Goal: Task Accomplishment & Management: Manage account settings

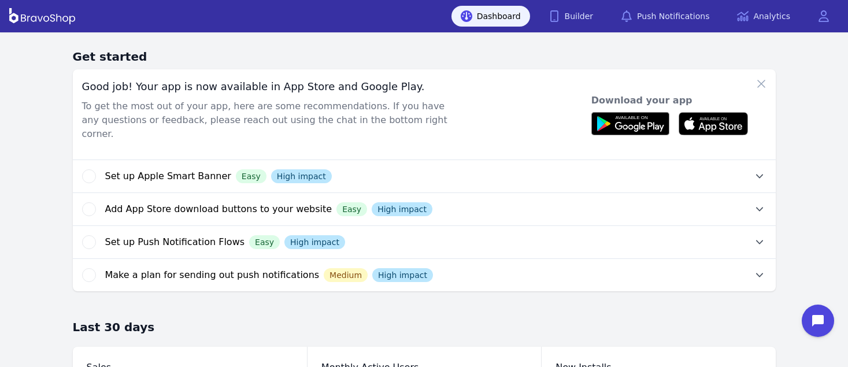
click at [586, 4] on div "Dashboard Builder Push Notifications Analytics Open main menu" at bounding box center [423, 16] width 829 height 32
click at [586, 10] on link "Builder" at bounding box center [571, 16] width 64 height 21
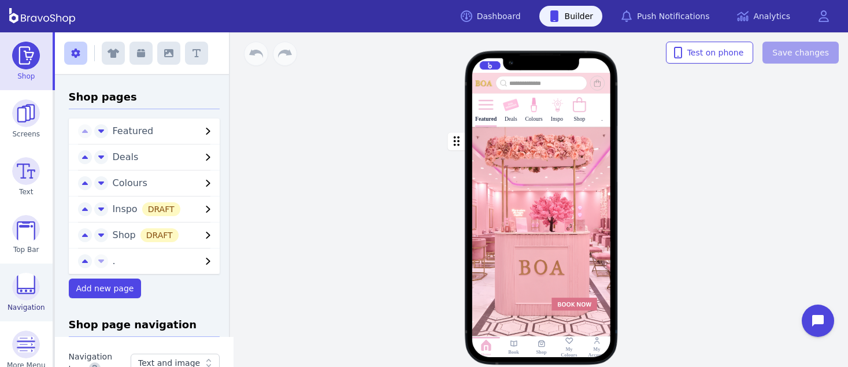
click at [20, 284] on img at bounding box center [26, 287] width 28 height 28
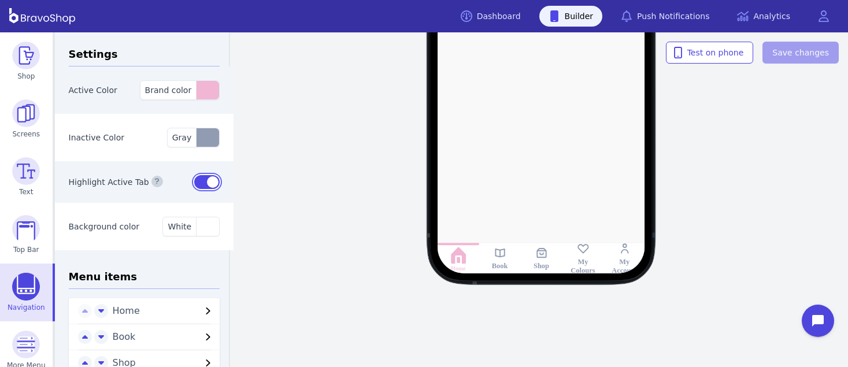
click at [199, 179] on button "button" at bounding box center [206, 182] width 25 height 14
click at [499, 250] on rect at bounding box center [499, 252] width 13 height 13
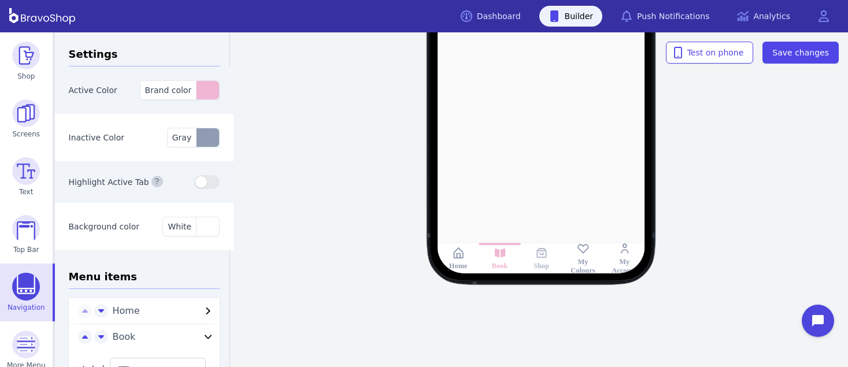
click at [539, 252] on rect at bounding box center [540, 252] width 13 height 13
click at [583, 252] on rect at bounding box center [582, 248] width 13 height 13
click at [627, 252] on rect at bounding box center [624, 248] width 13 height 13
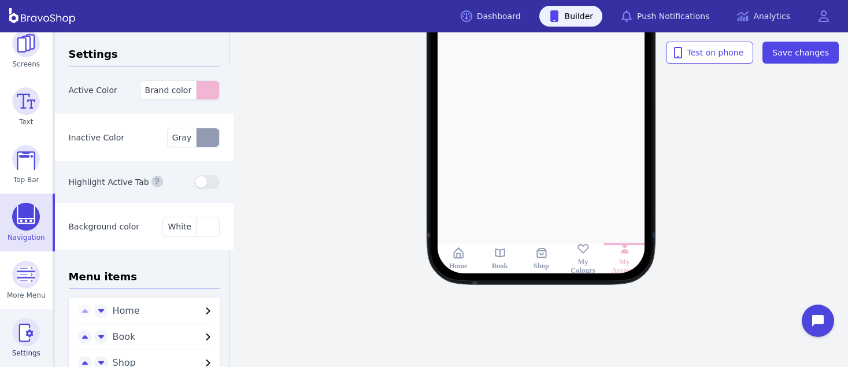
click at [34, 335] on img at bounding box center [26, 332] width 28 height 28
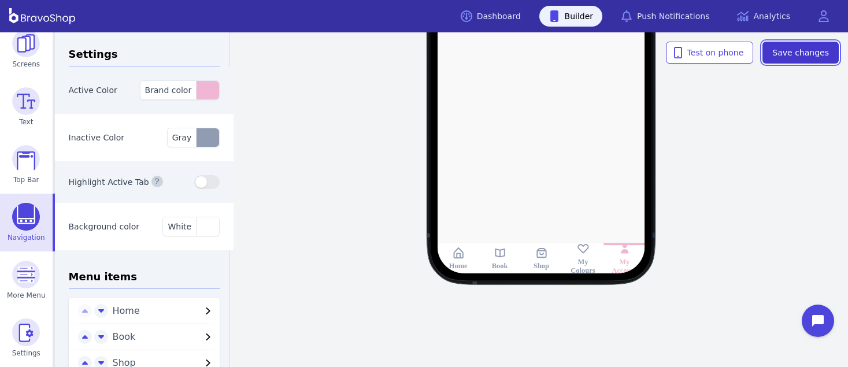
click at [783, 53] on span "Save changes" at bounding box center [800, 53] width 57 height 12
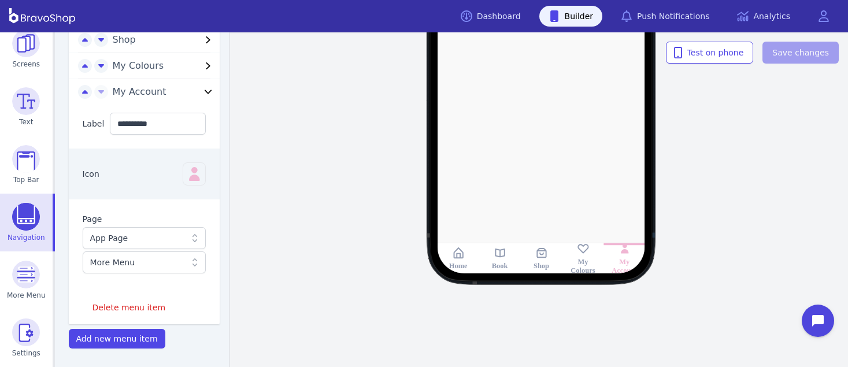
scroll to position [0, 0]
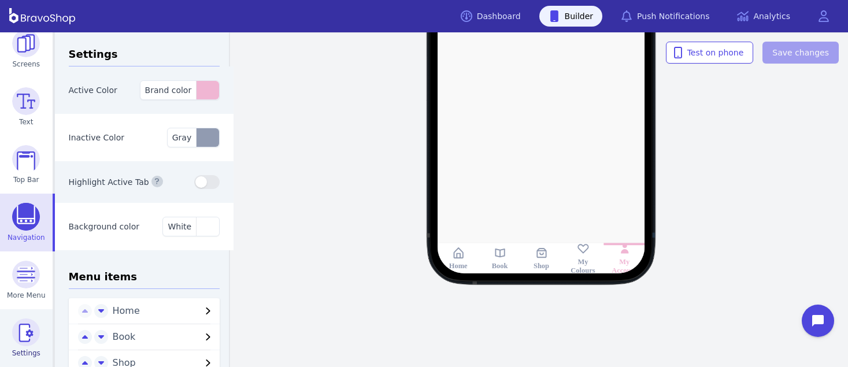
click at [29, 343] on img at bounding box center [26, 332] width 28 height 28
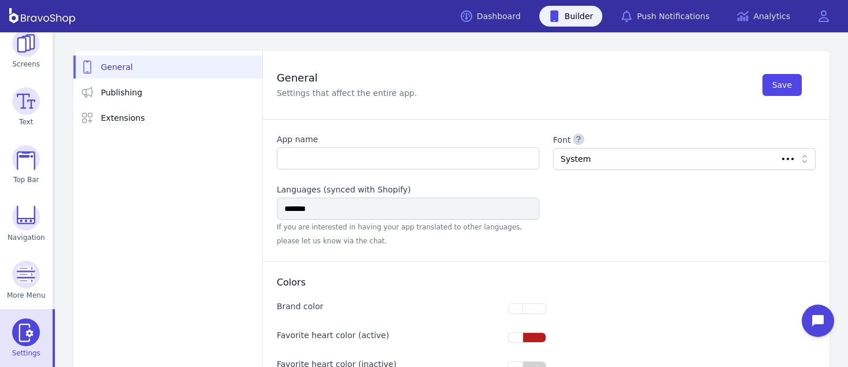
type input "**********"
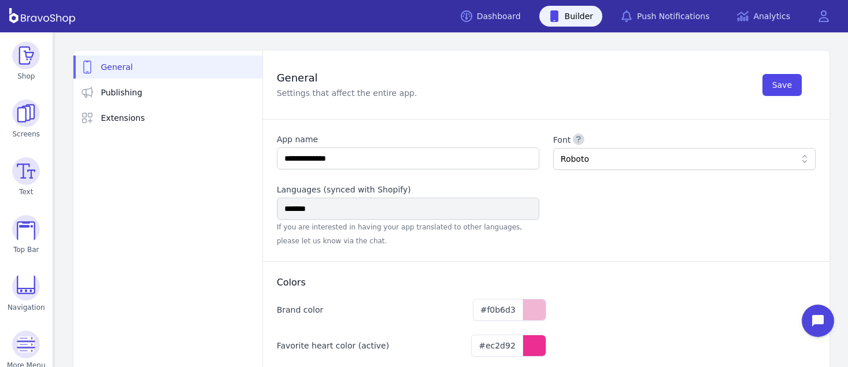
scroll to position [70, 0]
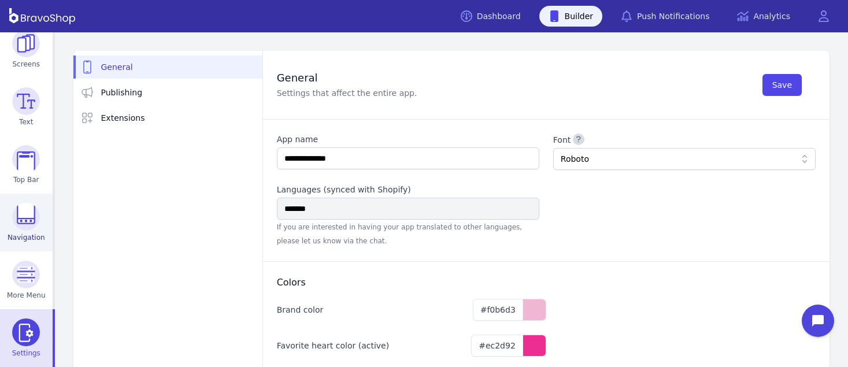
click at [30, 220] on img at bounding box center [26, 217] width 28 height 28
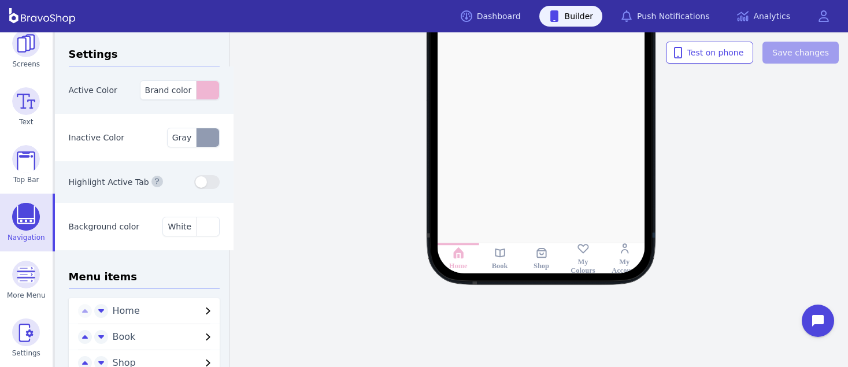
scroll to position [105, 0]
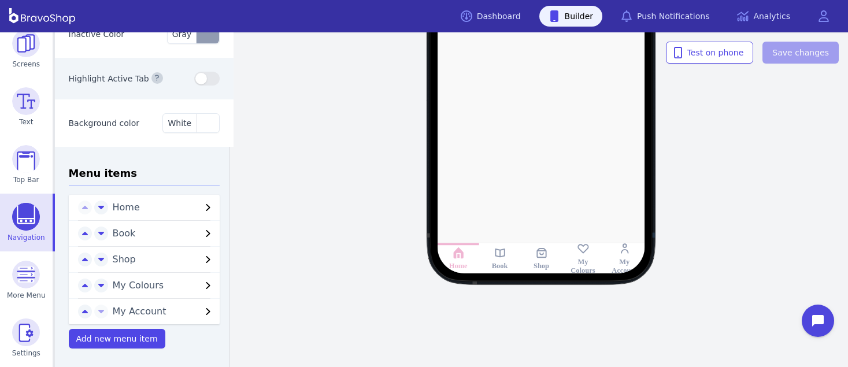
click at [158, 286] on span "My Colours" at bounding box center [157, 285] width 89 height 14
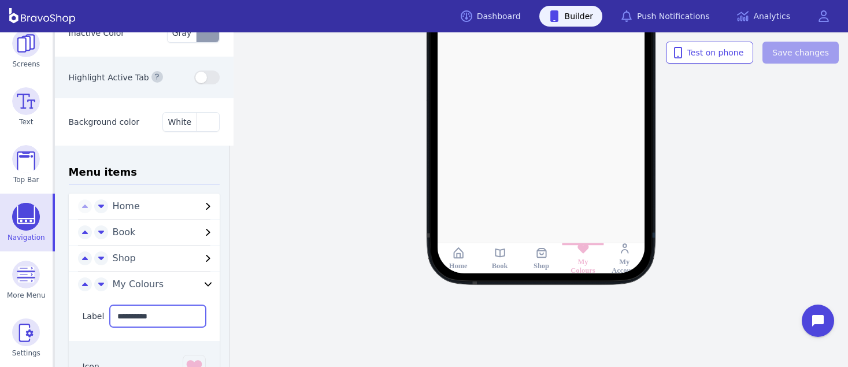
click at [123, 313] on input "**********" at bounding box center [158, 316] width 96 height 22
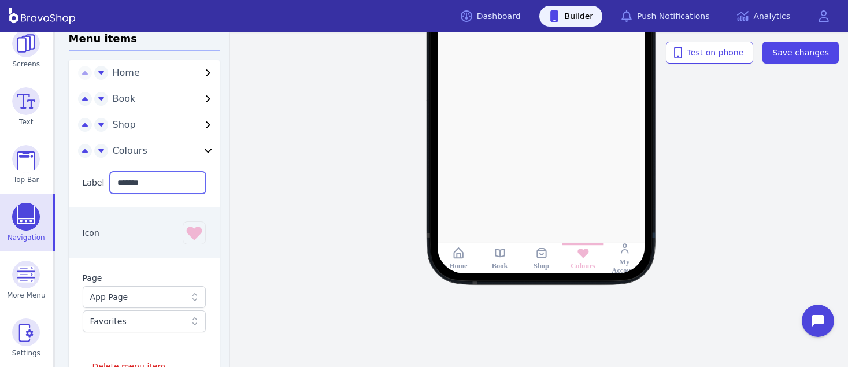
scroll to position [325, 0]
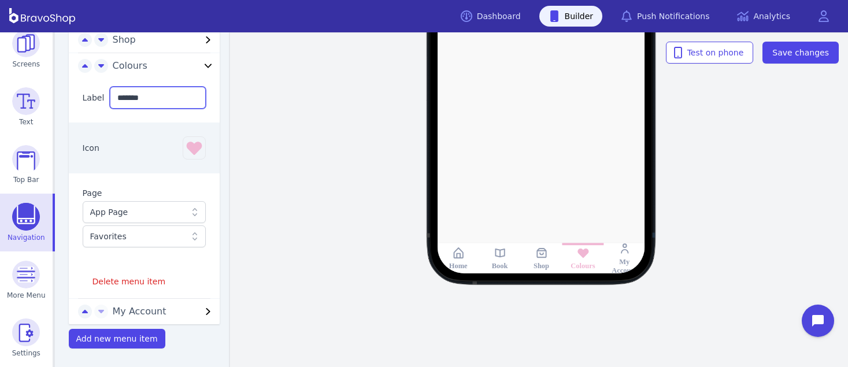
type input "*******"
click at [125, 306] on span "My Account" at bounding box center [157, 311] width 89 height 14
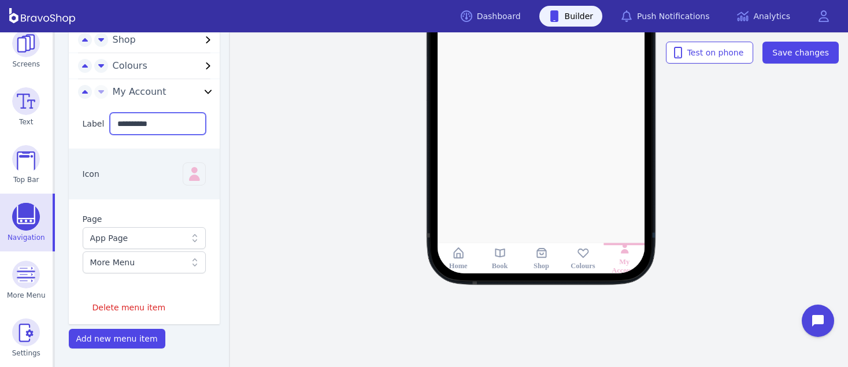
click at [124, 122] on input "**********" at bounding box center [158, 124] width 96 height 22
type input "*******"
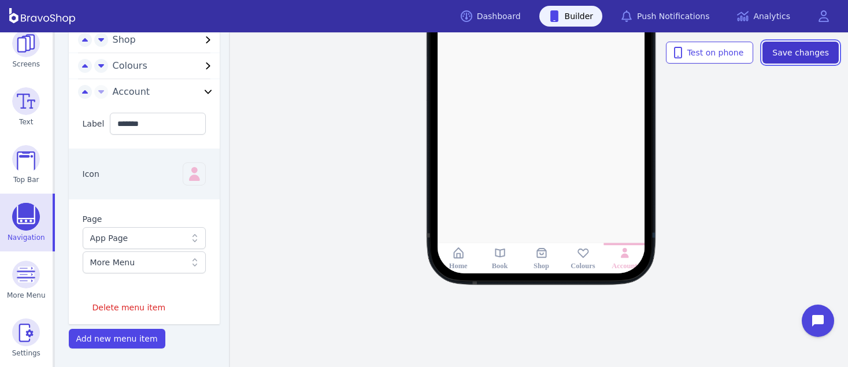
click at [822, 47] on span "Save changes" at bounding box center [800, 53] width 57 height 12
click at [358, 194] on div "Home Book Shop Colours Account" at bounding box center [541, 61] width 613 height 268
click at [153, 187] on div "Icon" at bounding box center [144, 173] width 151 height 51
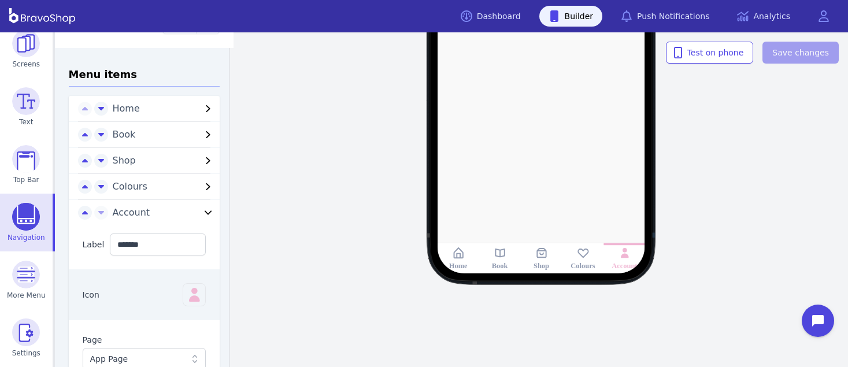
scroll to position [0, 0]
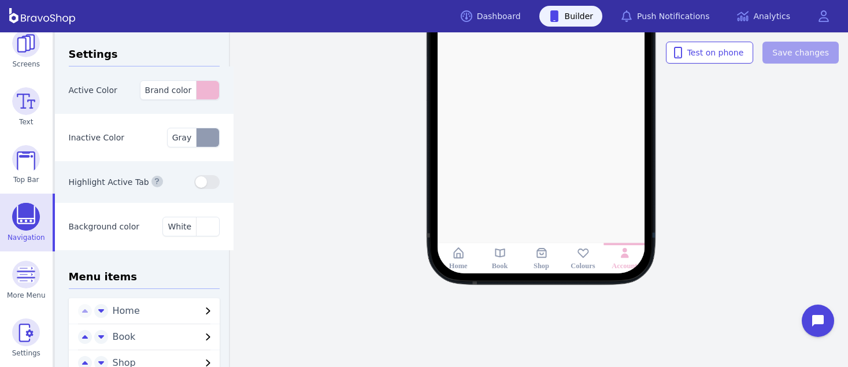
click at [711, 173] on div "Home Book Shop Colours Account" at bounding box center [541, 61] width 613 height 268
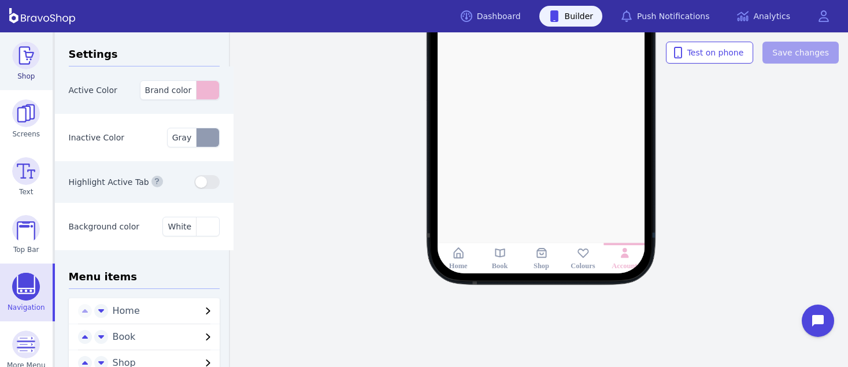
click at [24, 61] on img at bounding box center [26, 56] width 28 height 28
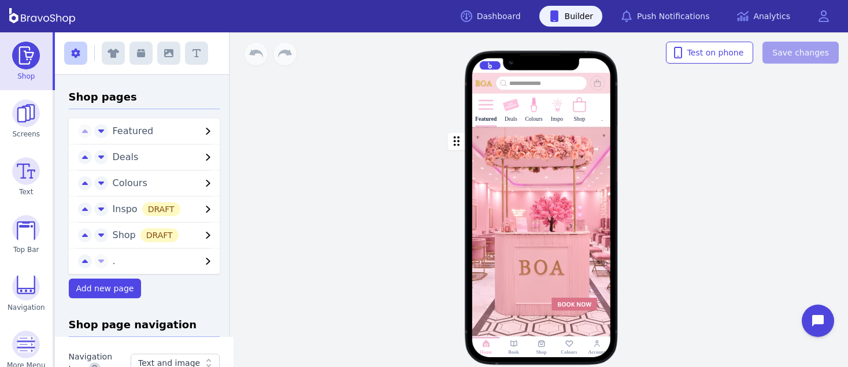
click at [156, 129] on span "Featured" at bounding box center [157, 131] width 89 height 14
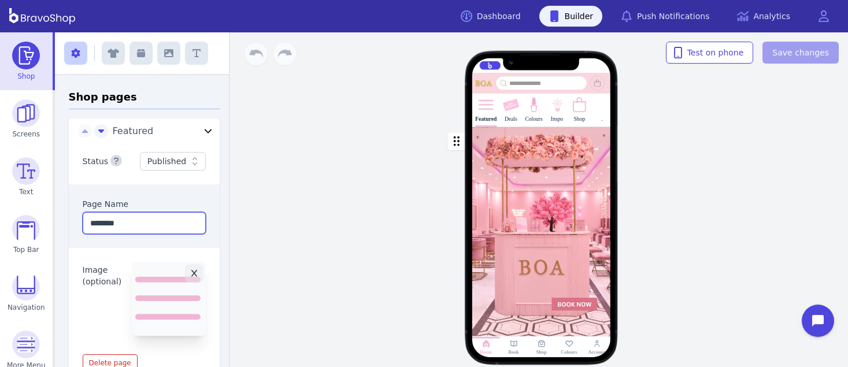
drag, startPoint x: 143, startPoint y: 220, endPoint x: 65, endPoint y: 220, distance: 78.0
click at [69, 220] on div "Page Name ********" at bounding box center [144, 216] width 151 height 64
type input "****"
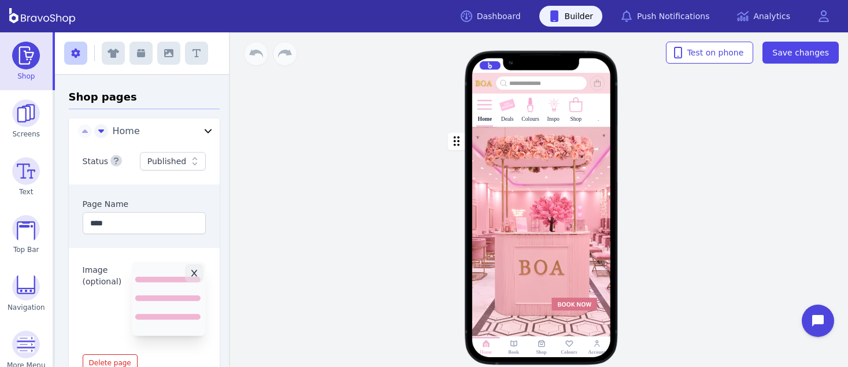
click at [593, 113] on div at bounding box center [597, 104] width 17 height 17
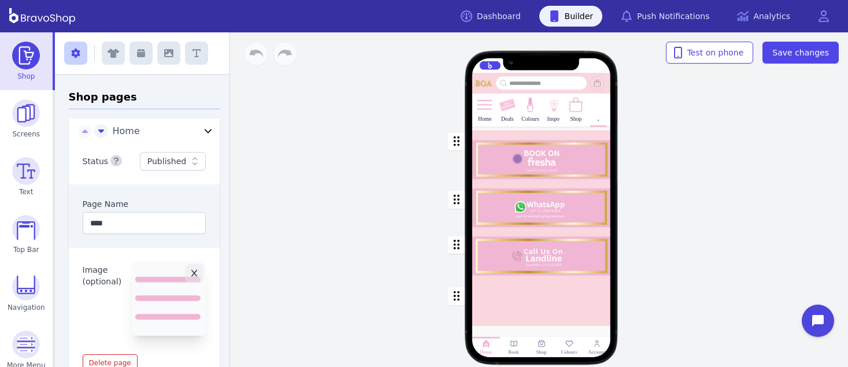
click at [673, 185] on div "Home Deals Colours Inspo Shop . Drag a block here to get started Home Book Shop…" at bounding box center [541, 199] width 613 height 335
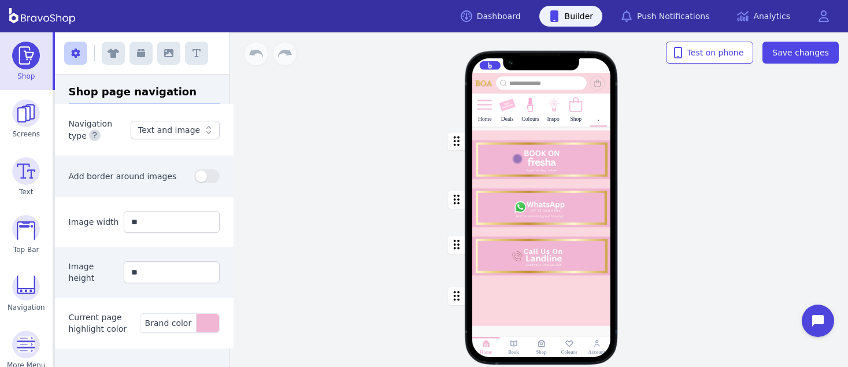
click at [511, 349] on div "Book" at bounding box center [513, 352] width 10 height 6
click at [540, 343] on rect at bounding box center [541, 343] width 9 height 9
click at [825, 52] on span "Save changes" at bounding box center [800, 53] width 57 height 12
click at [24, 69] on img at bounding box center [26, 56] width 28 height 28
click at [111, 137] on div "Navigation type" at bounding box center [98, 130] width 58 height 24
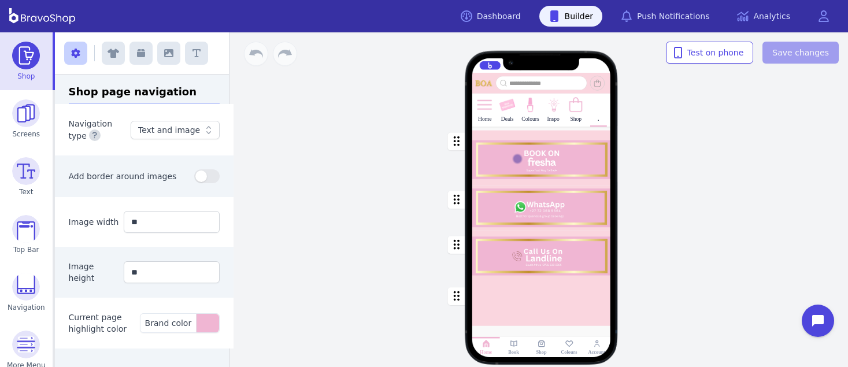
click at [25, 59] on img at bounding box center [26, 56] width 28 height 28
click at [28, 228] on img at bounding box center [26, 229] width 28 height 28
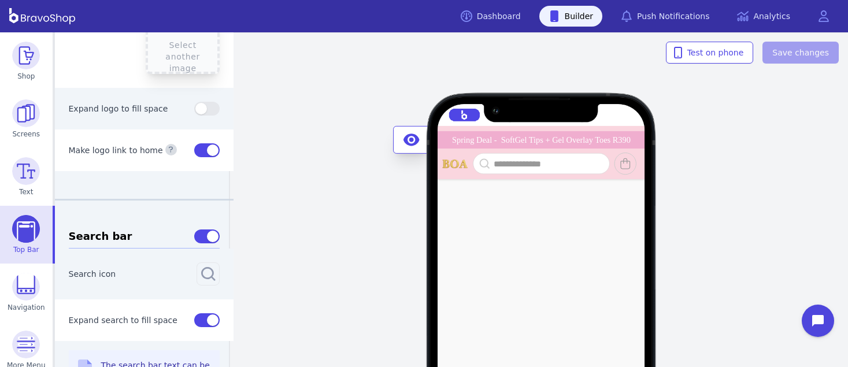
scroll to position [231, 0]
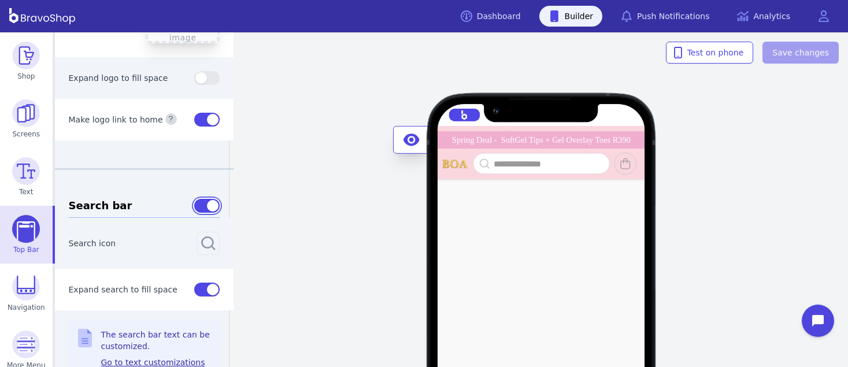
click at [194, 203] on button "button" at bounding box center [206, 206] width 25 height 14
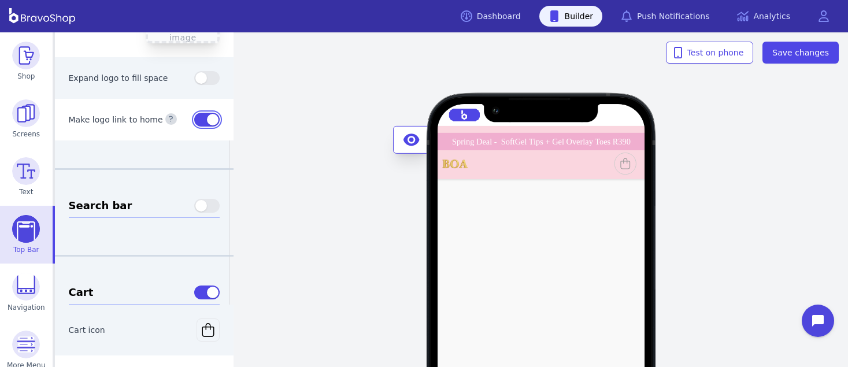
click at [194, 116] on button "button" at bounding box center [206, 120] width 25 height 14
click at [206, 120] on button "button" at bounding box center [206, 120] width 25 height 14
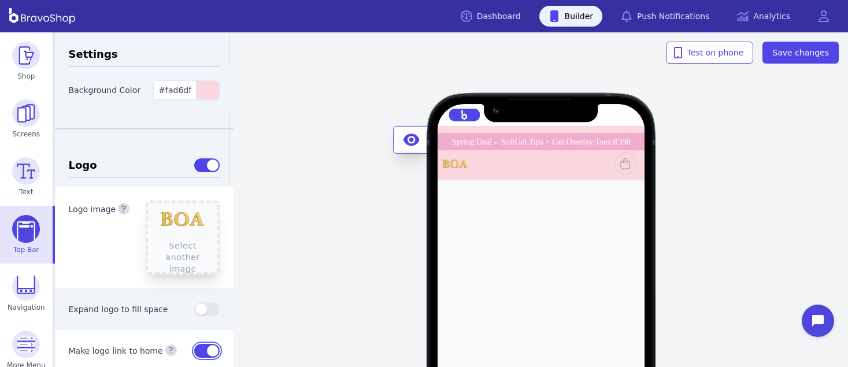
scroll to position [1, 0]
click at [195, 164] on button "button" at bounding box center [206, 164] width 25 height 14
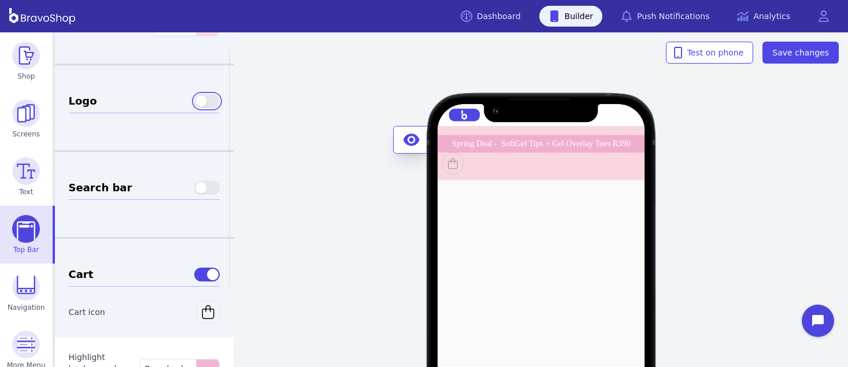
scroll to position [65, 0]
click at [195, 270] on button "button" at bounding box center [206, 274] width 25 height 14
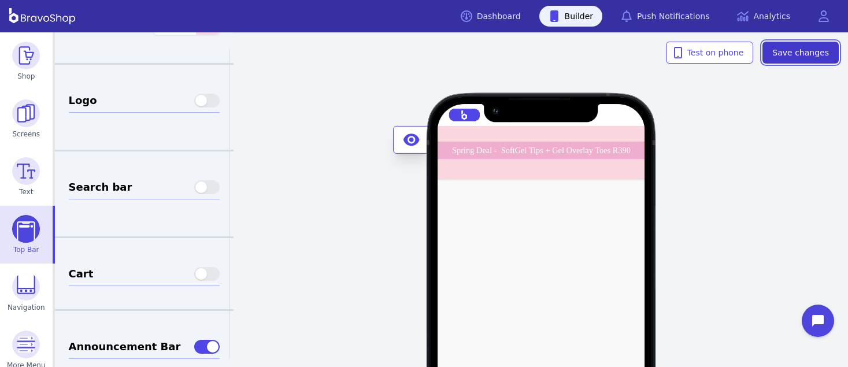
click at [800, 48] on span "Save changes" at bounding box center [800, 53] width 57 height 12
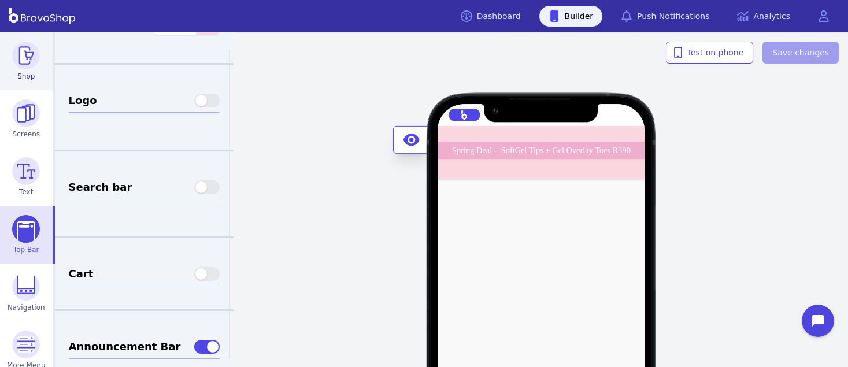
click at [28, 49] on img at bounding box center [26, 56] width 28 height 28
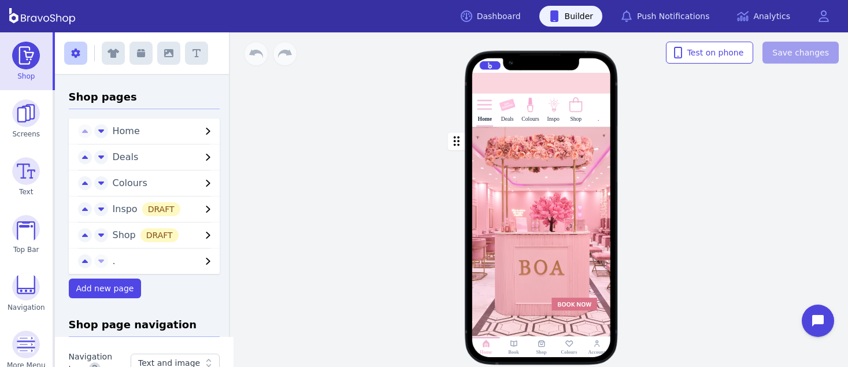
click at [201, 235] on icon "button" at bounding box center [208, 235] width 14 height 14
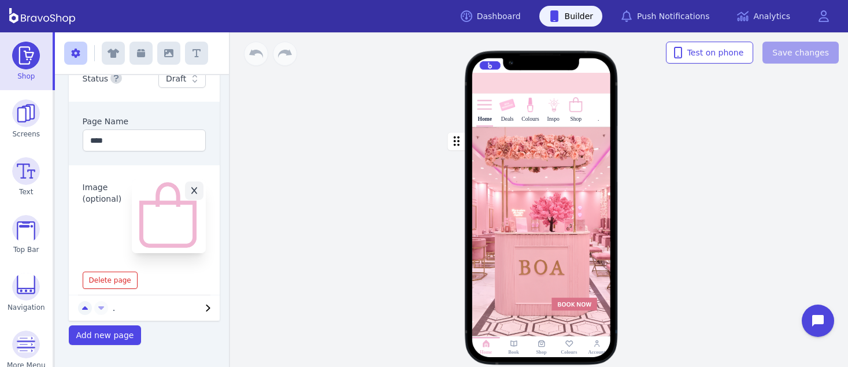
scroll to position [190, 0]
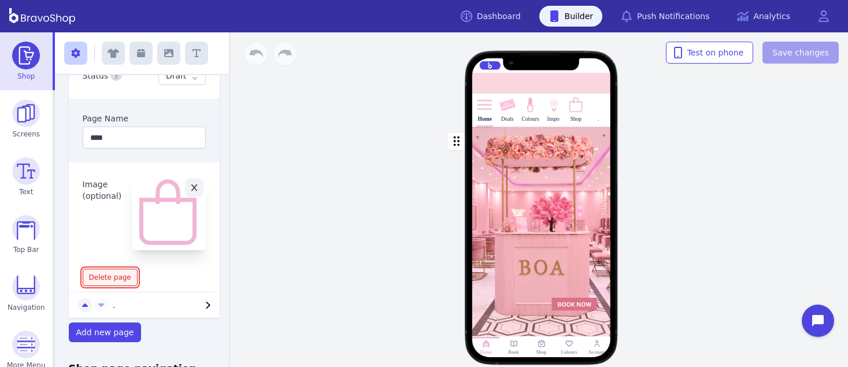
click at [103, 274] on span "Delete page" at bounding box center [110, 277] width 42 height 9
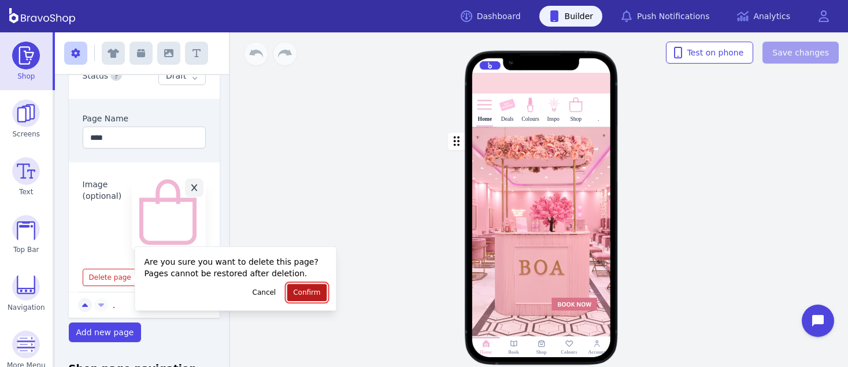
click at [304, 291] on span "Confirm" at bounding box center [306, 292] width 27 height 9
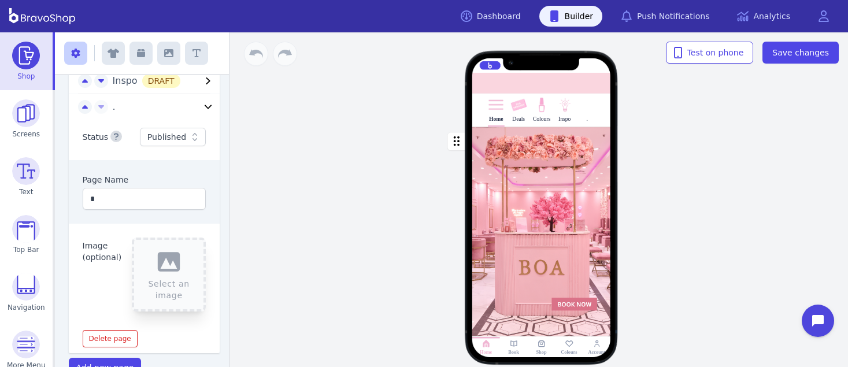
scroll to position [0, 0]
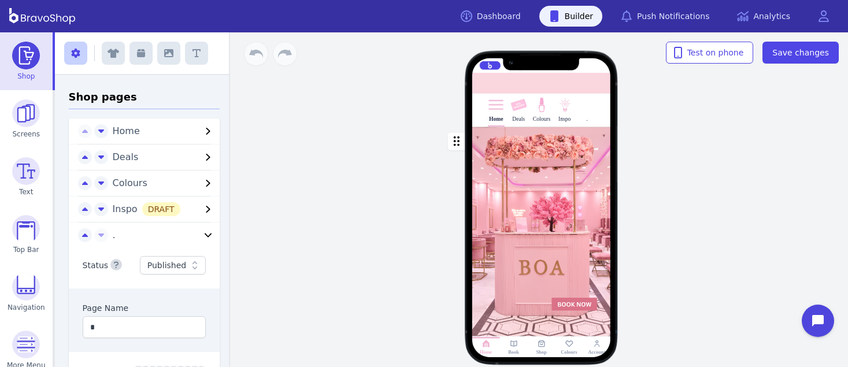
click at [201, 207] on icon "button" at bounding box center [208, 209] width 14 height 14
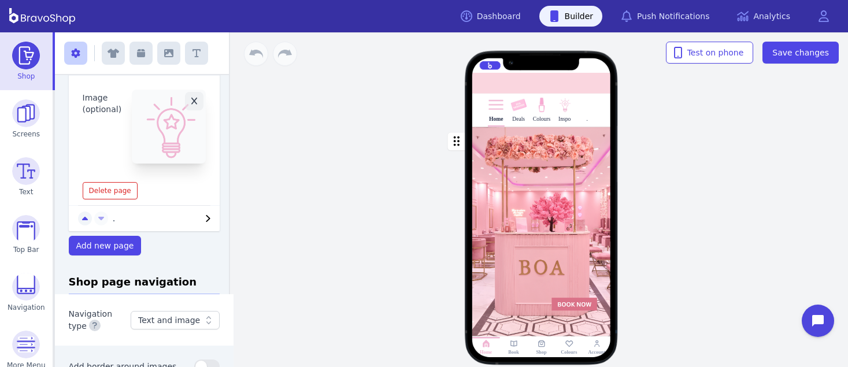
scroll to position [263, 0]
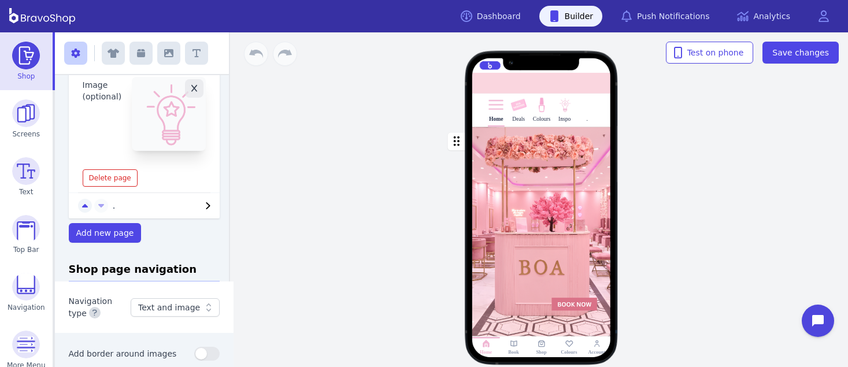
click at [191, 90] on icon "button" at bounding box center [194, 88] width 6 height 7
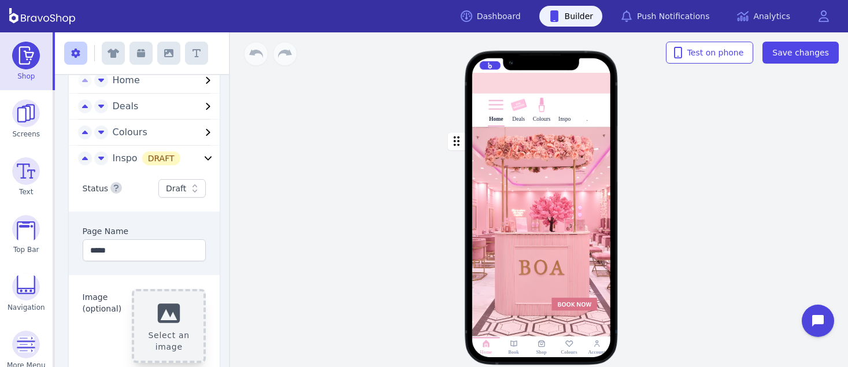
scroll to position [47, 0]
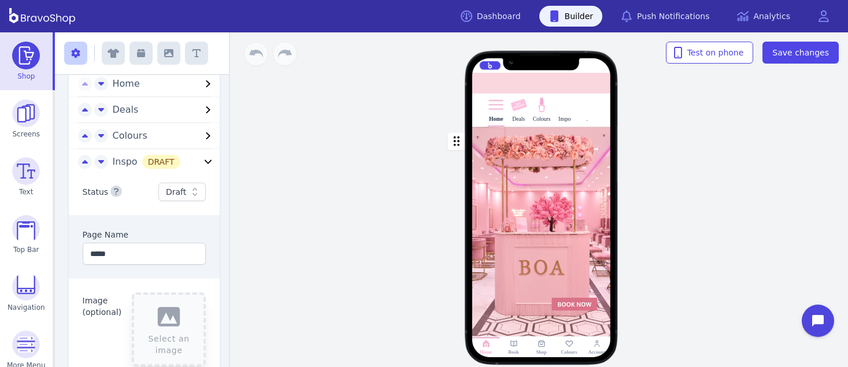
click at [201, 133] on icon "button" at bounding box center [208, 136] width 14 height 14
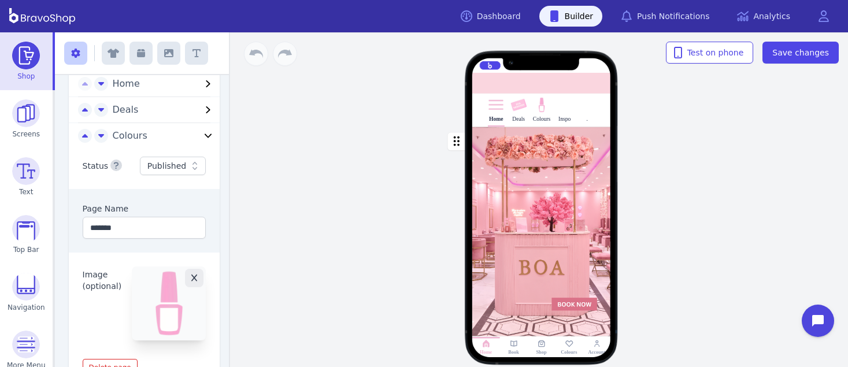
click at [185, 283] on button "button" at bounding box center [194, 278] width 18 height 18
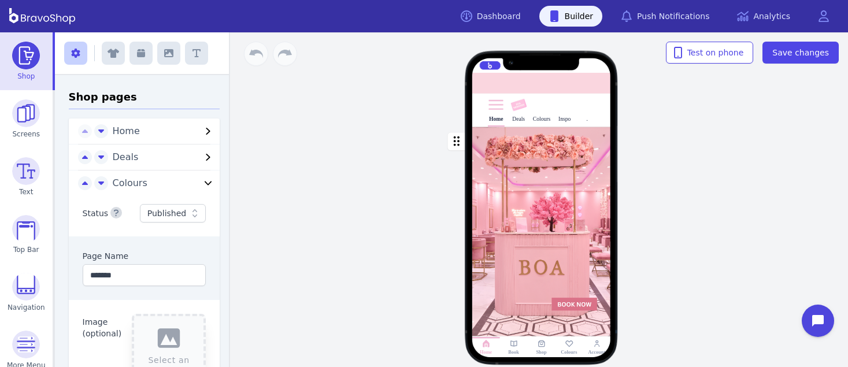
click at [201, 153] on icon "button" at bounding box center [208, 157] width 14 height 14
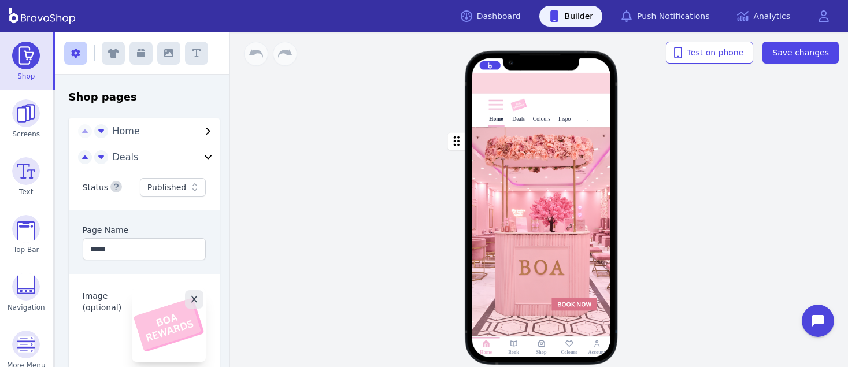
click at [191, 295] on icon "button" at bounding box center [194, 299] width 6 height 8
click at [206, 132] on icon "button" at bounding box center [208, 131] width 4 height 7
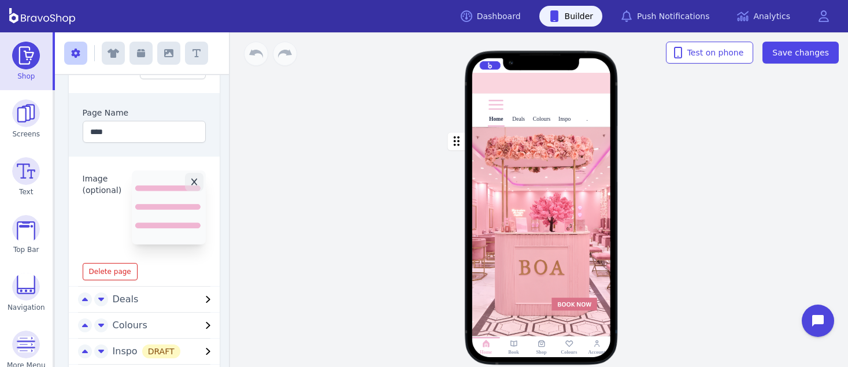
scroll to position [94, 0]
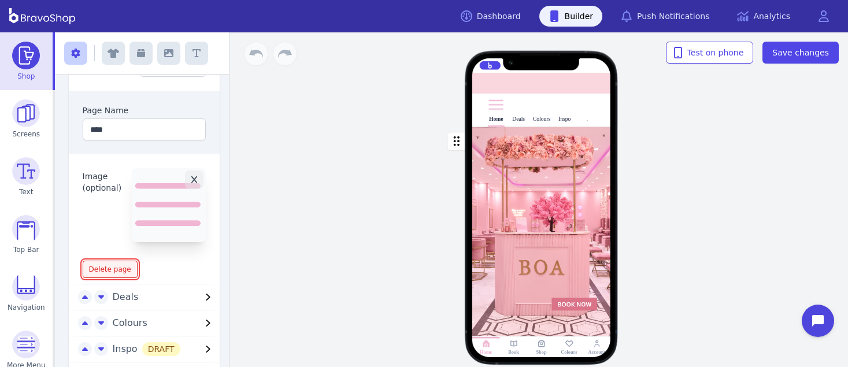
click at [112, 269] on span "Delete page" at bounding box center [110, 269] width 42 height 9
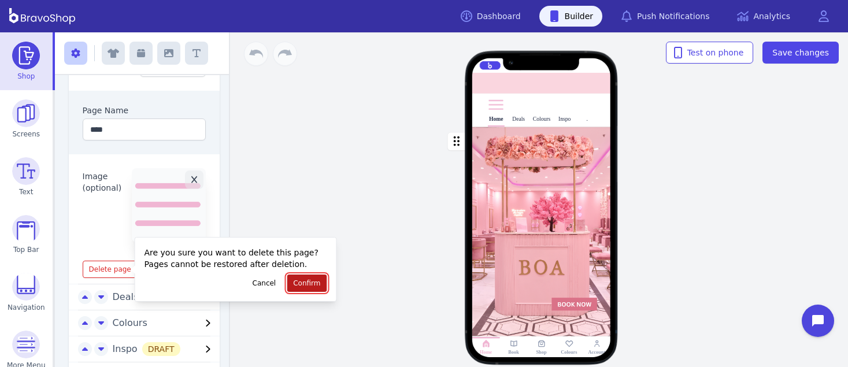
click at [319, 282] on span "Confirm" at bounding box center [306, 282] width 27 height 9
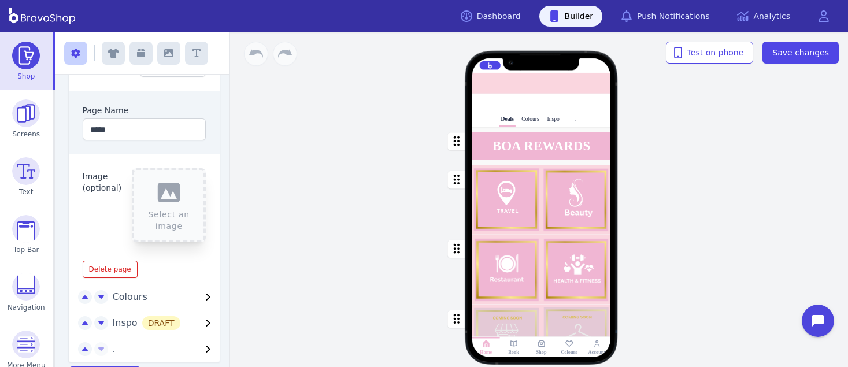
click at [484, 341] on icon at bounding box center [485, 344] width 7 height 8
click at [494, 14] on link "Dashboard" at bounding box center [490, 16] width 79 height 21
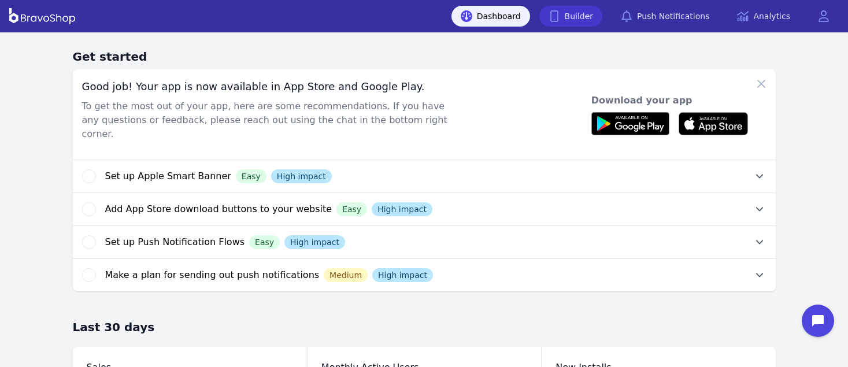
click at [580, 16] on link "Builder" at bounding box center [571, 16] width 64 height 21
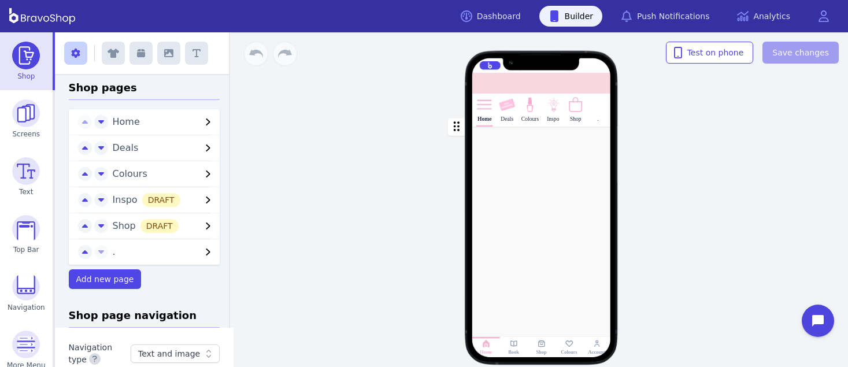
scroll to position [7, 0]
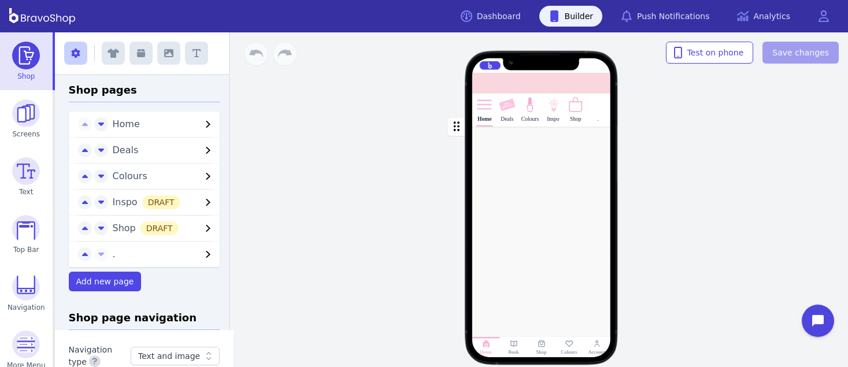
click at [201, 171] on icon "button" at bounding box center [208, 176] width 14 height 14
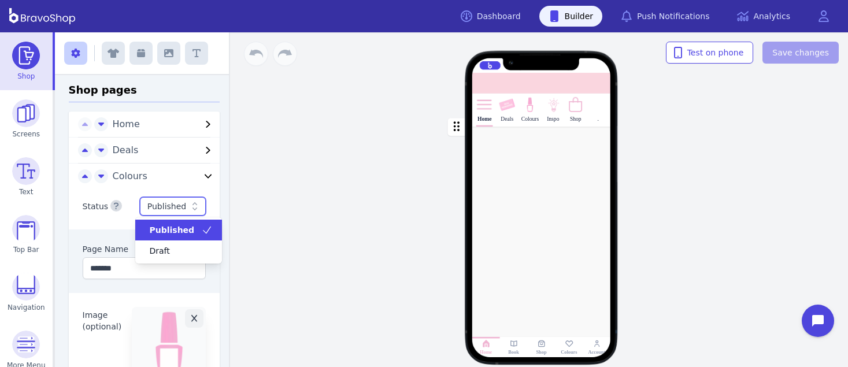
click at [189, 203] on icon at bounding box center [195, 206] width 12 height 12
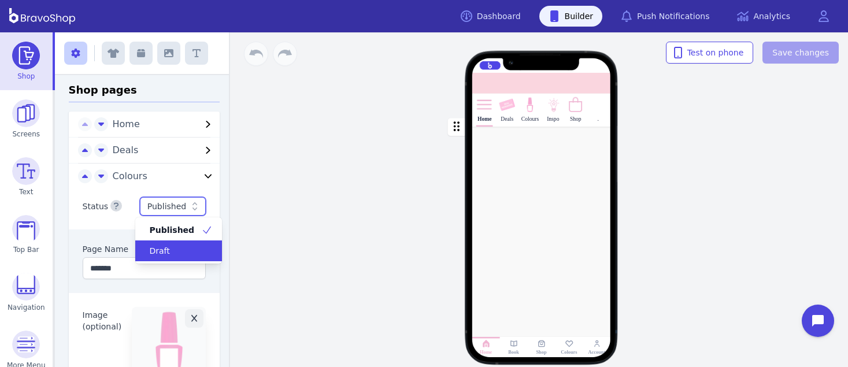
click at [171, 250] on div "Draft" at bounding box center [171, 251] width 59 height 12
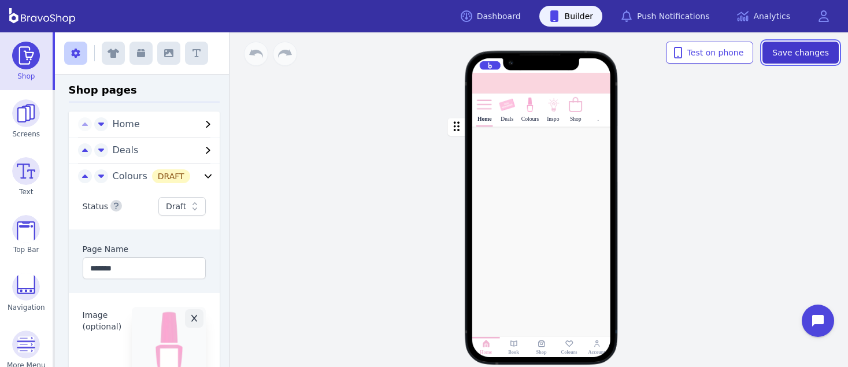
click at [819, 47] on span "Save changes" at bounding box center [800, 53] width 57 height 12
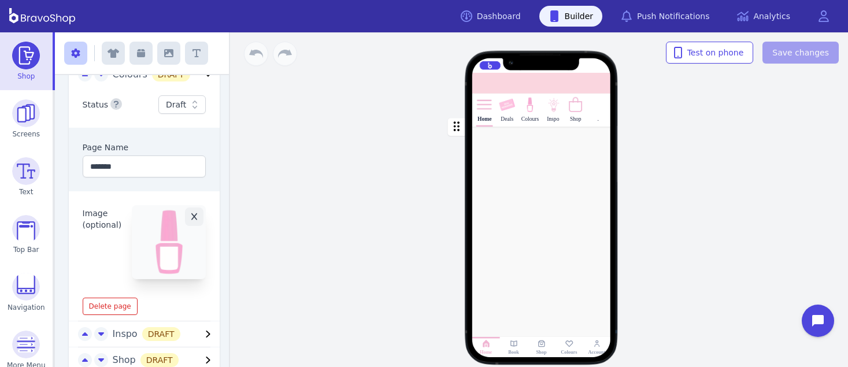
scroll to position [107, 0]
click at [140, 165] on input "*******" at bounding box center [145, 168] width 124 height 22
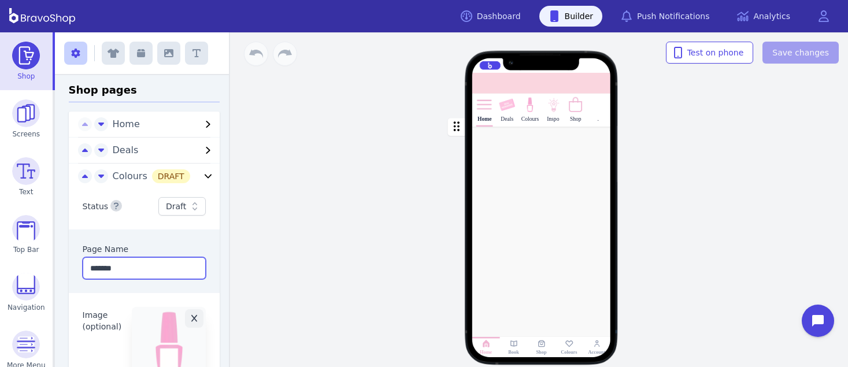
scroll to position [5, 0]
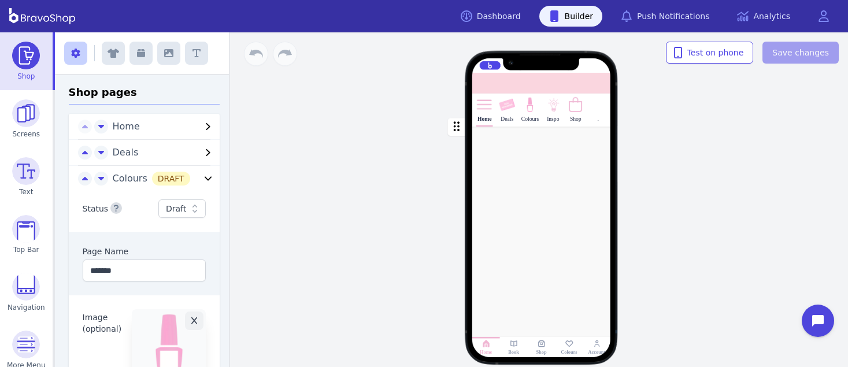
click at [206, 150] on icon "button" at bounding box center [208, 152] width 4 height 7
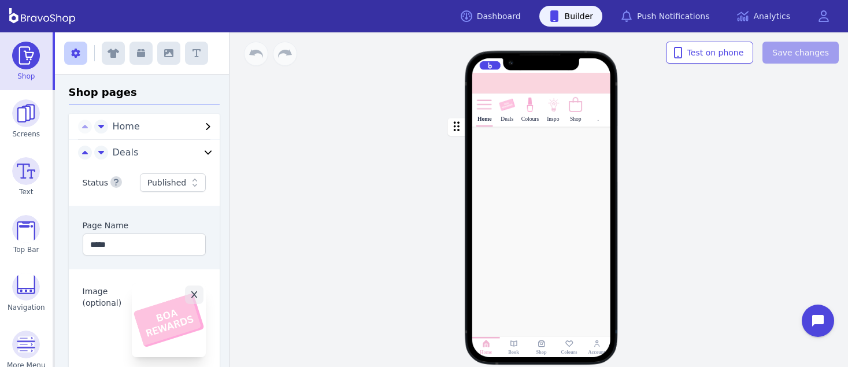
click at [201, 150] on icon "button" at bounding box center [208, 153] width 14 height 14
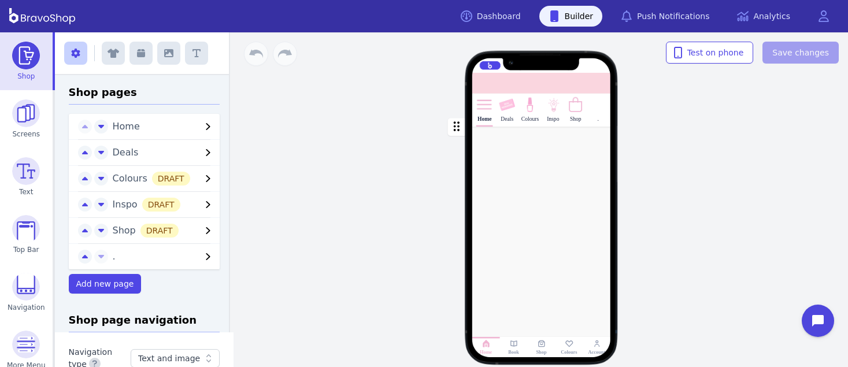
click at [201, 152] on icon "button" at bounding box center [208, 153] width 14 height 14
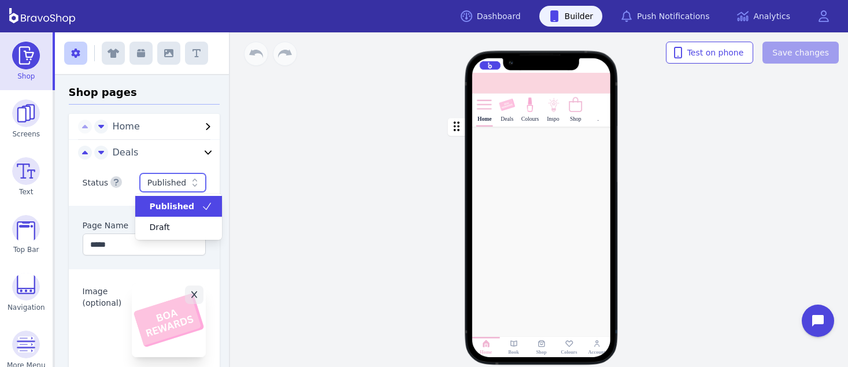
click at [189, 180] on icon at bounding box center [195, 183] width 12 height 12
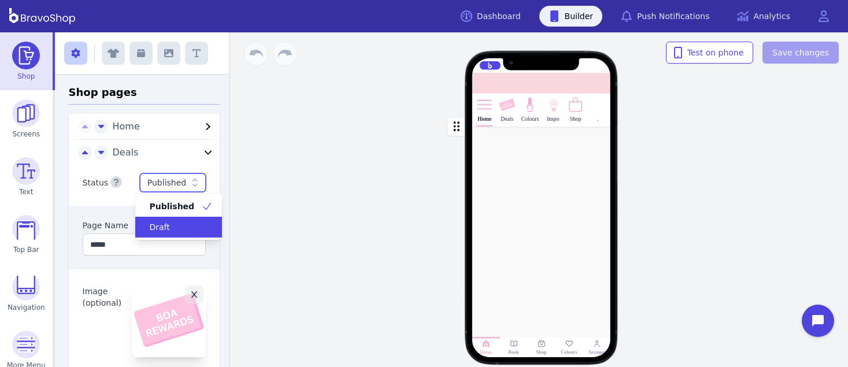
click at [180, 223] on div "Draft" at bounding box center [171, 227] width 59 height 12
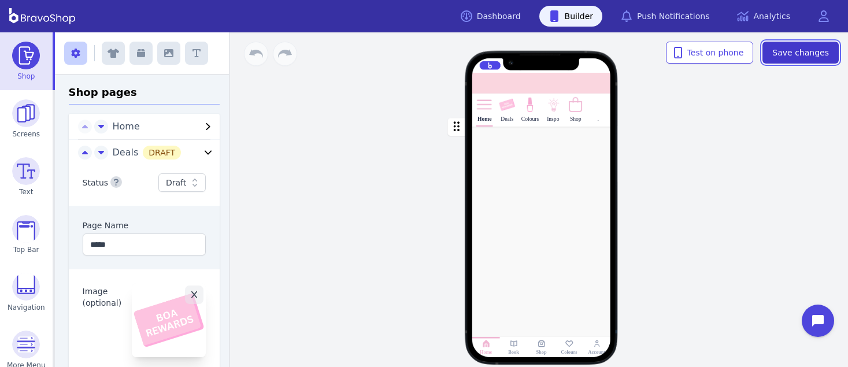
click at [819, 44] on button "Save changes" at bounding box center [800, 53] width 76 height 22
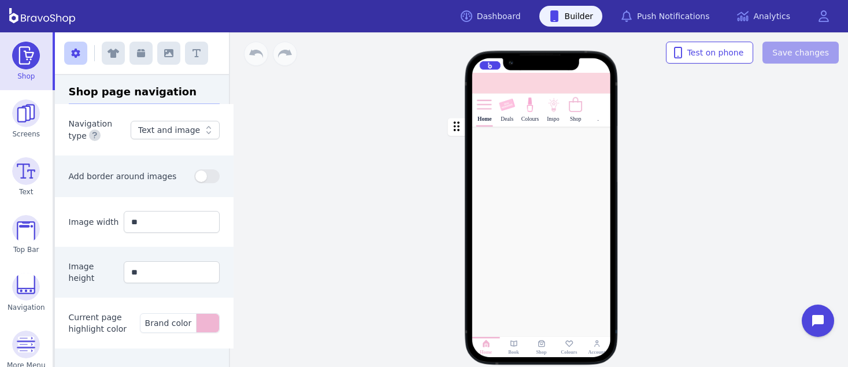
scroll to position [449, 0]
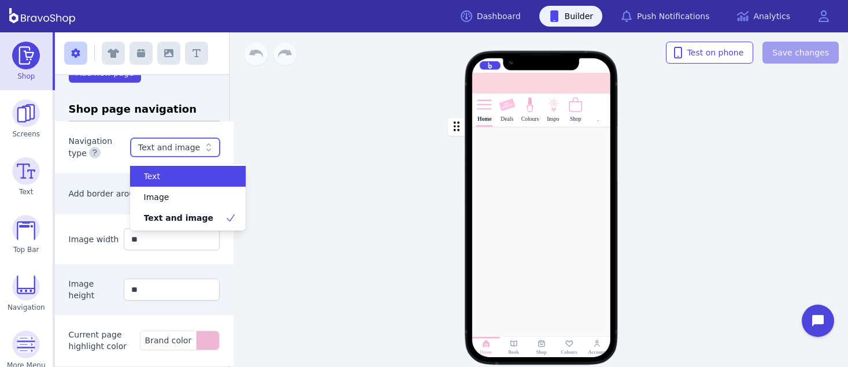
click at [203, 151] on icon at bounding box center [209, 148] width 12 height 12
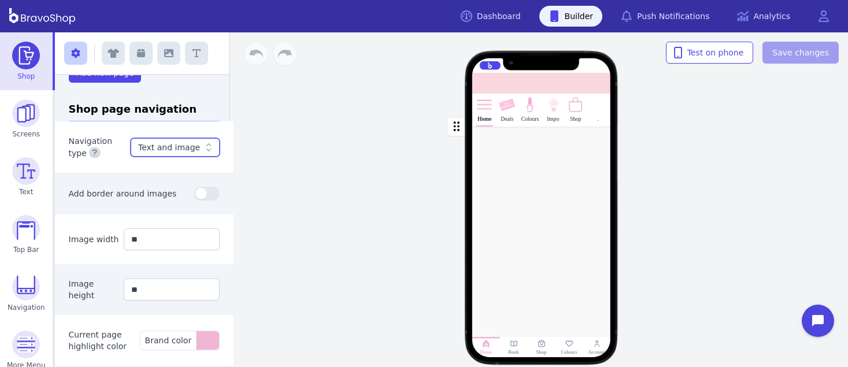
click at [203, 151] on icon at bounding box center [209, 148] width 12 height 12
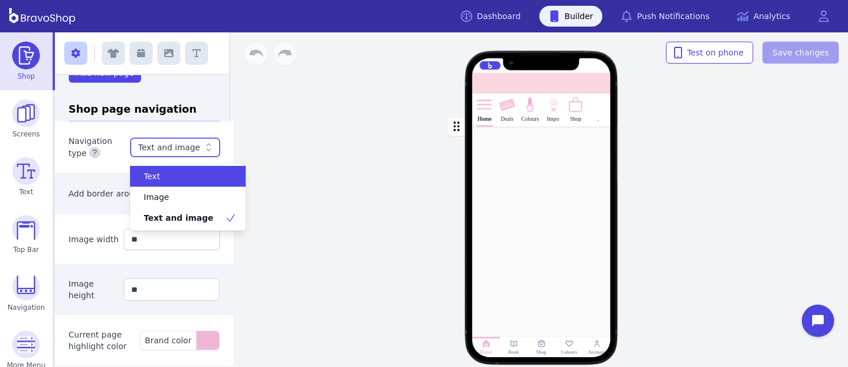
click at [203, 151] on icon at bounding box center [209, 148] width 12 height 12
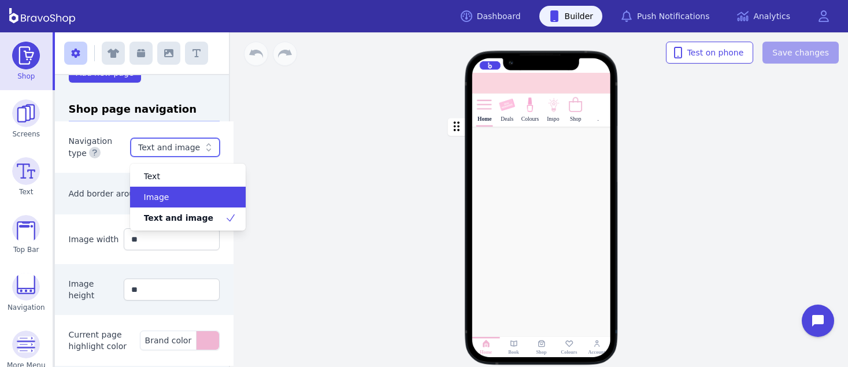
click at [184, 196] on div "Image" at bounding box center [181, 197] width 88 height 12
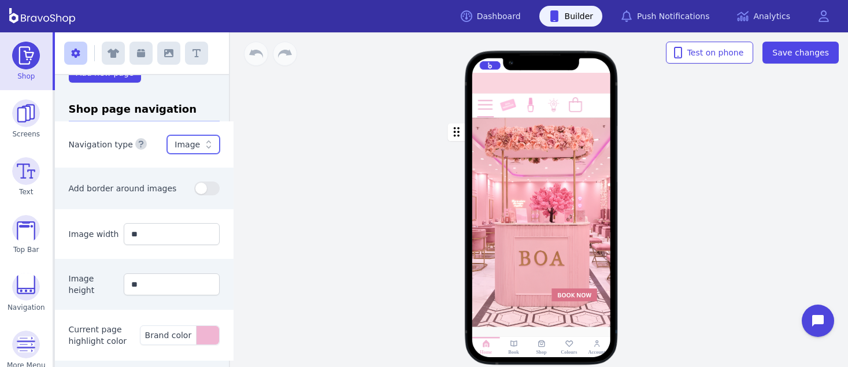
scroll to position [467, 0]
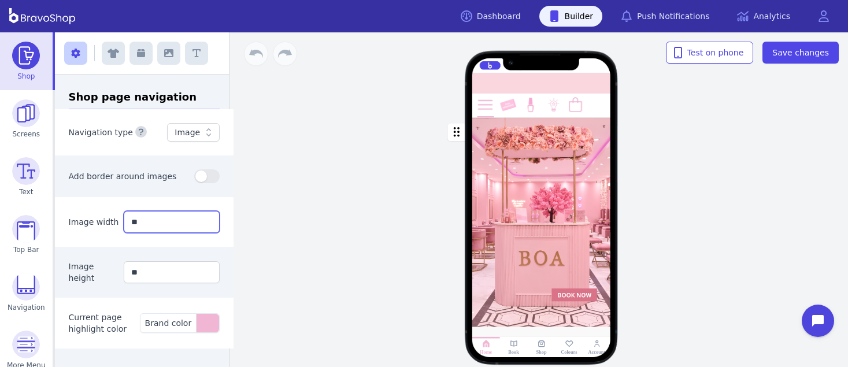
drag, startPoint x: 150, startPoint y: 215, endPoint x: 106, endPoint y: 211, distance: 44.7
click at [124, 211] on input "**" at bounding box center [172, 222] width 96 height 22
drag, startPoint x: 120, startPoint y: 270, endPoint x: 109, endPoint y: 270, distance: 11.0
click at [124, 270] on input "**" at bounding box center [172, 272] width 96 height 22
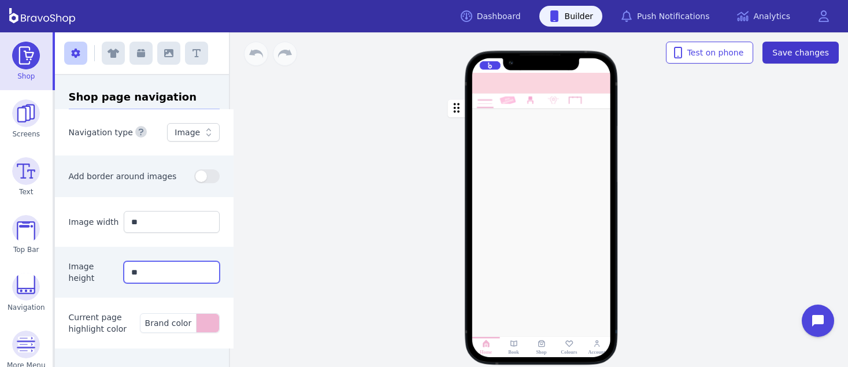
type input "**"
click at [789, 48] on span "Save changes" at bounding box center [800, 53] width 57 height 12
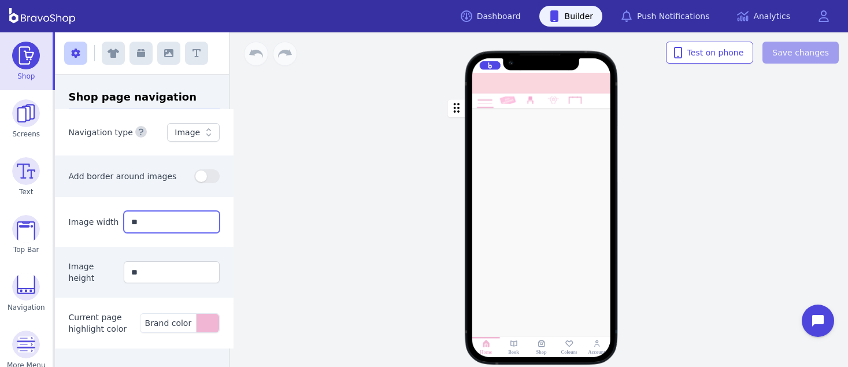
drag, startPoint x: 125, startPoint y: 216, endPoint x: 111, endPoint y: 216, distance: 13.9
click at [124, 216] on input "**" at bounding box center [172, 222] width 96 height 22
type input "**"
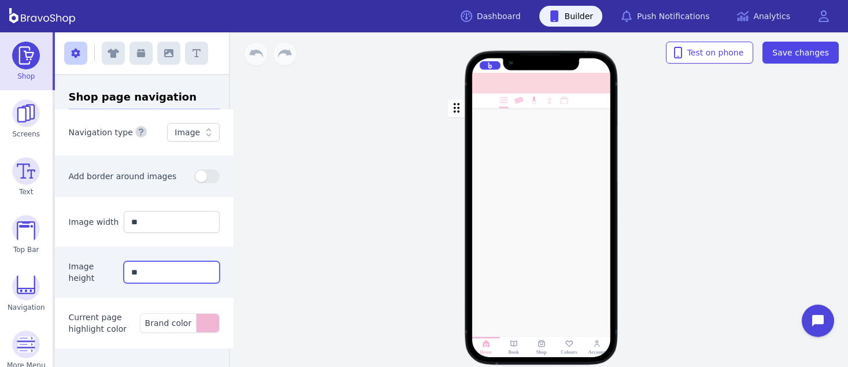
drag, startPoint x: 121, startPoint y: 271, endPoint x: 106, endPoint y: 268, distance: 16.0
click at [124, 268] on input "**" at bounding box center [172, 272] width 96 height 22
drag, startPoint x: 123, startPoint y: 271, endPoint x: 103, endPoint y: 269, distance: 20.4
click at [124, 269] on input "*" at bounding box center [172, 272] width 96 height 22
type input "*"
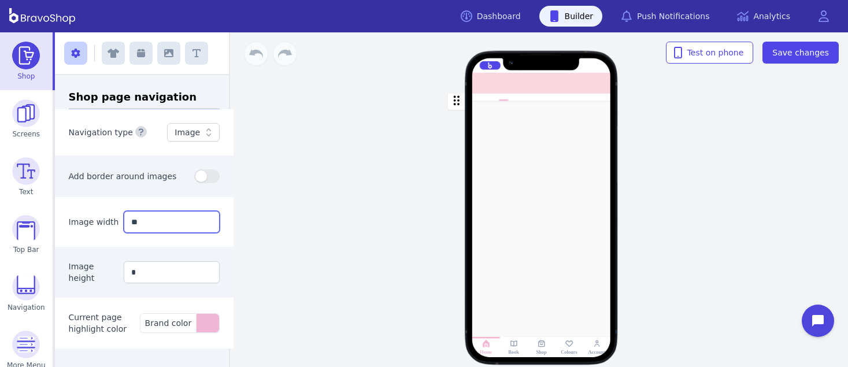
drag, startPoint x: 121, startPoint y: 220, endPoint x: 110, endPoint y: 218, distance: 11.7
click at [124, 218] on input "**" at bounding box center [172, 222] width 96 height 22
type input "*"
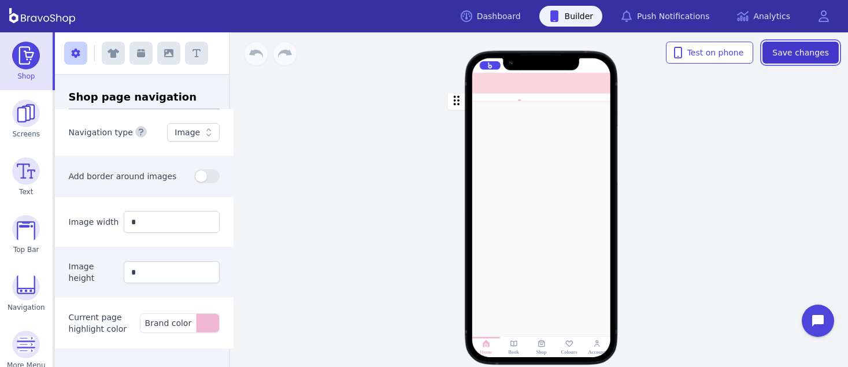
click at [818, 55] on span "Save changes" at bounding box center [800, 53] width 57 height 12
click at [809, 80] on div "Drag a block here to get started Home Book Shop Colours Account" at bounding box center [541, 199] width 613 height 335
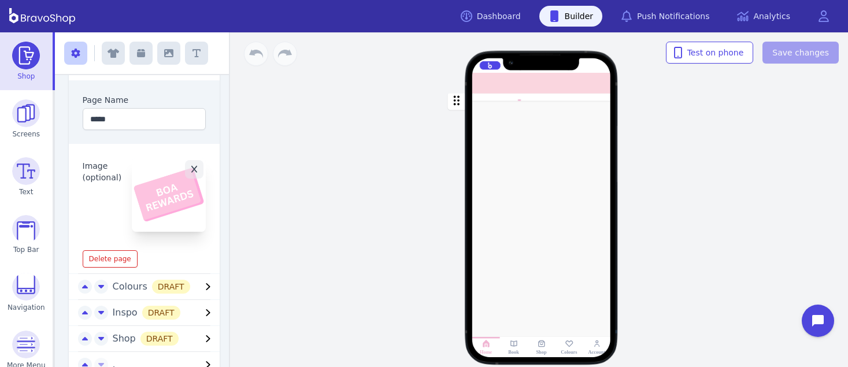
scroll to position [0, 0]
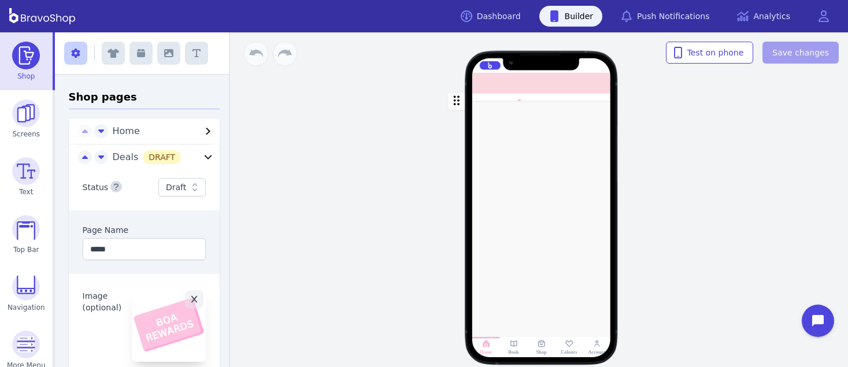
click at [152, 131] on span "Home" at bounding box center [157, 131] width 89 height 14
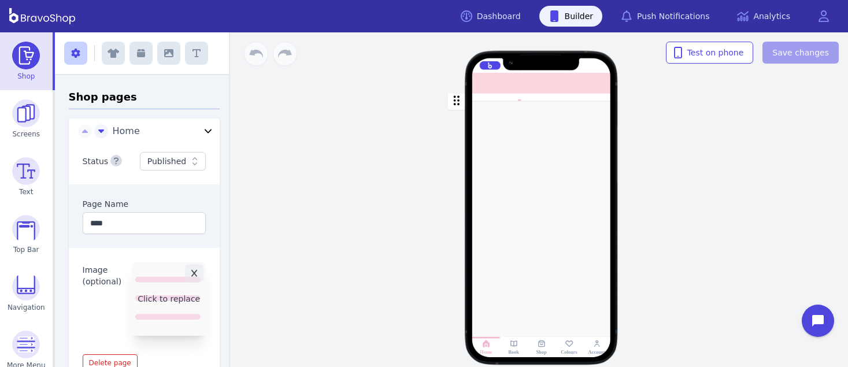
click at [159, 291] on button "Click to replace" at bounding box center [169, 299] width 74 height 74
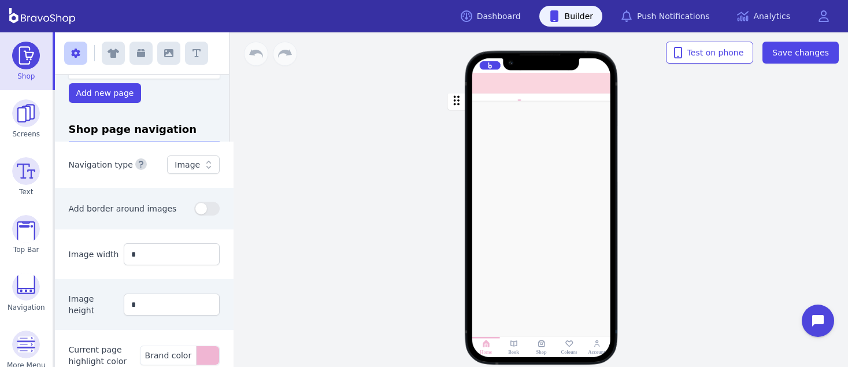
scroll to position [467, 0]
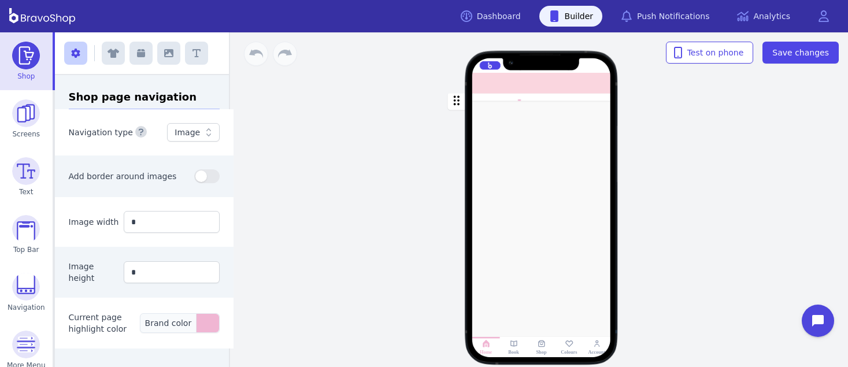
click at [197, 328] on div "button" at bounding box center [207, 323] width 23 height 18
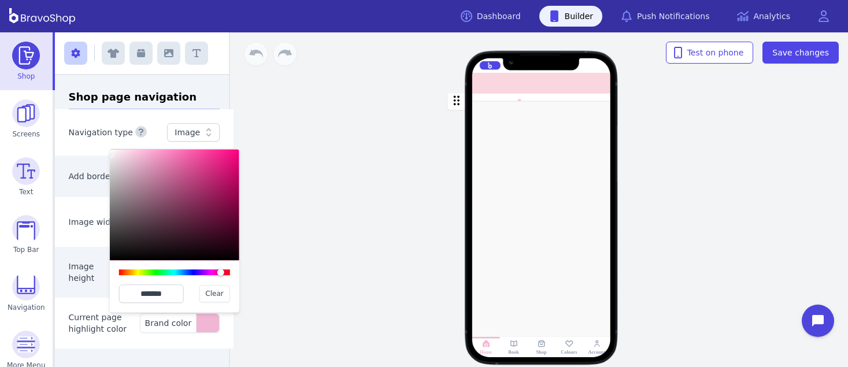
click at [111, 154] on div at bounding box center [174, 204] width 129 height 111
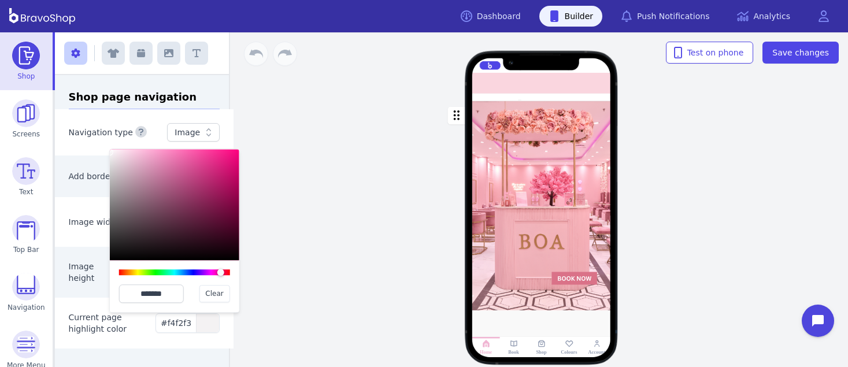
type input "*******"
drag, startPoint x: 111, startPoint y: 154, endPoint x: 109, endPoint y: 147, distance: 6.8
click at [109, 148] on div "******* Clear" at bounding box center [174, 230] width 131 height 164
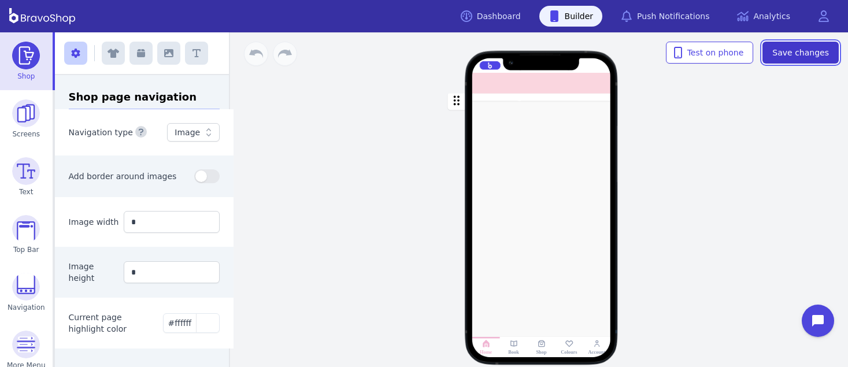
click at [784, 50] on span "Save changes" at bounding box center [800, 53] width 57 height 12
click at [794, 92] on div "Drag a block here to get started Home Book Shop Colours Account" at bounding box center [541, 199] width 613 height 335
click at [576, 323] on div "Drag a block here to get started" at bounding box center [542, 225] width 198 height 263
click at [567, 347] on icon at bounding box center [569, 343] width 8 height 6
click at [566, 341] on icon at bounding box center [569, 343] width 8 height 6
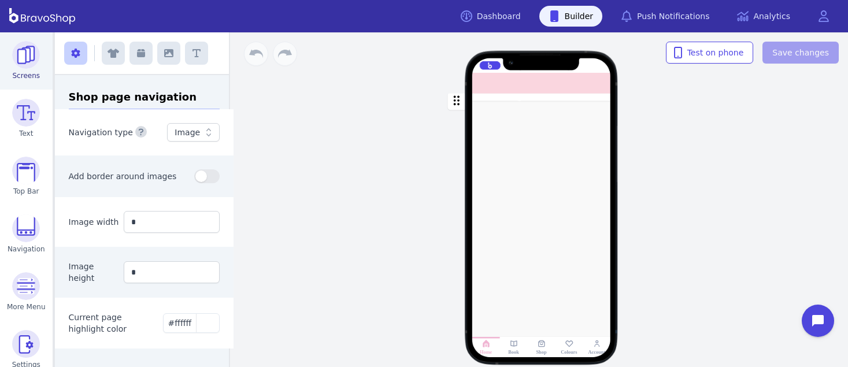
scroll to position [70, 0]
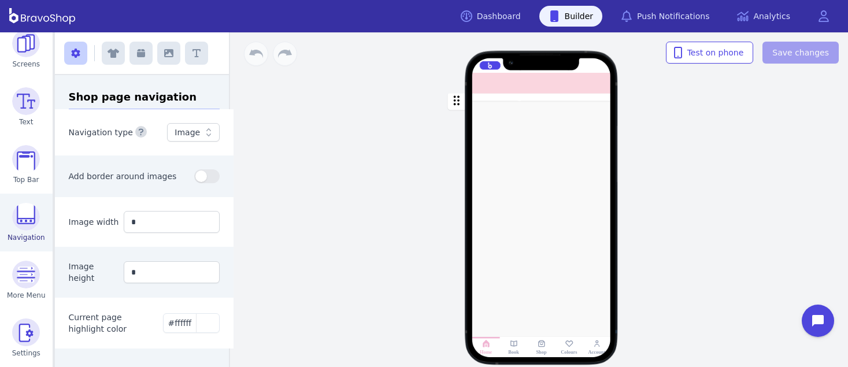
click at [37, 206] on img at bounding box center [26, 217] width 28 height 28
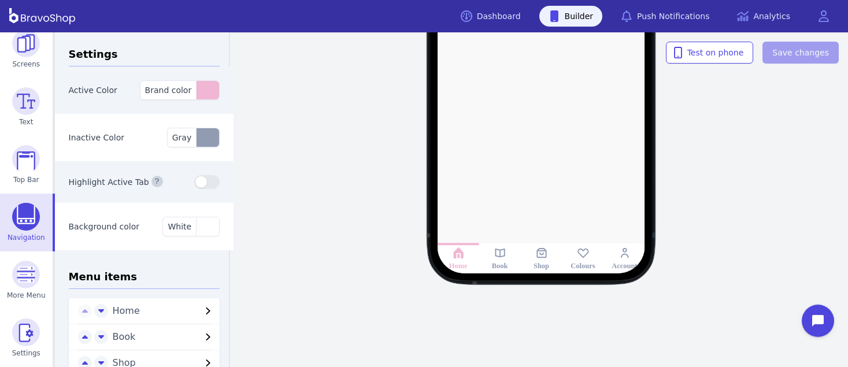
scroll to position [105, 0]
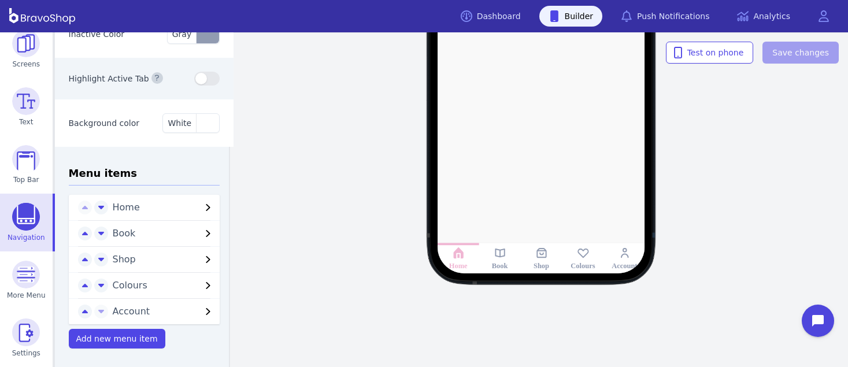
click at [131, 285] on span "Colours" at bounding box center [157, 285] width 89 height 14
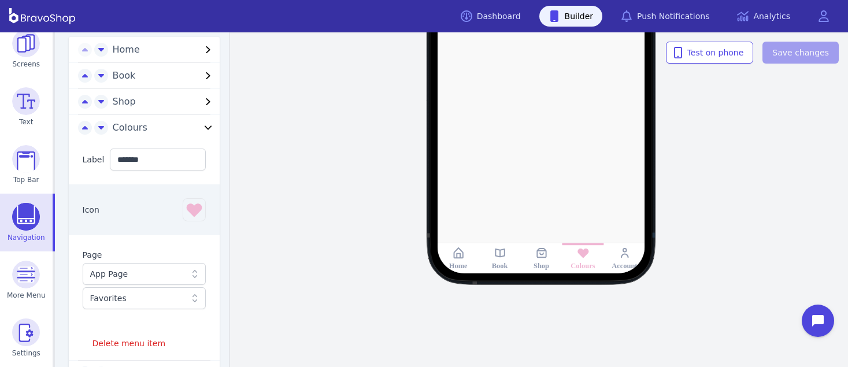
scroll to position [267, 0]
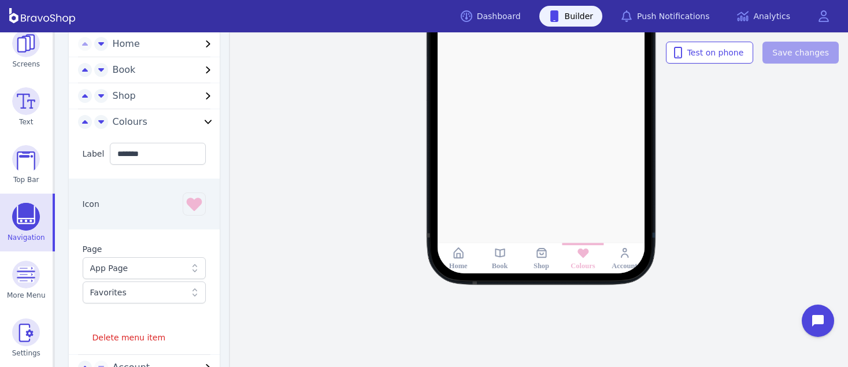
click at [136, 270] on div "App Page" at bounding box center [138, 268] width 96 height 12
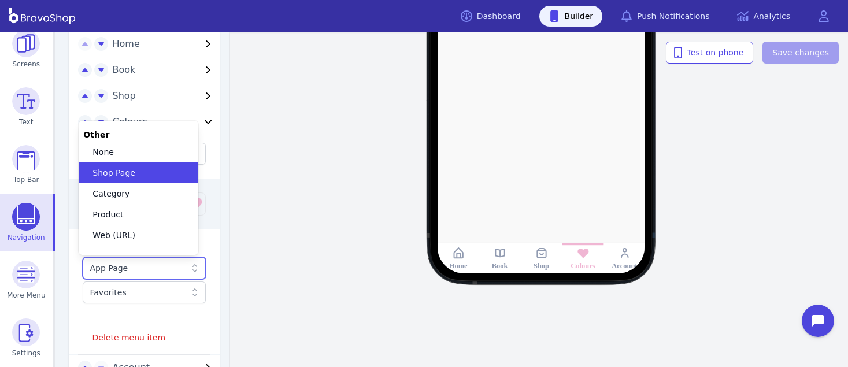
scroll to position [47, 0]
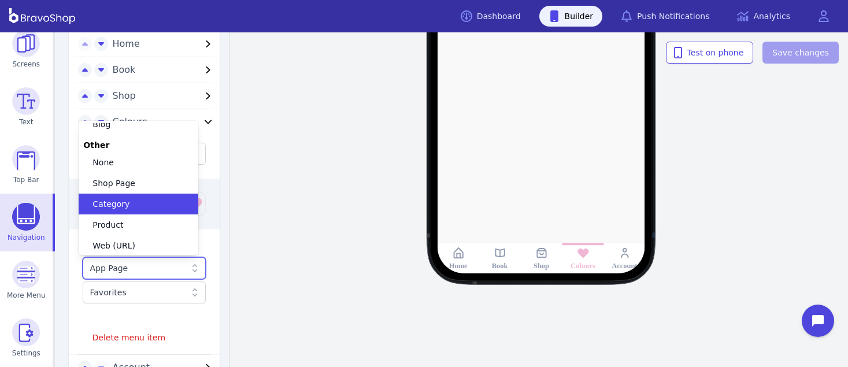
click at [128, 206] on div "Category" at bounding box center [132, 204] width 92 height 12
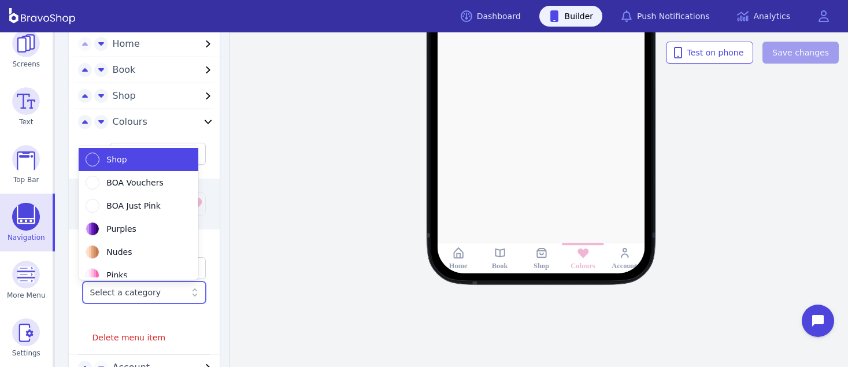
click at [145, 295] on div at bounding box center [138, 293] width 96 height 12
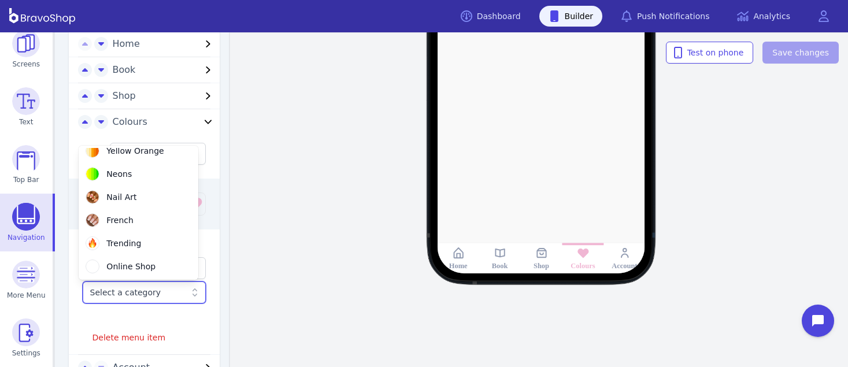
scroll to position [0, 0]
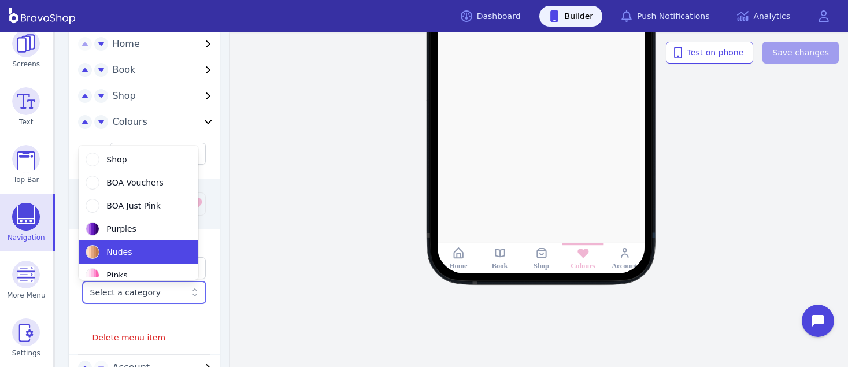
click at [466, 127] on div at bounding box center [541, 60] width 296 height 426
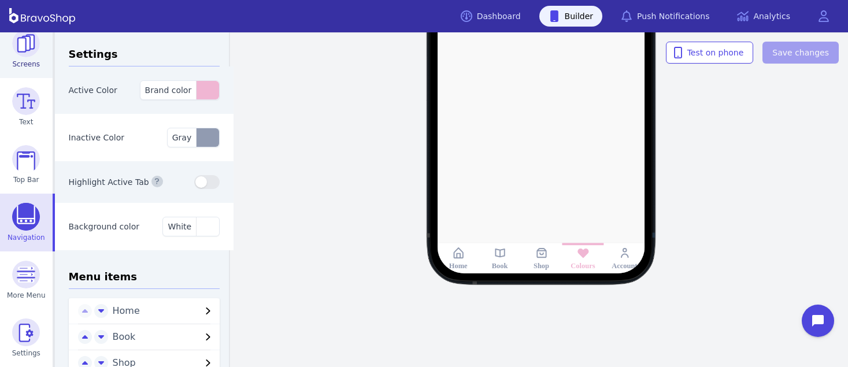
click at [20, 50] on img at bounding box center [26, 43] width 28 height 28
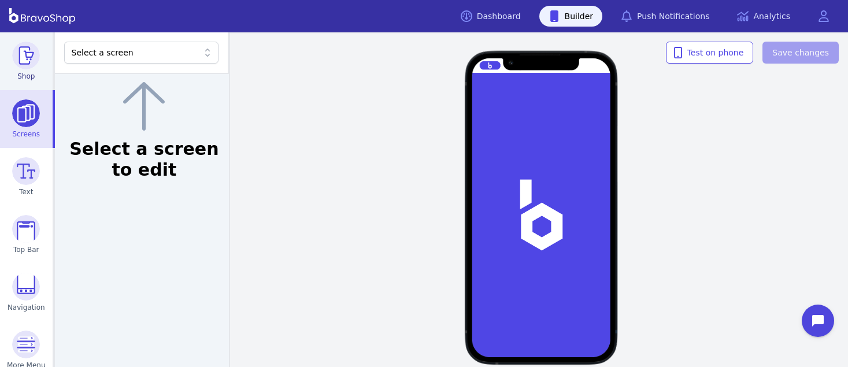
click at [17, 79] on span "Shop" at bounding box center [25, 76] width 17 height 9
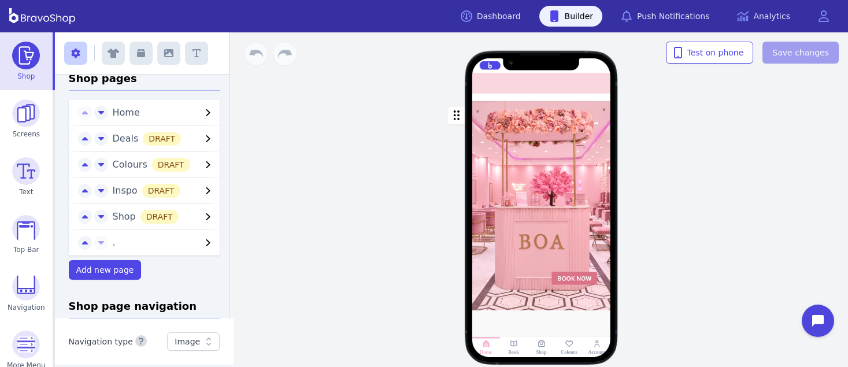
scroll to position [19, 0]
click at [201, 166] on icon "button" at bounding box center [208, 164] width 14 height 14
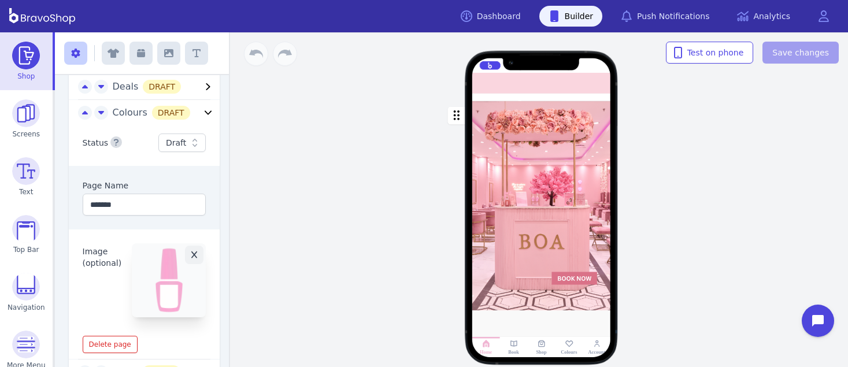
scroll to position [78, 0]
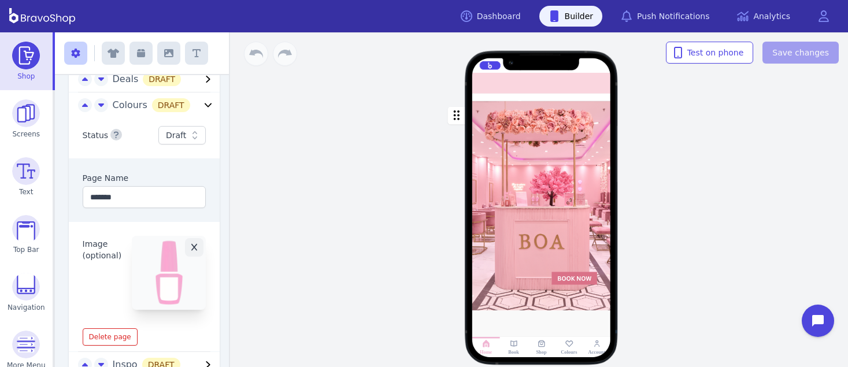
click at [201, 102] on icon "button" at bounding box center [208, 105] width 14 height 14
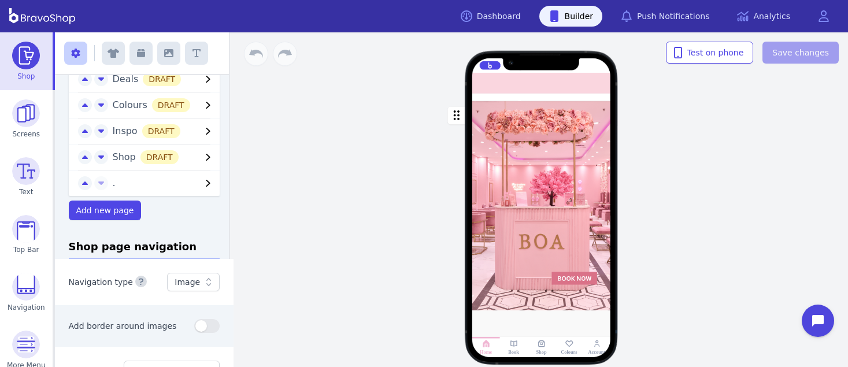
click at [201, 102] on icon "button" at bounding box center [208, 105] width 14 height 14
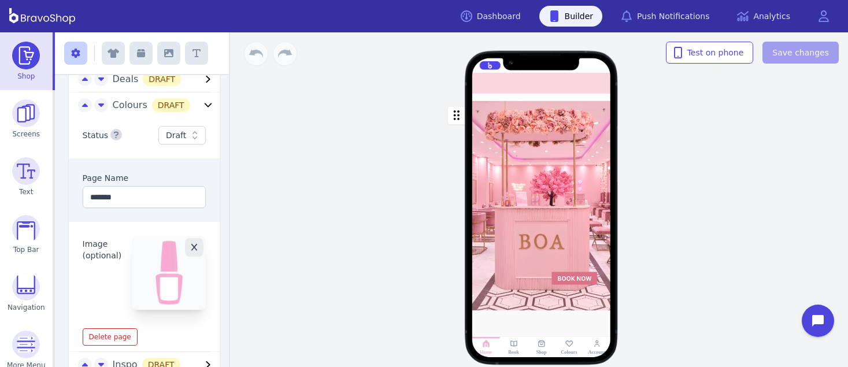
click at [185, 241] on button "button" at bounding box center [194, 247] width 18 height 18
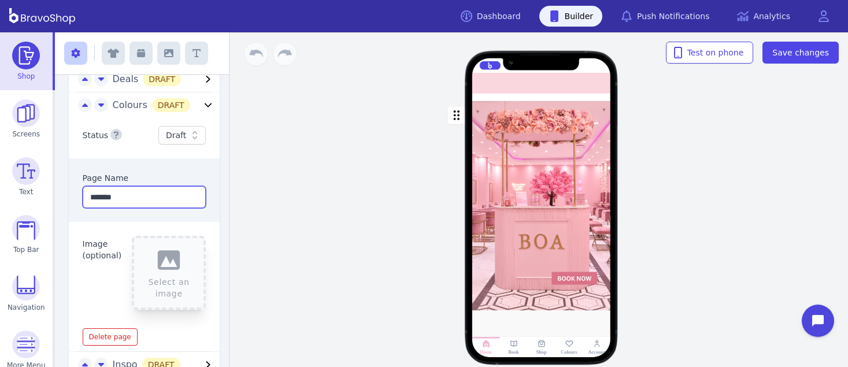
drag, startPoint x: 113, startPoint y: 198, endPoint x: 81, endPoint y: 193, distance: 32.8
click at [83, 193] on input "*******" at bounding box center [145, 197] width 124 height 22
type input "*"
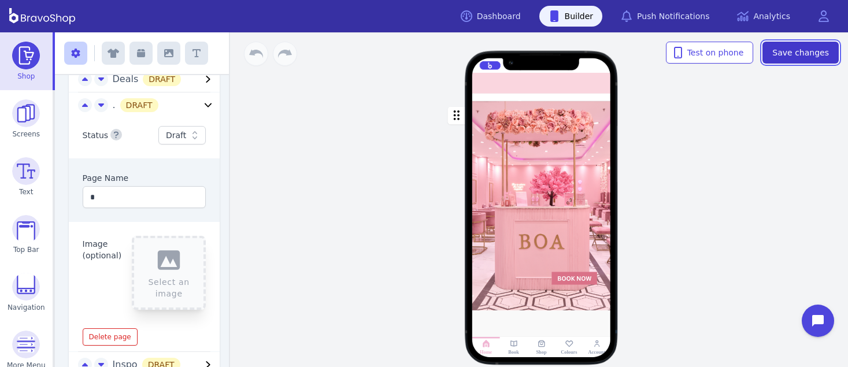
click at [811, 54] on span "Save changes" at bounding box center [800, 53] width 57 height 12
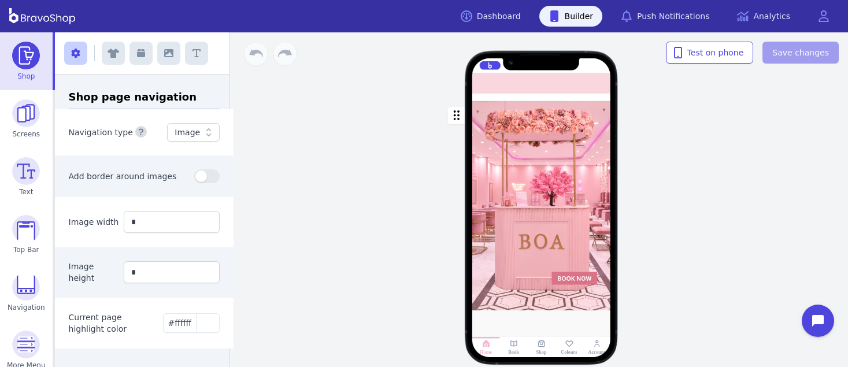
scroll to position [467, 0]
click at [15, 301] on link "Navigation" at bounding box center [26, 292] width 53 height 58
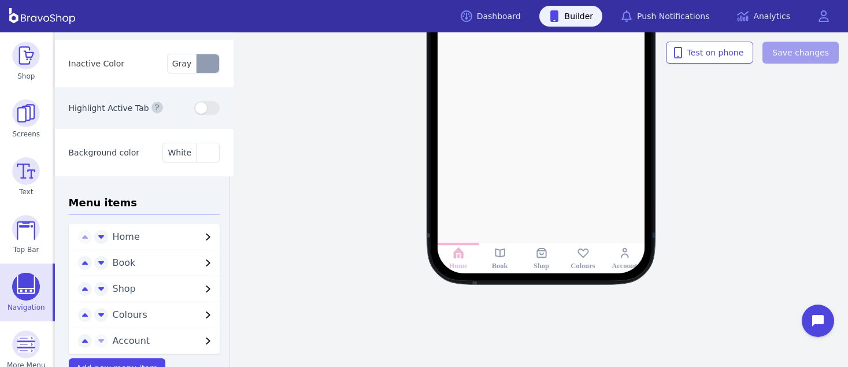
scroll to position [105, 0]
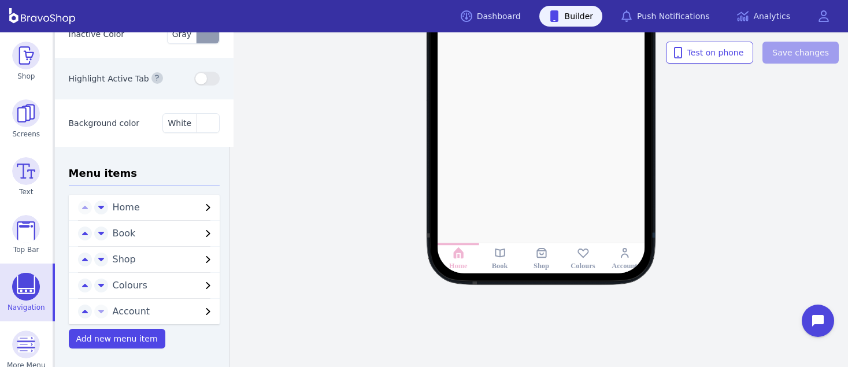
click at [191, 281] on span "Colours" at bounding box center [157, 285] width 89 height 14
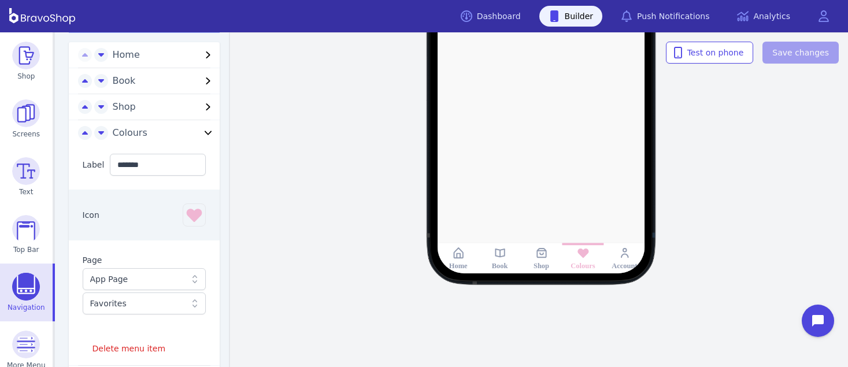
scroll to position [264, 0]
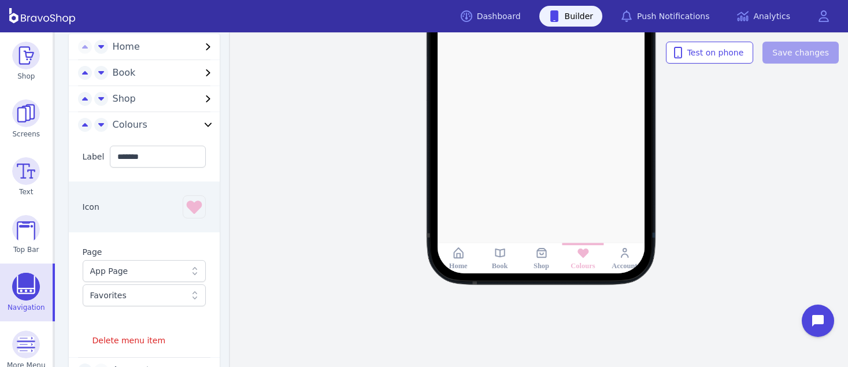
click at [166, 295] on div "Favorites" at bounding box center [138, 295] width 96 height 12
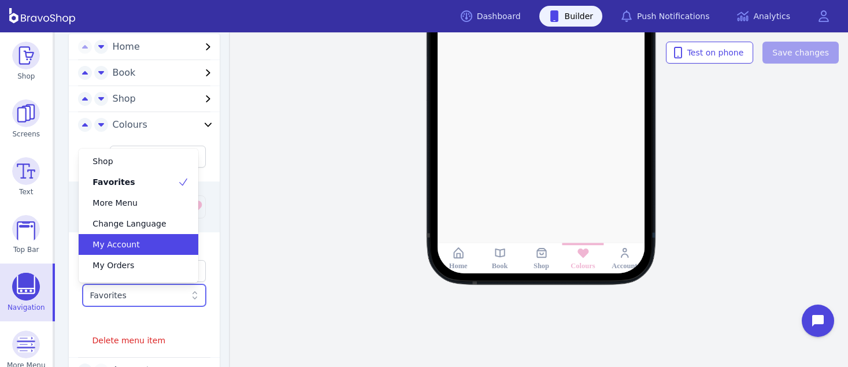
scroll to position [1, 0]
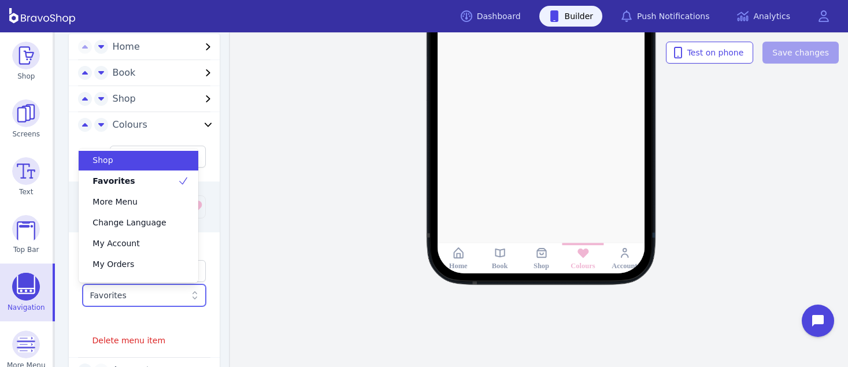
click at [168, 151] on div "Shop" at bounding box center [139, 160] width 120 height 21
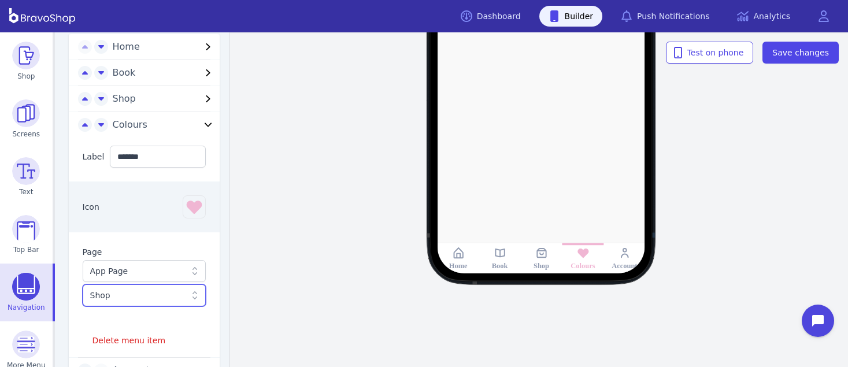
scroll to position [325, 0]
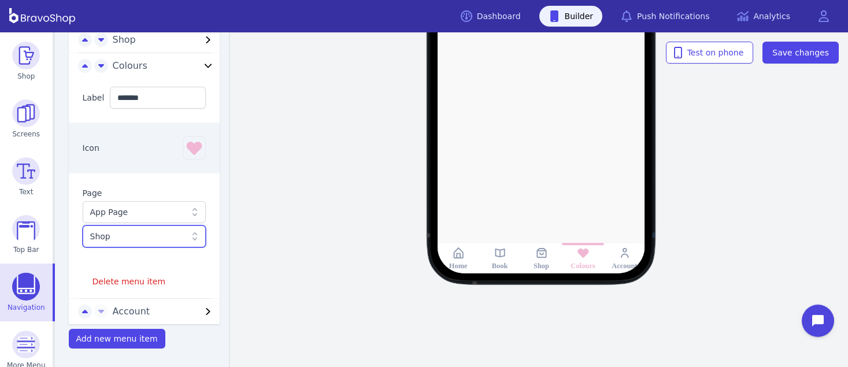
click at [189, 214] on icon at bounding box center [195, 212] width 12 height 12
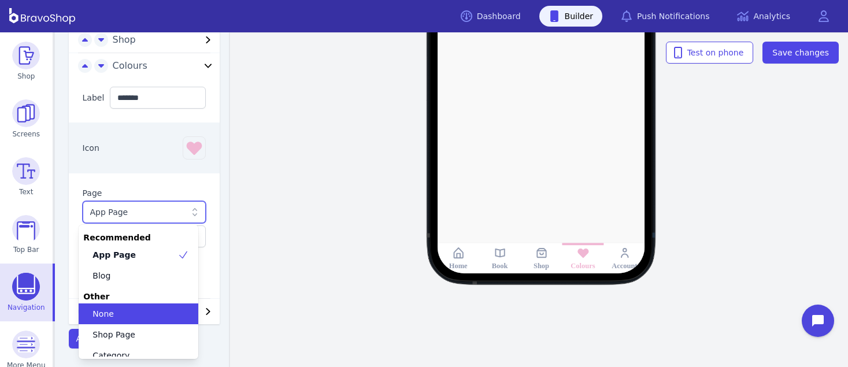
scroll to position [13, 0]
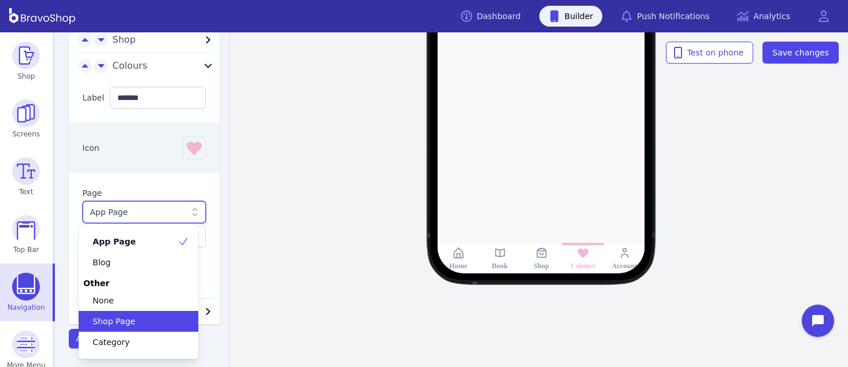
click at [158, 315] on div "Shop Page" at bounding box center [132, 321] width 92 height 12
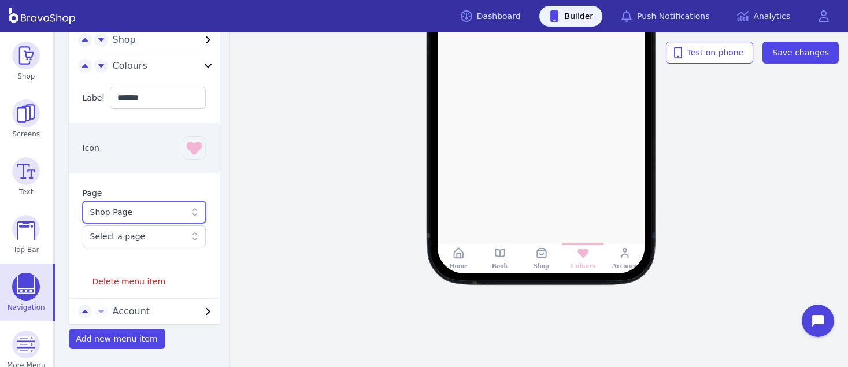
click at [172, 235] on div "Select a page" at bounding box center [138, 237] width 96 height 12
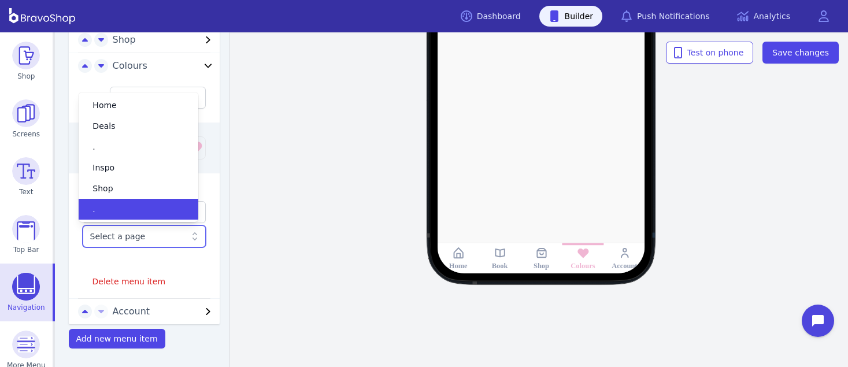
click at [155, 207] on div "." at bounding box center [132, 209] width 92 height 12
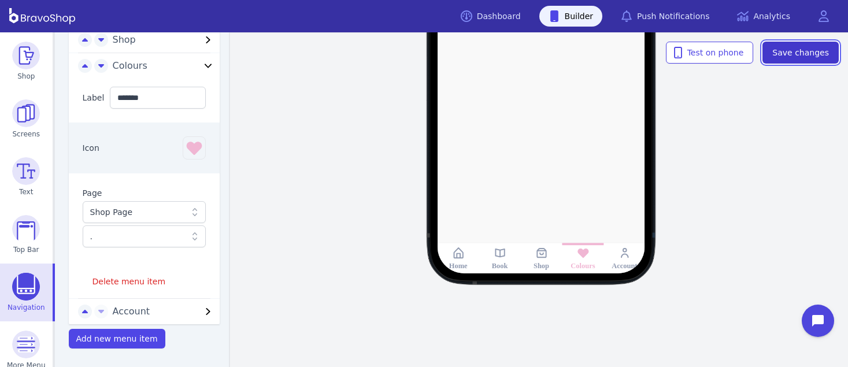
click at [786, 47] on span "Save changes" at bounding box center [800, 53] width 57 height 12
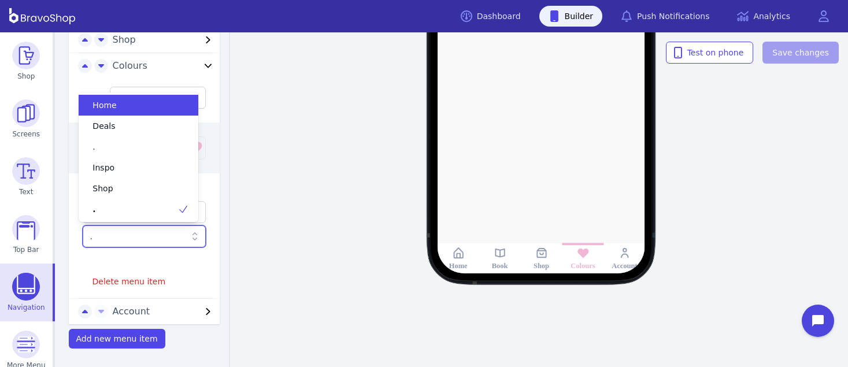
click at [189, 233] on icon at bounding box center [195, 237] width 12 height 12
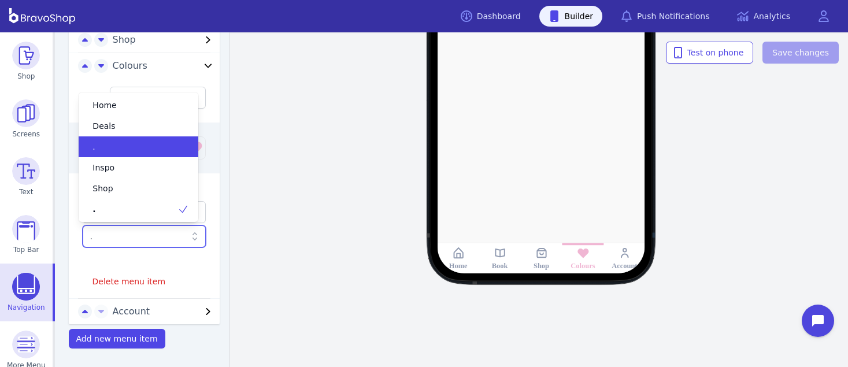
click at [168, 147] on div "." at bounding box center [132, 147] width 92 height 12
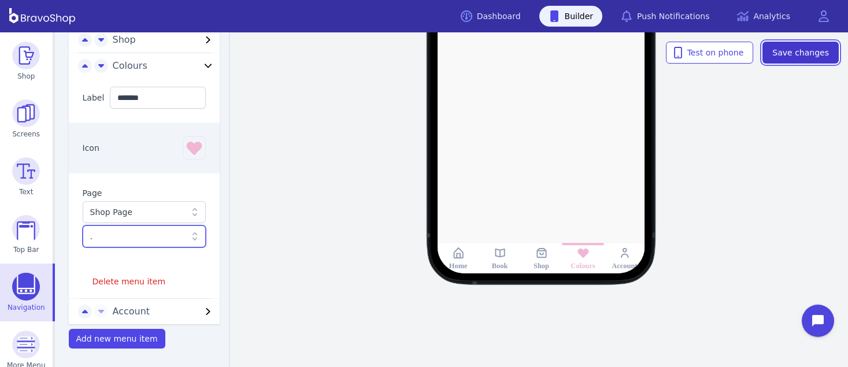
click at [794, 54] on span "Save changes" at bounding box center [800, 53] width 57 height 12
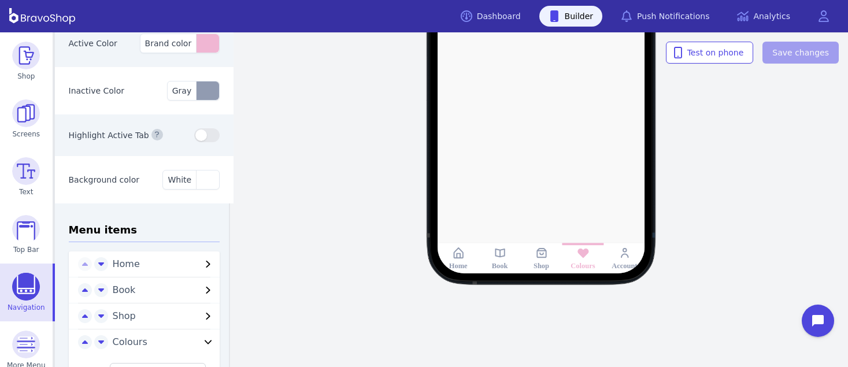
scroll to position [0, 0]
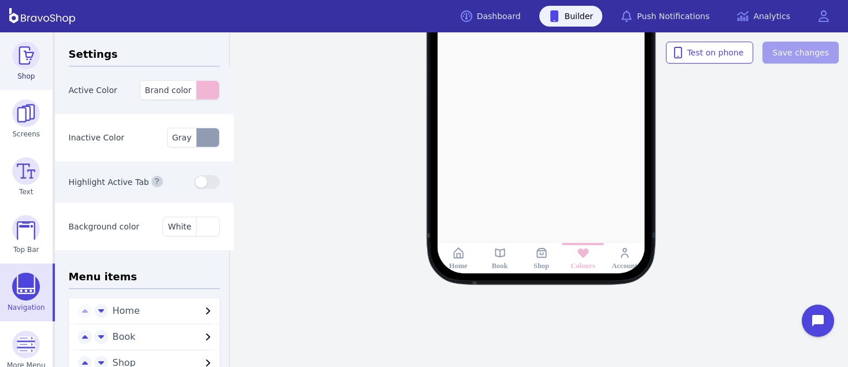
click at [28, 58] on img at bounding box center [26, 56] width 28 height 28
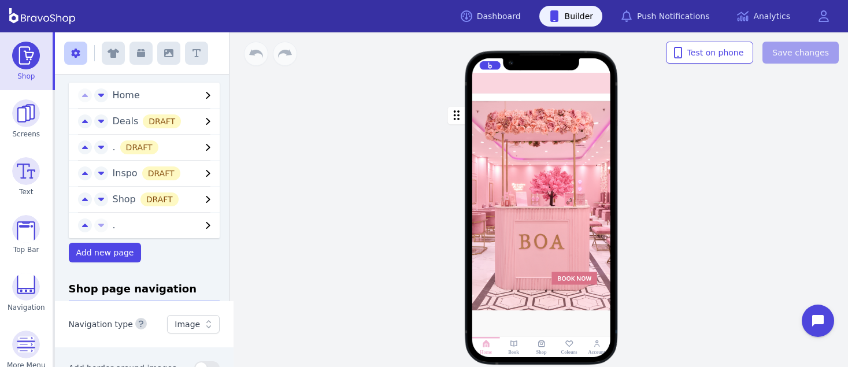
scroll to position [35, 0]
click at [144, 229] on span "." at bounding box center [157, 226] width 89 height 14
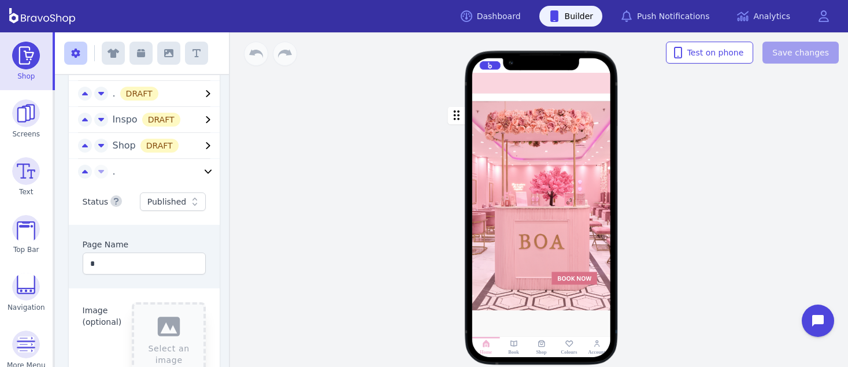
scroll to position [91, 0]
click at [574, 96] on div at bounding box center [541, 98] width 139 height 8
click at [584, 99] on div at bounding box center [541, 98] width 139 height 8
click at [583, 104] on div "button" at bounding box center [541, 206] width 139 height 210
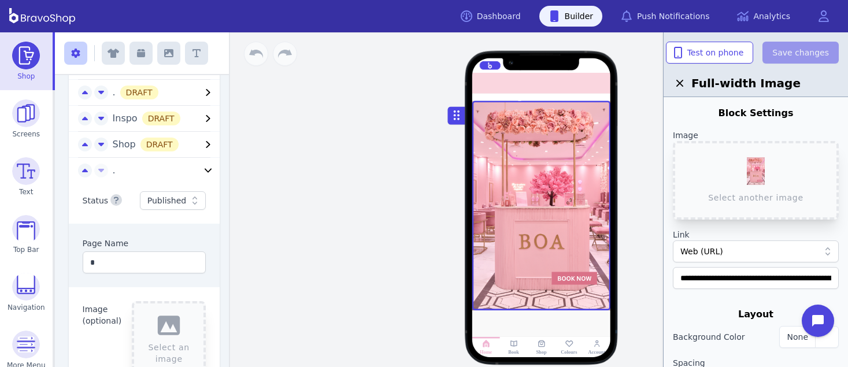
click at [571, 96] on div at bounding box center [541, 98] width 139 height 8
click at [121, 169] on span "." at bounding box center [157, 171] width 89 height 14
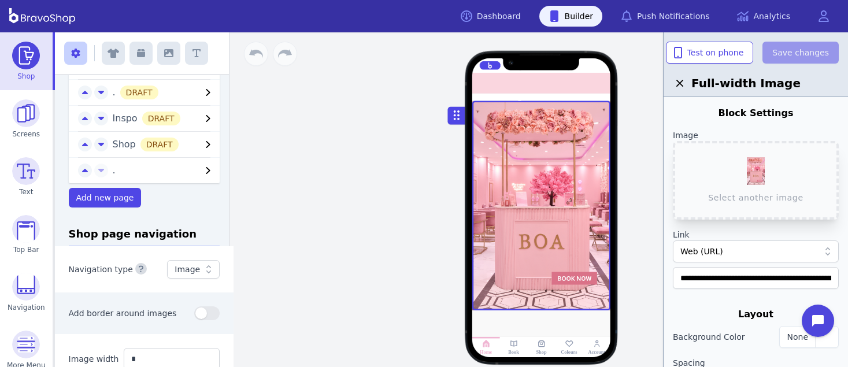
click at [132, 166] on span "." at bounding box center [157, 171] width 89 height 14
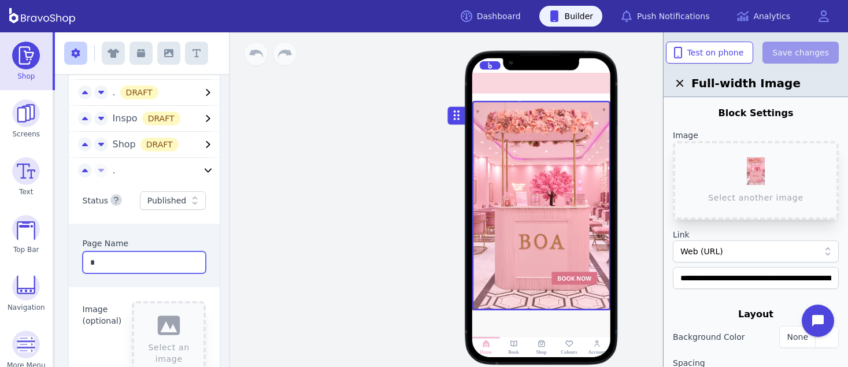
click at [124, 268] on input "*" at bounding box center [145, 262] width 124 height 22
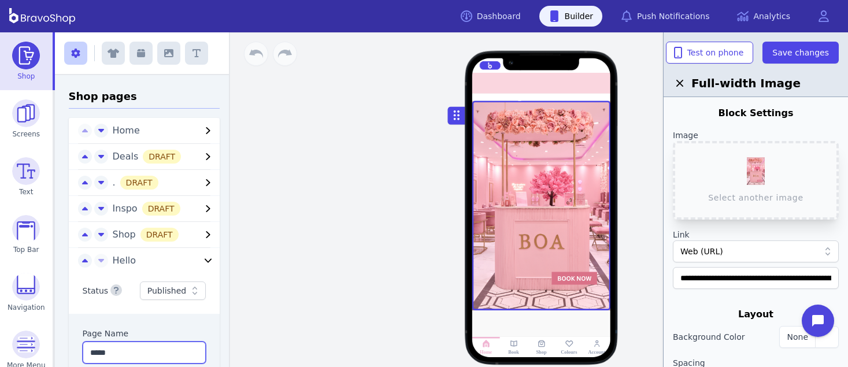
scroll to position [3, 0]
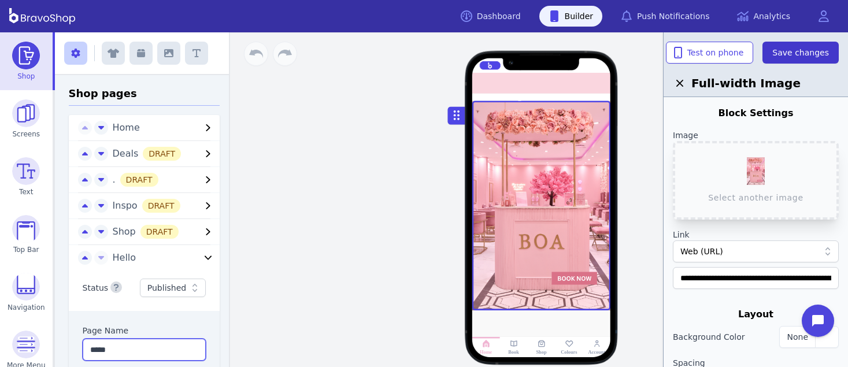
type input "*****"
click at [782, 51] on span "Save changes" at bounding box center [800, 53] width 57 height 12
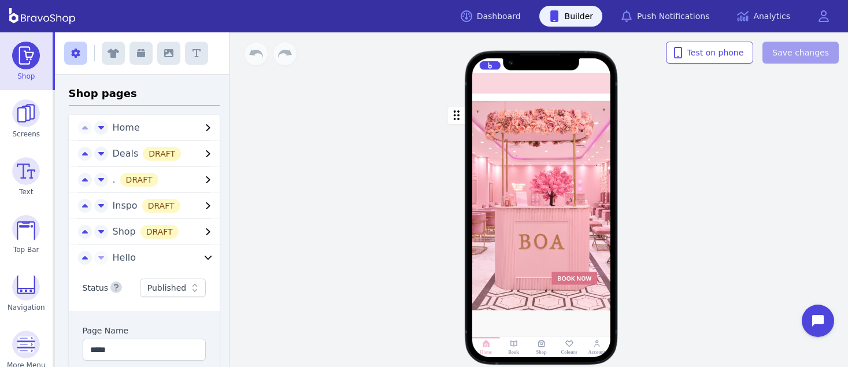
click at [151, 258] on span "Hello" at bounding box center [157, 258] width 89 height 14
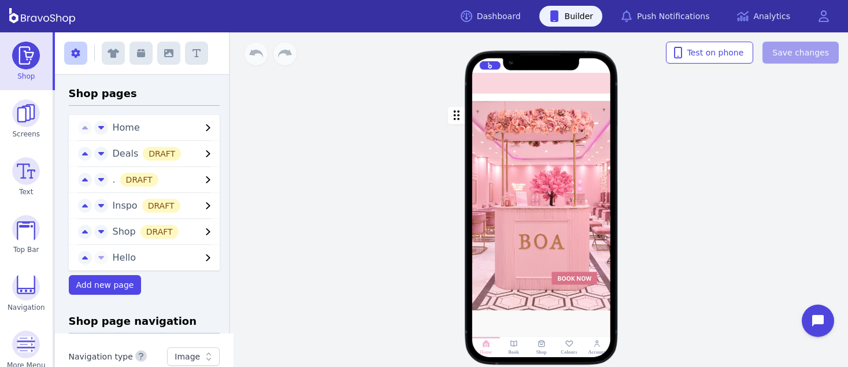
click at [151, 258] on span "Hello" at bounding box center [157, 258] width 89 height 14
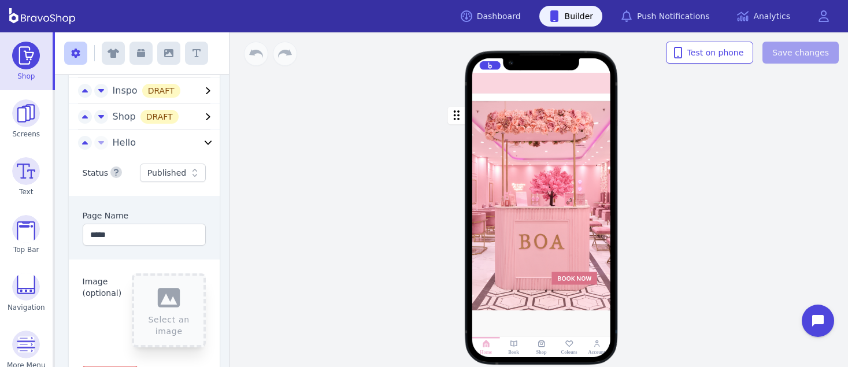
scroll to position [120, 0]
click at [562, 98] on div at bounding box center [563, 97] width 3 height 3
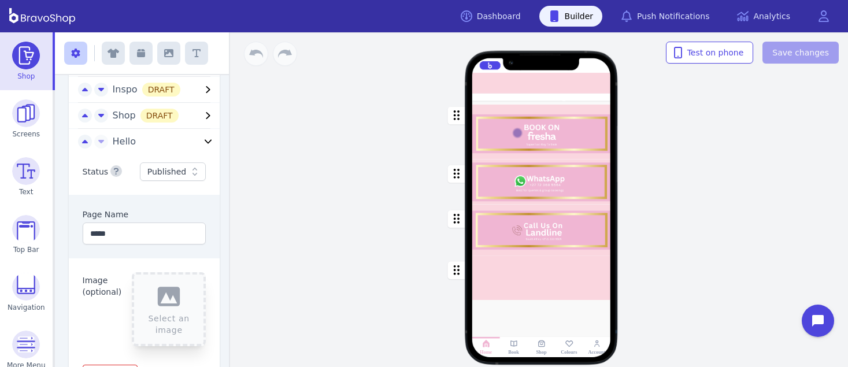
click at [548, 101] on div "button" at bounding box center [541, 130] width 139 height 58
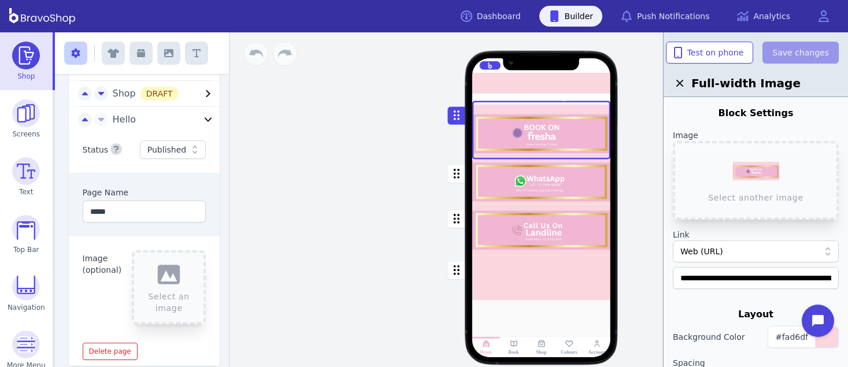
scroll to position [133, 0]
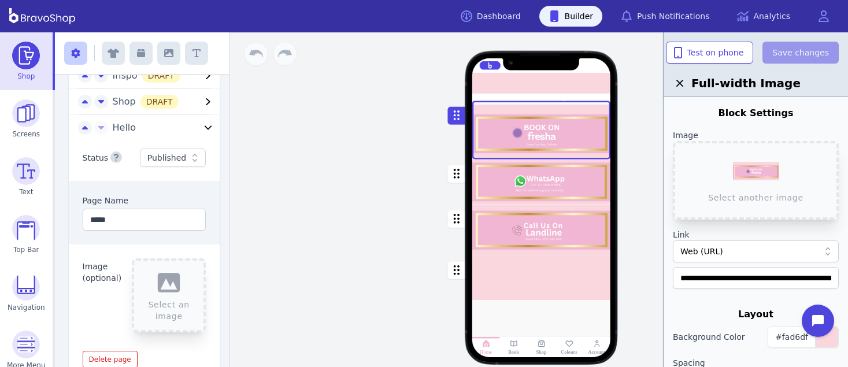
click at [535, 98] on div at bounding box center [536, 97] width 3 height 3
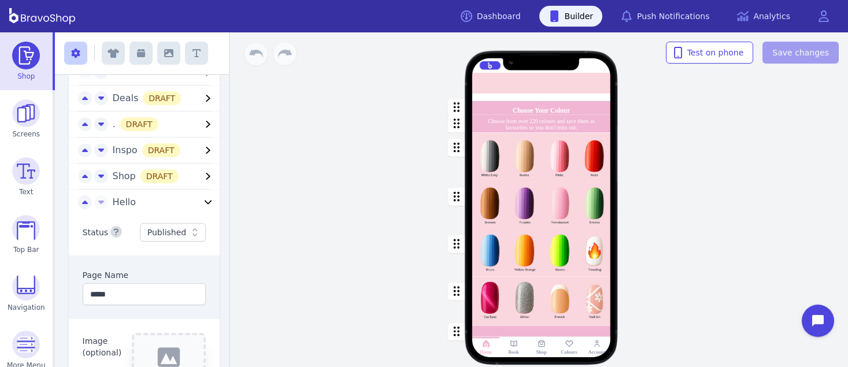
scroll to position [55, 0]
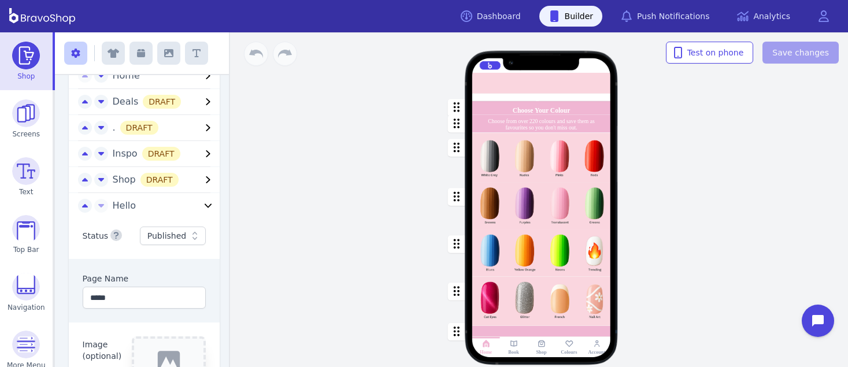
click at [201, 123] on icon "button" at bounding box center [208, 128] width 14 height 14
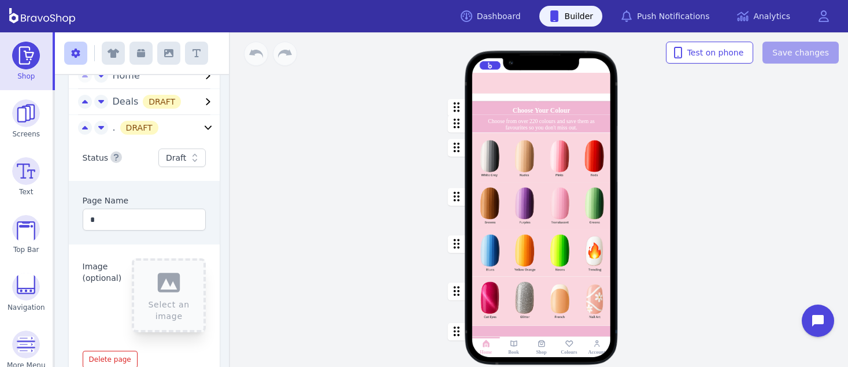
click at [189, 161] on icon at bounding box center [195, 158] width 12 height 12
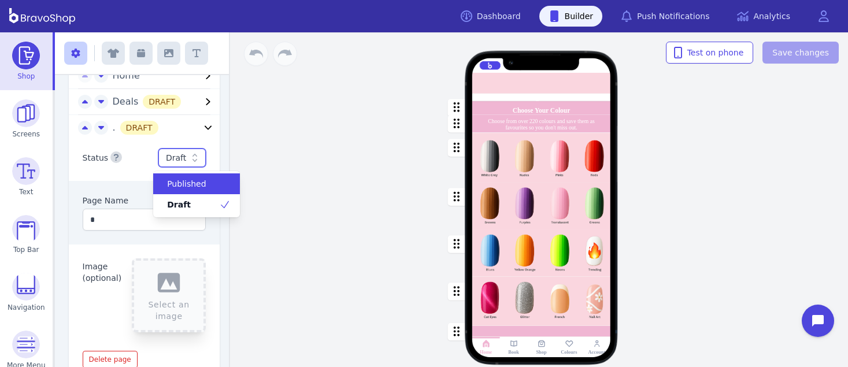
click at [188, 182] on span "Published" at bounding box center [186, 184] width 39 height 12
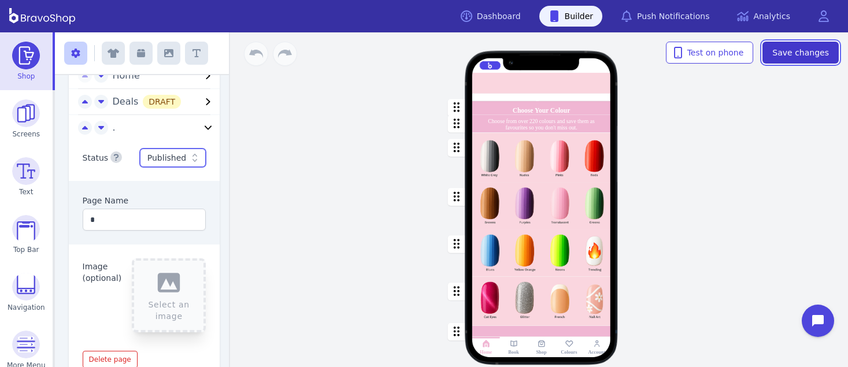
click at [814, 54] on span "Save changes" at bounding box center [800, 53] width 57 height 12
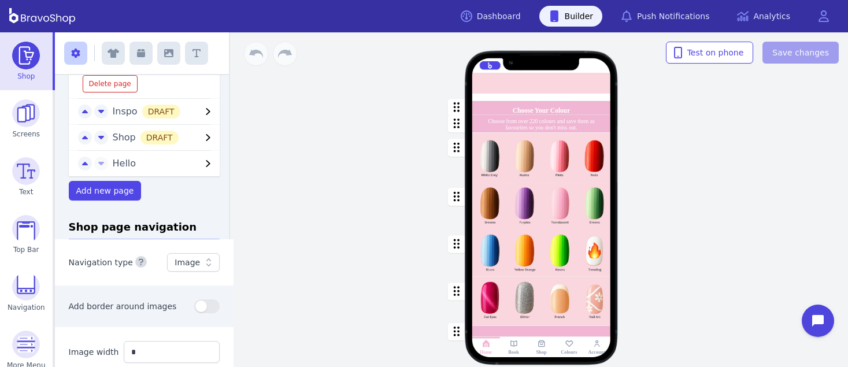
scroll to position [466, 0]
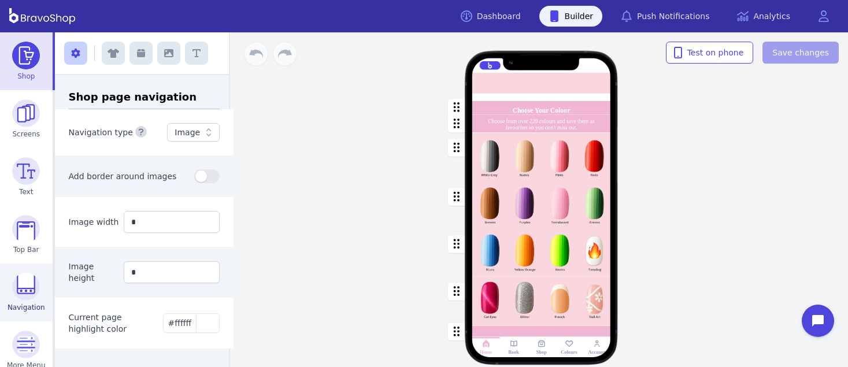
click at [32, 279] on img at bounding box center [26, 287] width 28 height 28
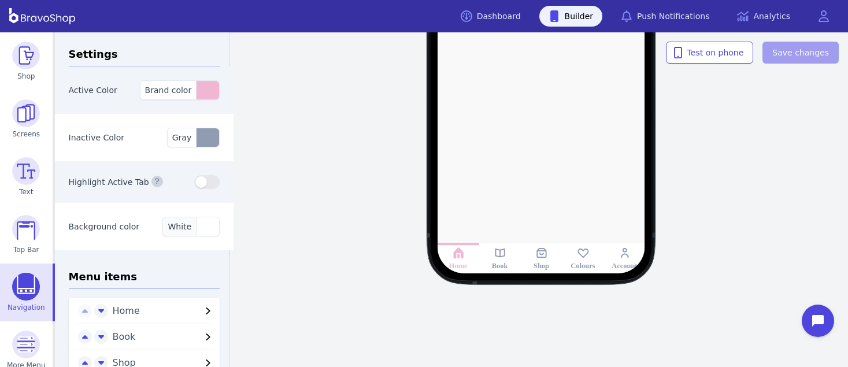
scroll to position [105, 0]
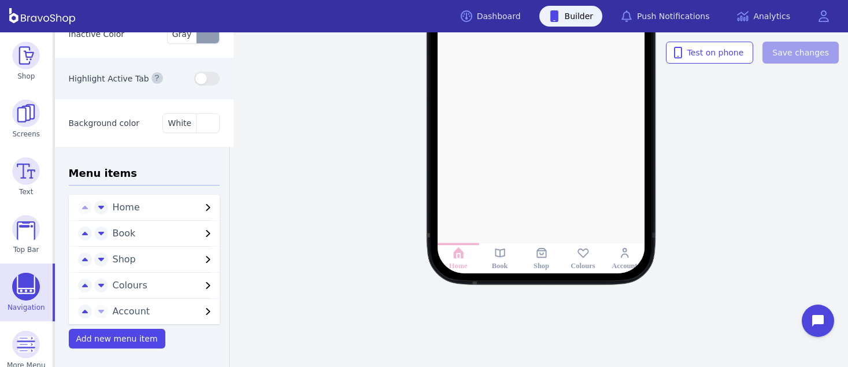
click at [140, 283] on span "Colours" at bounding box center [157, 285] width 89 height 14
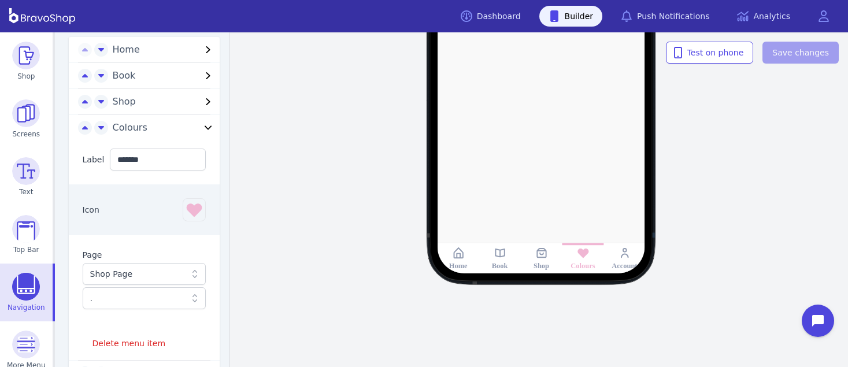
scroll to position [266, 0]
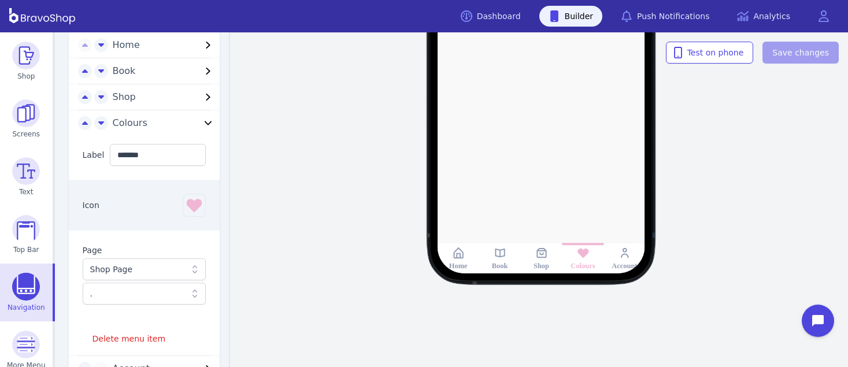
click at [172, 290] on div "." at bounding box center [138, 294] width 96 height 12
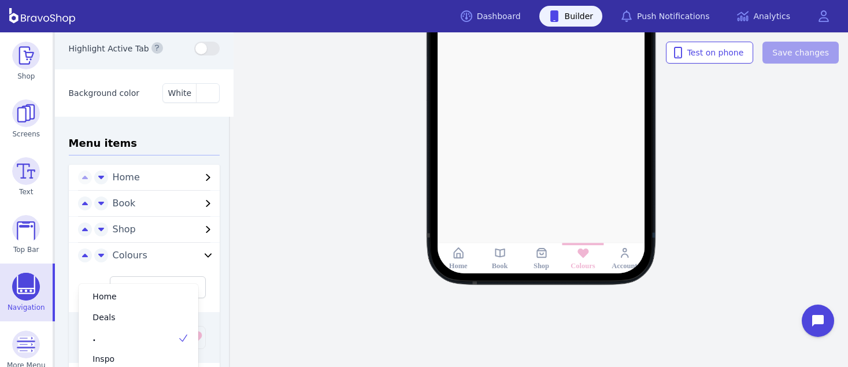
scroll to position [0, 0]
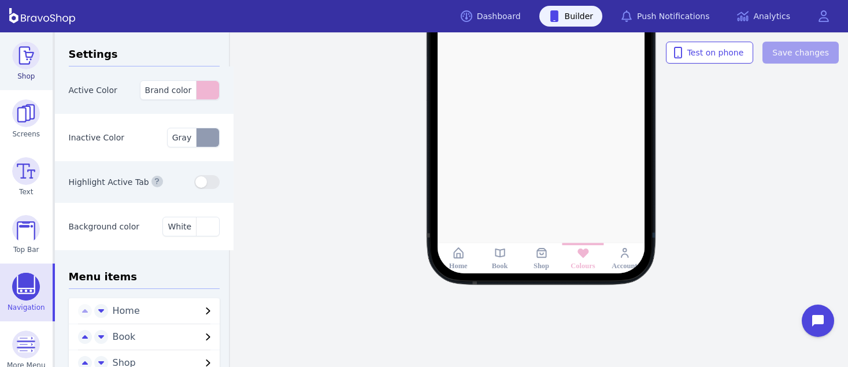
click at [17, 53] on img at bounding box center [26, 56] width 28 height 28
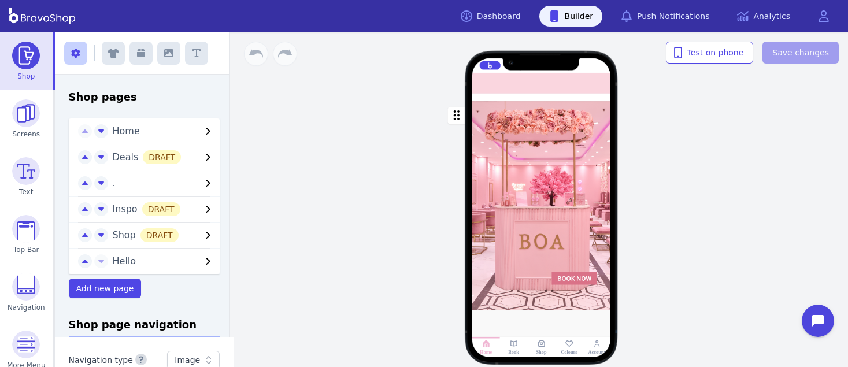
click at [113, 184] on span "." at bounding box center [114, 182] width 3 height 11
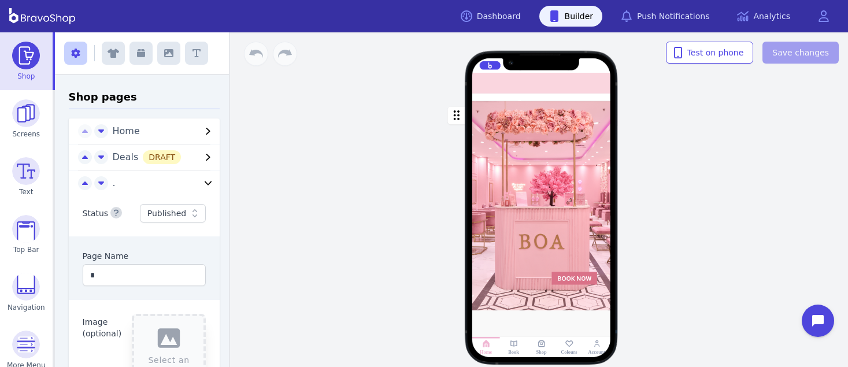
click at [535, 98] on div at bounding box center [536, 97] width 3 height 3
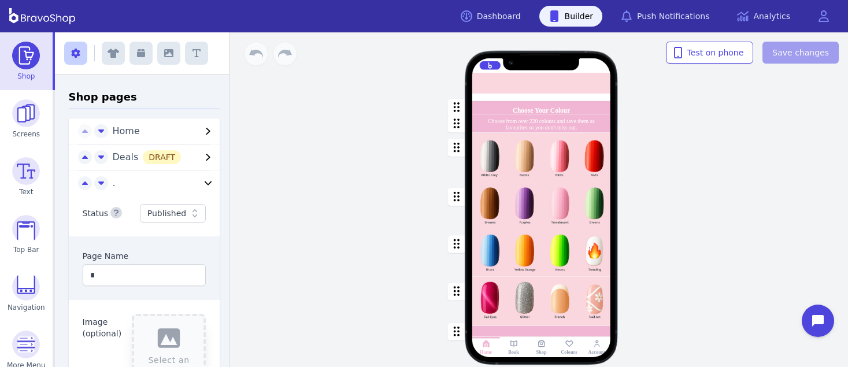
click at [502, 252] on div "button" at bounding box center [541, 252] width 139 height 47
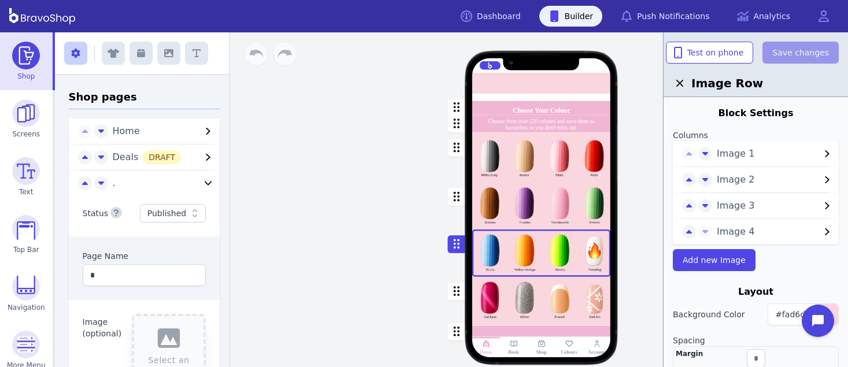
click at [534, 291] on div "button" at bounding box center [541, 301] width 139 height 49
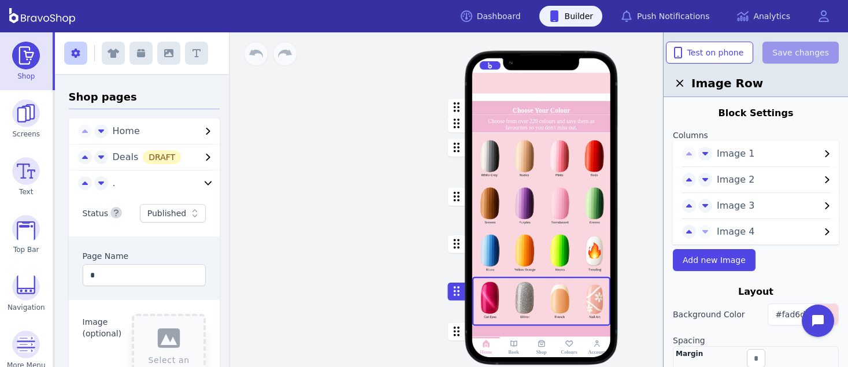
click at [311, 202] on div "Choose Your Colour Choose from over 220 colours and save them as favourites so …" at bounding box center [541, 199] width 613 height 335
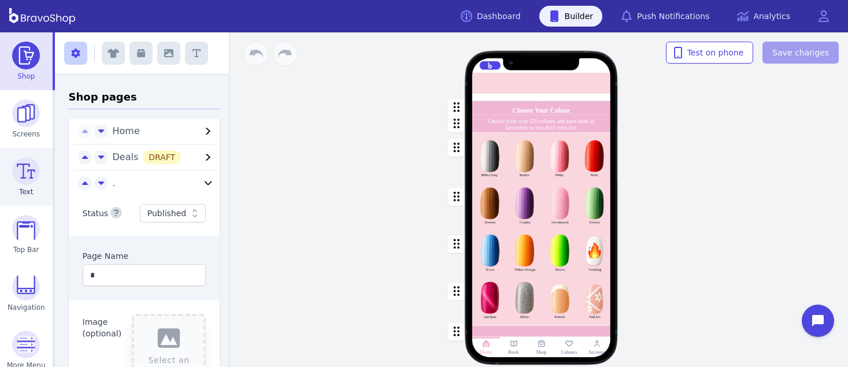
scroll to position [70, 0]
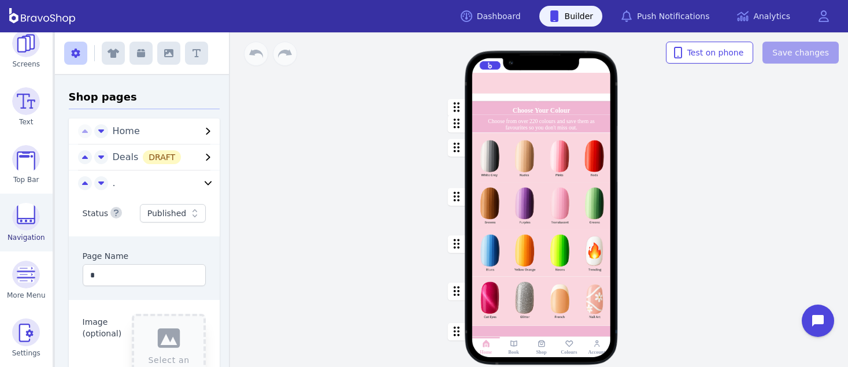
click at [28, 209] on img at bounding box center [26, 217] width 28 height 28
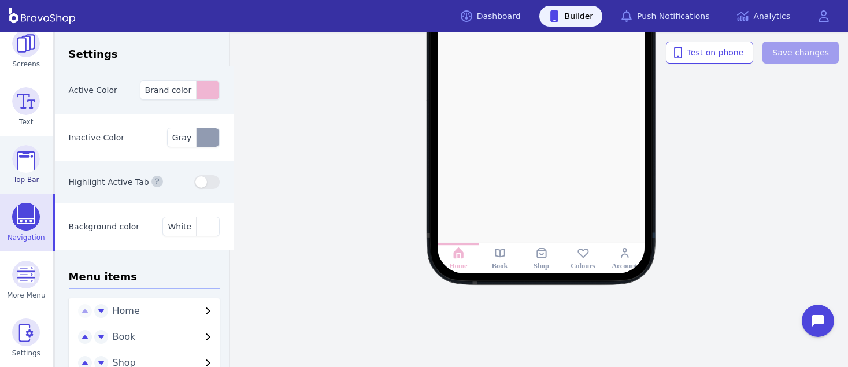
click at [27, 163] on img at bounding box center [26, 159] width 28 height 28
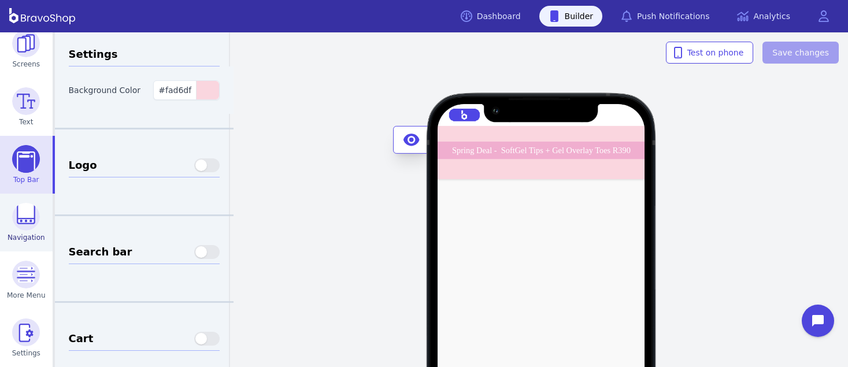
click at [29, 217] on img at bounding box center [26, 217] width 28 height 28
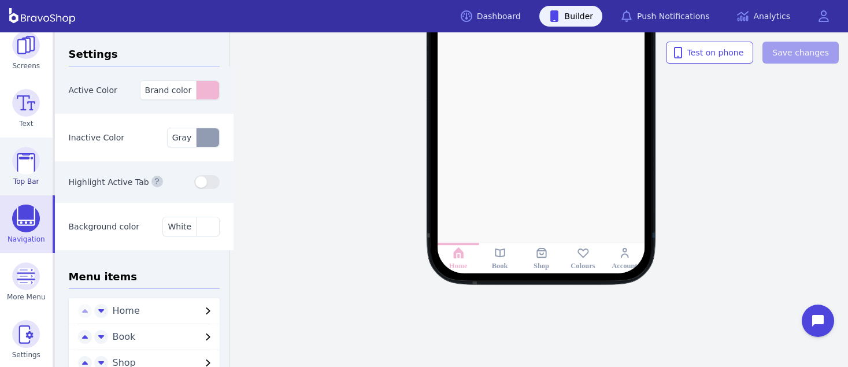
scroll to position [70, 0]
click at [23, 147] on img at bounding box center [26, 159] width 28 height 28
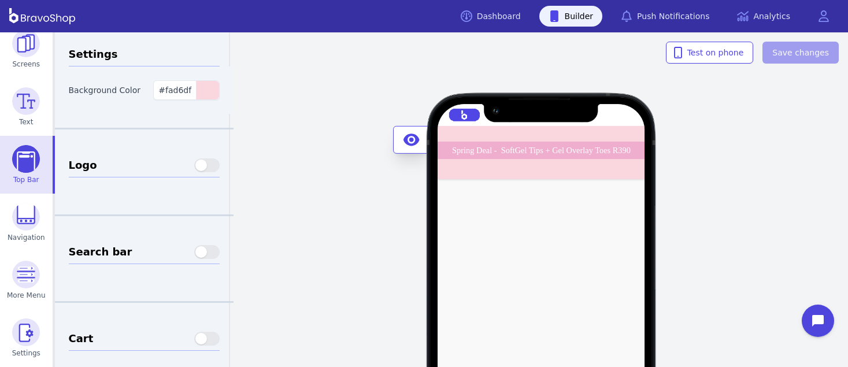
click at [481, 168] on div "Spring Deal - SoftGel Tips + Gel Overlay Toes R390 BOA Midrand - Opening Soon! …" at bounding box center [541, 152] width 208 height 53
click at [459, 156] on div "Spring Deal - SoftGel Tips + Gel Overlay Toes R390 BOA Midrand - Opening Soon! …" at bounding box center [748, 150] width 623 height 18
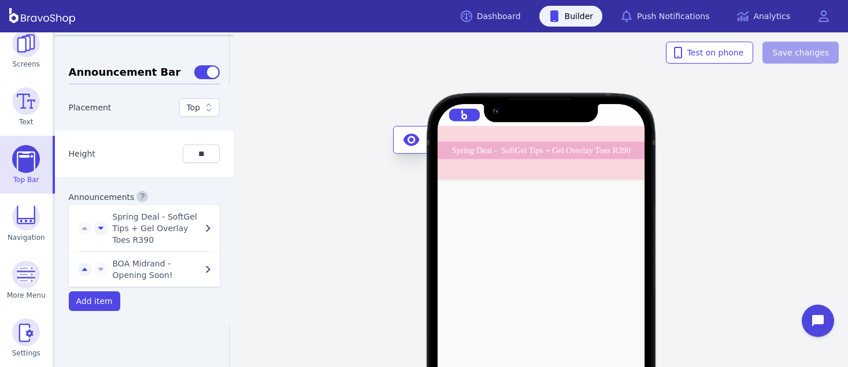
scroll to position [354, 0]
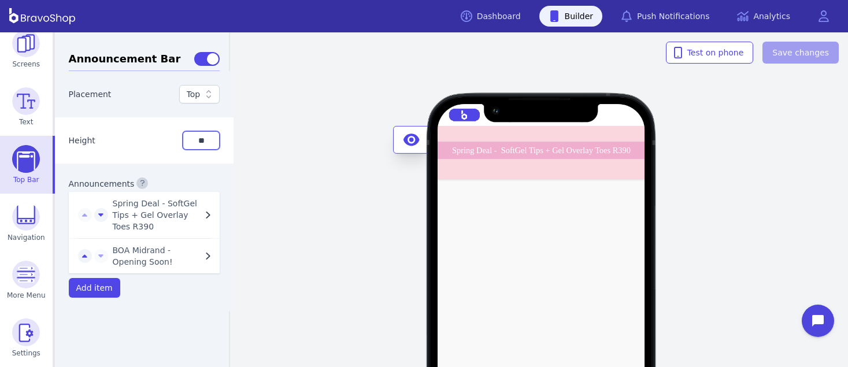
drag, startPoint x: 206, startPoint y: 137, endPoint x: 194, endPoint y: 137, distance: 12.1
click at [194, 137] on input "**" at bounding box center [201, 140] width 37 height 18
drag, startPoint x: 199, startPoint y: 138, endPoint x: 190, endPoint y: 137, distance: 9.9
click at [190, 137] on input "**" at bounding box center [201, 140] width 37 height 18
type input "**"
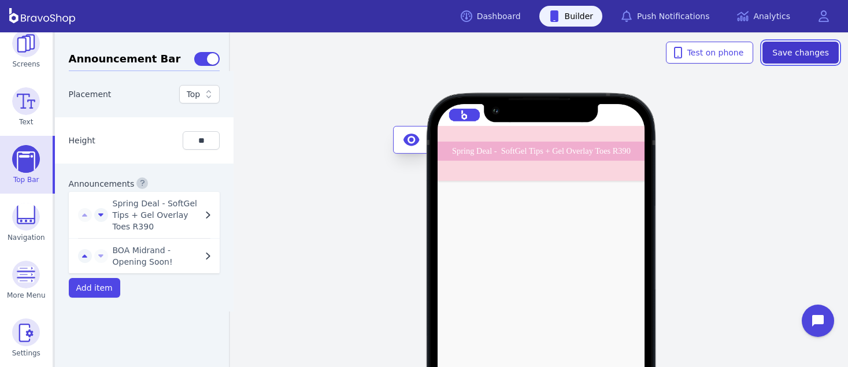
click at [785, 53] on span "Save changes" at bounding box center [800, 53] width 57 height 12
click at [579, 171] on div "Spring Deal - SoftGel Tips + Gel Overlay Toes R390 BOA Midrand - Opening Soon! …" at bounding box center [541, 153] width 208 height 55
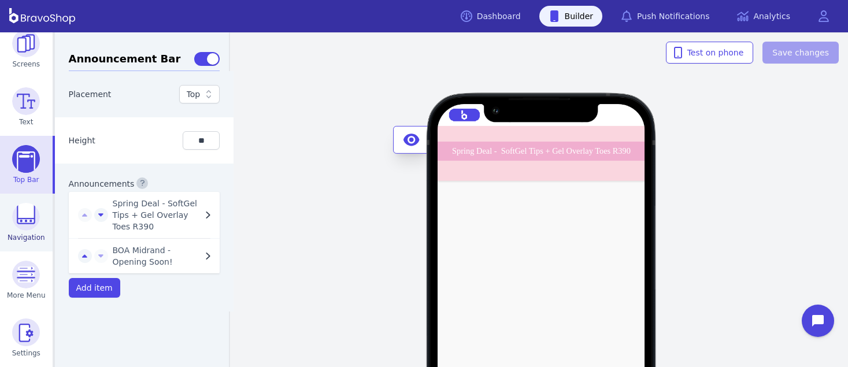
click at [16, 228] on img at bounding box center [26, 217] width 28 height 28
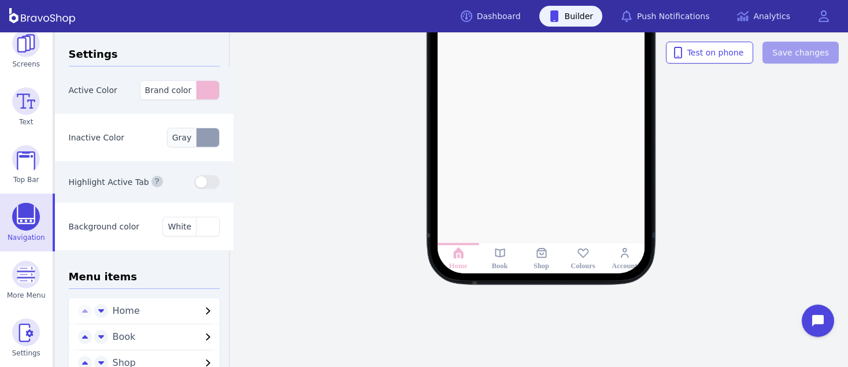
click at [202, 136] on div "button" at bounding box center [207, 137] width 23 height 18
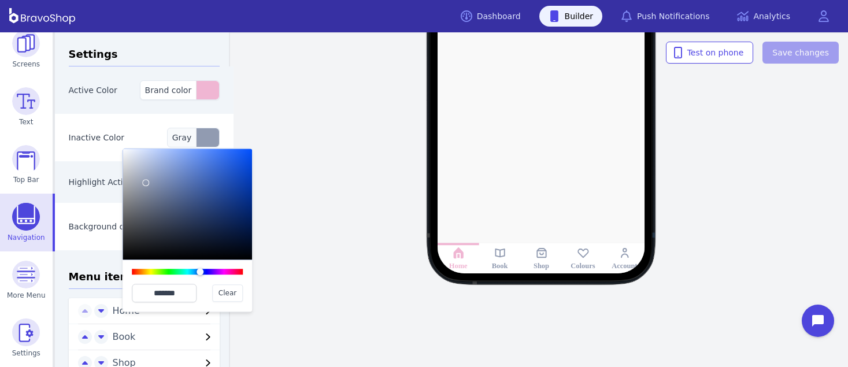
click at [202, 136] on div "button" at bounding box center [207, 137] width 23 height 18
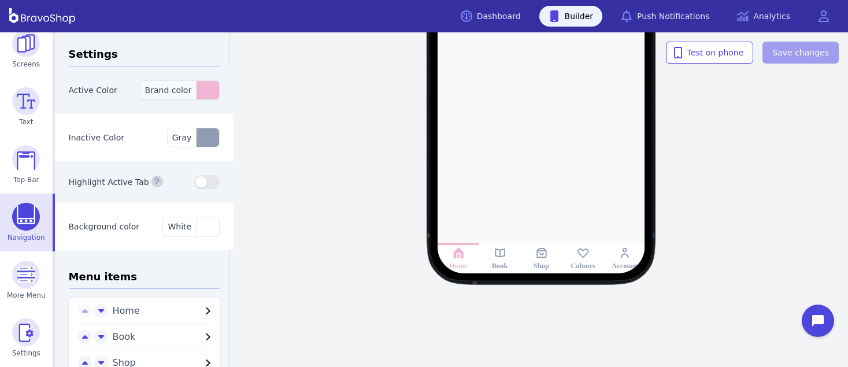
click at [196, 96] on div "button" at bounding box center [207, 90] width 23 height 18
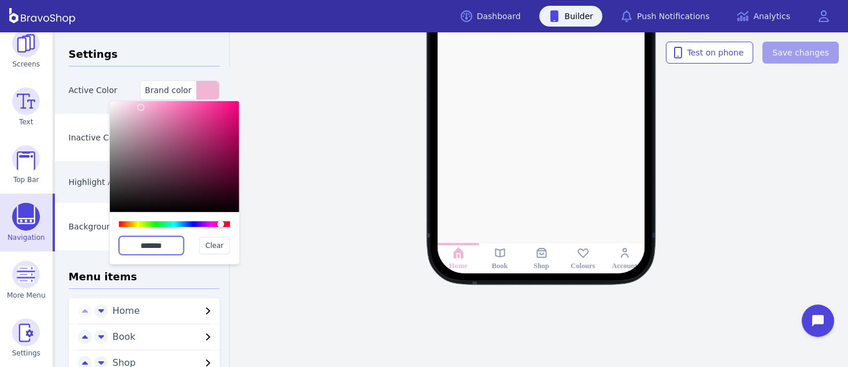
drag, startPoint x: 172, startPoint y: 244, endPoint x: 121, endPoint y: 243, distance: 50.9
click at [121, 243] on input "*******" at bounding box center [151, 245] width 65 height 18
click at [169, 69] on div "Active Color Brand color ******* Clear" at bounding box center [144, 89] width 179 height 47
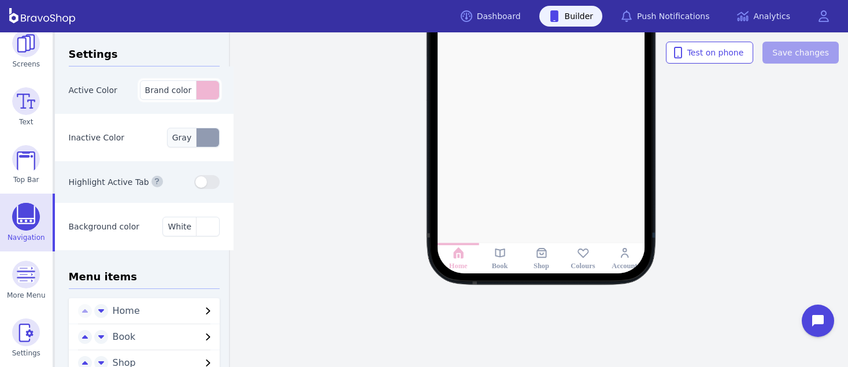
click at [205, 143] on div "button" at bounding box center [207, 137] width 23 height 18
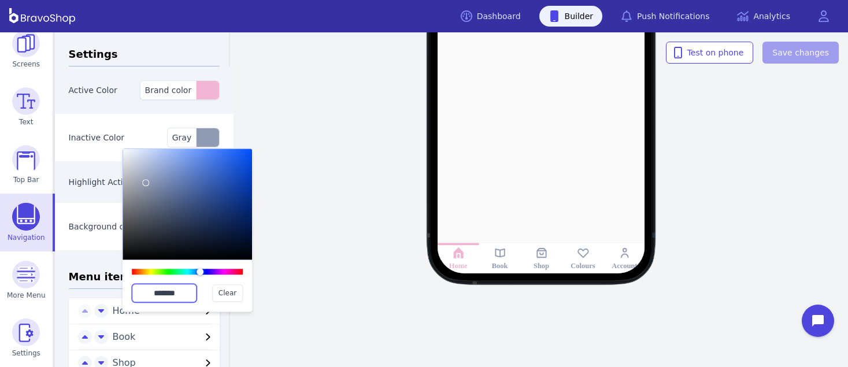
drag, startPoint x: 188, startPoint y: 291, endPoint x: 127, endPoint y: 285, distance: 61.0
click at [127, 285] on div "******* Clear" at bounding box center [186, 285] width 129 height 52
paste input "text"
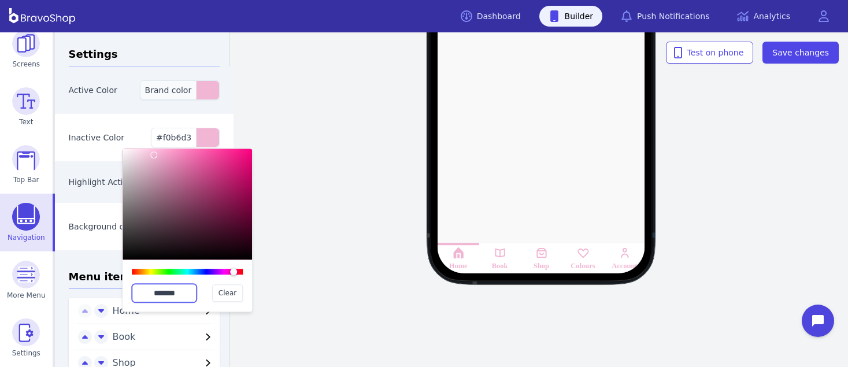
click at [203, 91] on div "button" at bounding box center [207, 90] width 23 height 18
type input "*******"
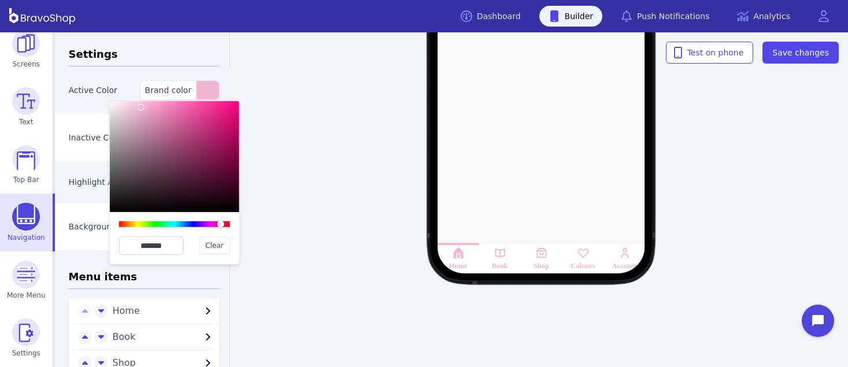
click at [186, 130] on div at bounding box center [174, 156] width 129 height 111
type input "*******"
drag, startPoint x: 186, startPoint y: 130, endPoint x: 150, endPoint y: 120, distance: 37.9
click at [150, 120] on div at bounding box center [149, 119] width 7 height 7
click at [362, 268] on div "Home Book Shop Colours Account Test on phone Save changes" at bounding box center [541, 199] width 613 height 335
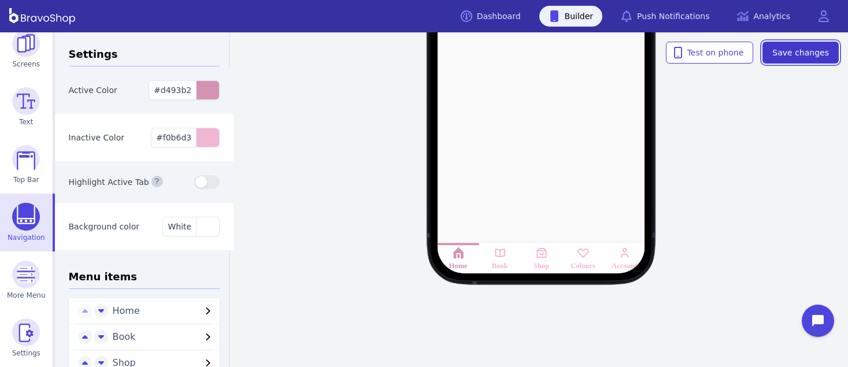
click at [785, 50] on span "Save changes" at bounding box center [800, 53] width 57 height 12
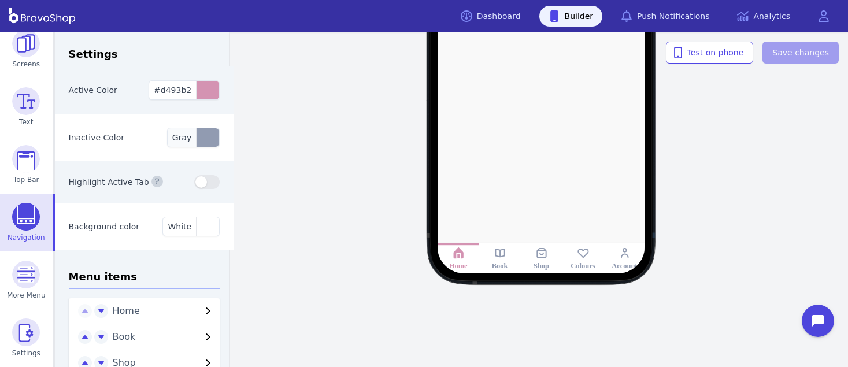
click at [196, 143] on div "button" at bounding box center [207, 137] width 23 height 18
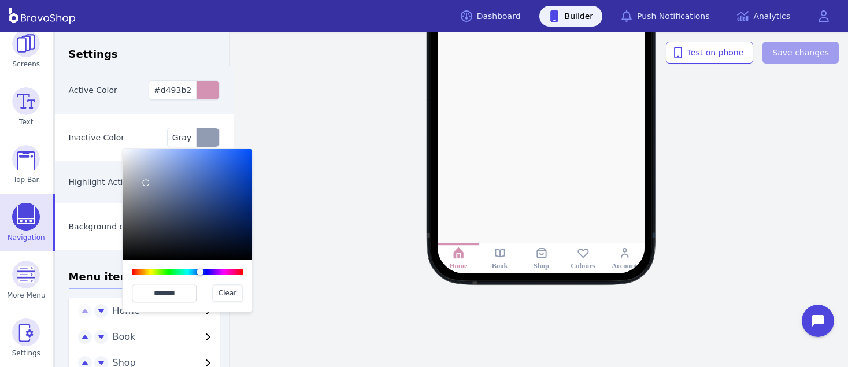
type input "*******"
click at [220, 270] on div at bounding box center [187, 272] width 111 height 6
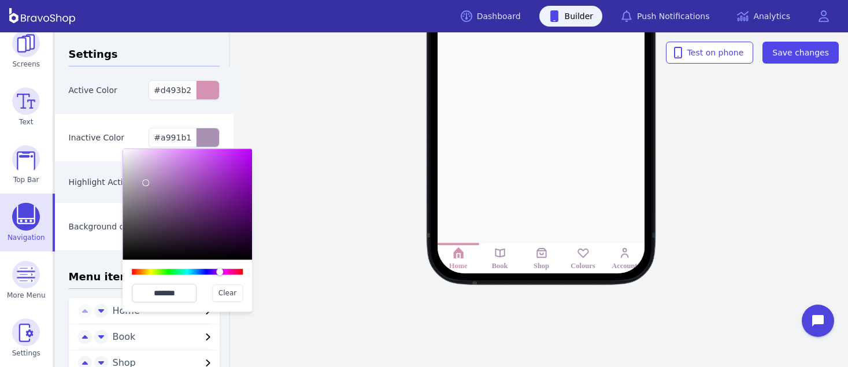
click at [125, 124] on div "Inactive Color #a991b1 ******* Clear" at bounding box center [144, 137] width 179 height 47
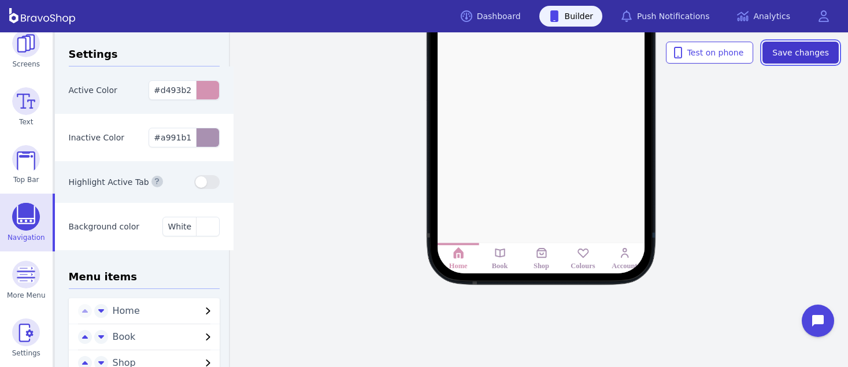
click at [812, 49] on span "Save changes" at bounding box center [800, 53] width 57 height 12
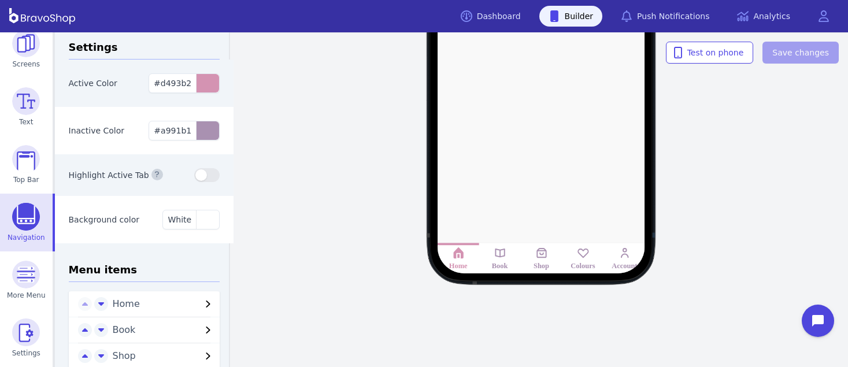
scroll to position [9, 0]
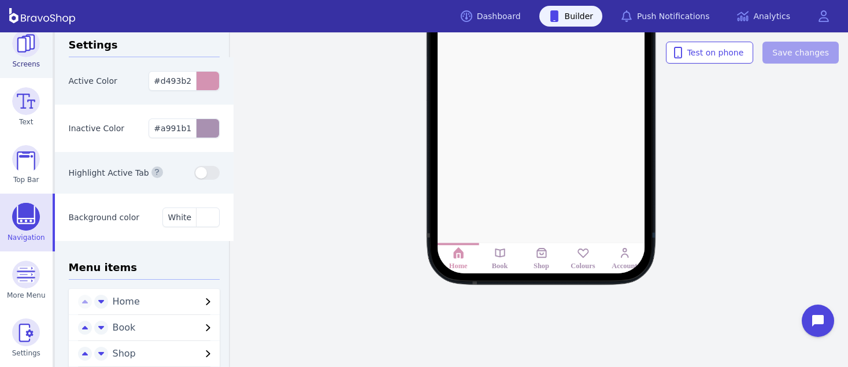
click at [23, 55] on img at bounding box center [26, 43] width 28 height 28
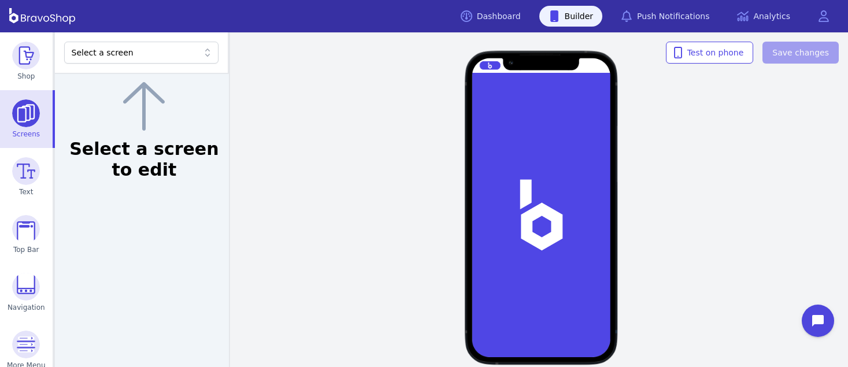
click at [23, 55] on img at bounding box center [26, 56] width 28 height 28
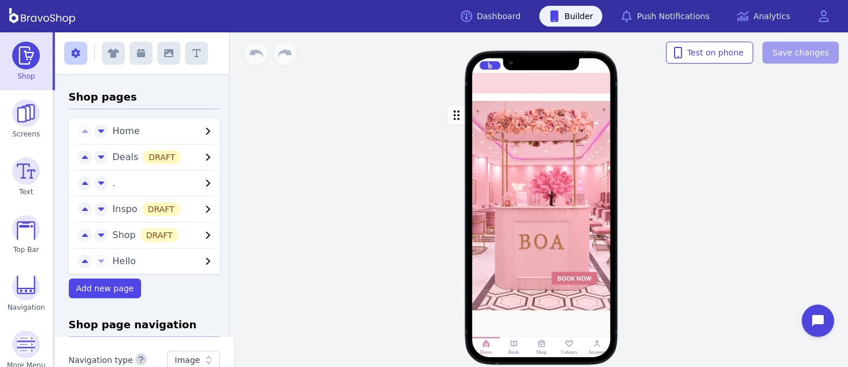
click at [551, 84] on div at bounding box center [541, 83] width 139 height 21
click at [507, 89] on div at bounding box center [541, 83] width 139 height 21
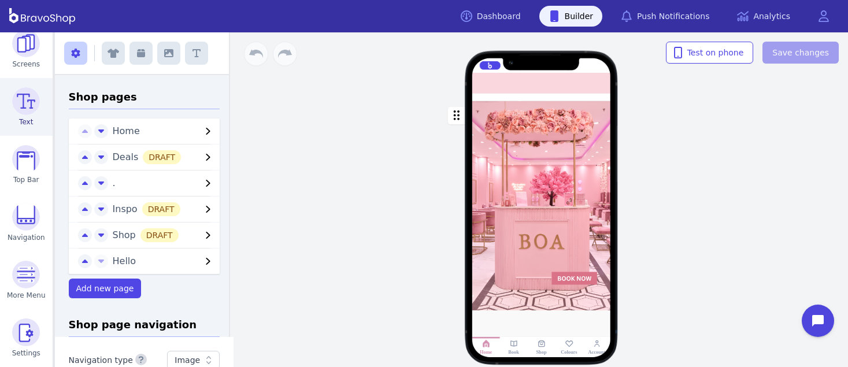
scroll to position [69, 0]
click at [567, 345] on rect at bounding box center [569, 343] width 9 height 9
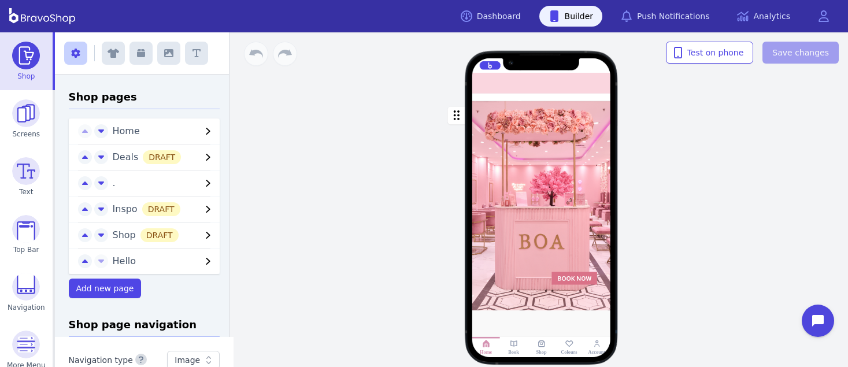
click at [27, 58] on img at bounding box center [26, 56] width 28 height 28
click at [566, 99] on div at bounding box center [541, 98] width 139 height 8
click at [565, 102] on div "button" at bounding box center [541, 206] width 139 height 210
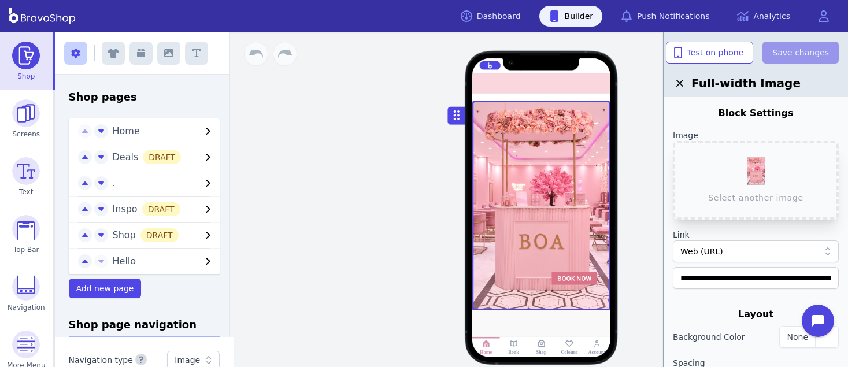
click at [513, 100] on div at bounding box center [541, 98] width 139 height 8
click at [514, 102] on div "button" at bounding box center [541, 206] width 139 height 210
click at [512, 96] on div at bounding box center [541, 98] width 139 height 8
click at [537, 98] on div at bounding box center [541, 98] width 139 height 8
click at [20, 67] on img at bounding box center [26, 56] width 28 height 28
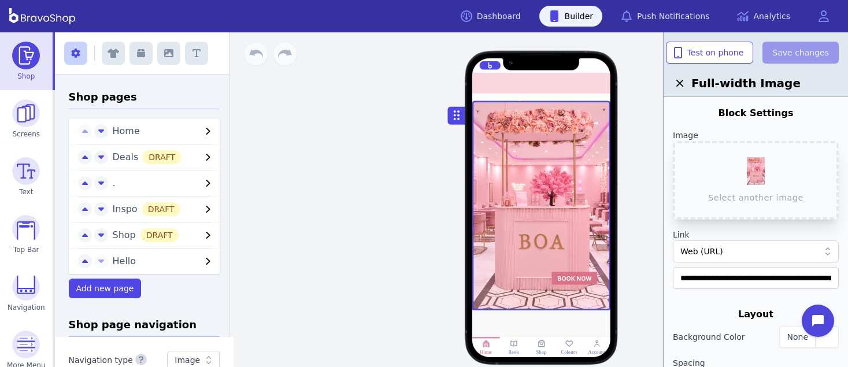
click at [118, 209] on span "Inspo DRAFT" at bounding box center [147, 208] width 68 height 11
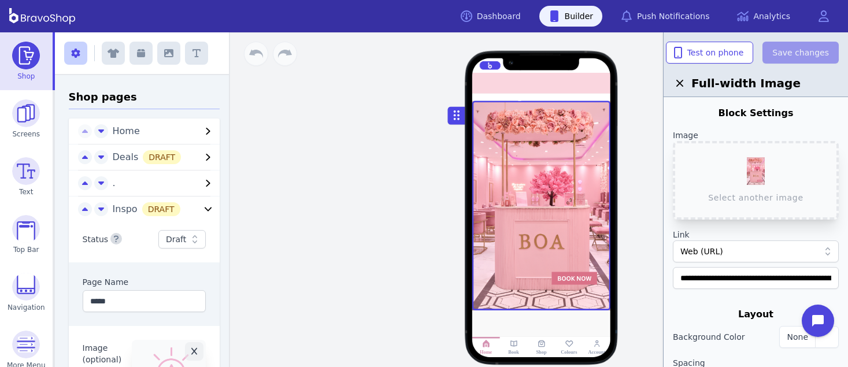
click at [113, 185] on span "." at bounding box center [114, 182] width 3 height 11
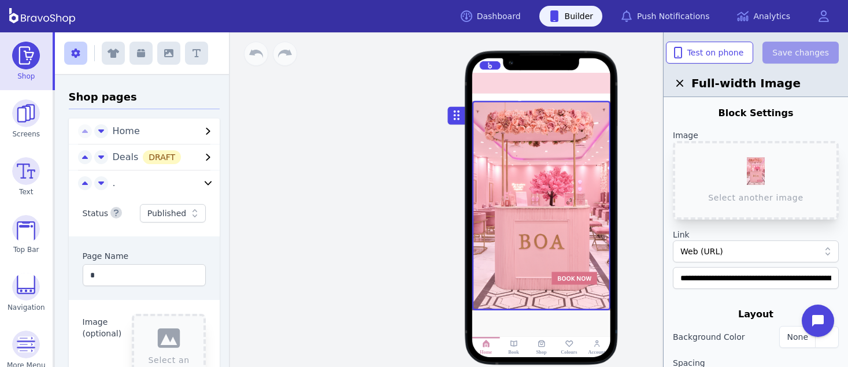
click at [526, 98] on div at bounding box center [527, 97] width 3 height 3
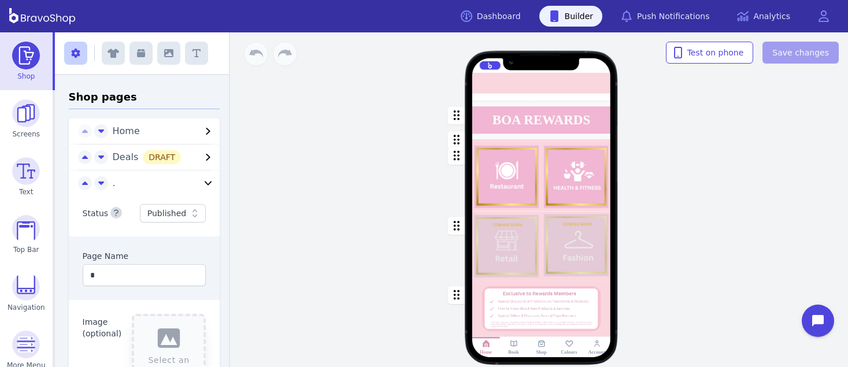
click at [496, 275] on div "button" at bounding box center [541, 245] width 139 height 69
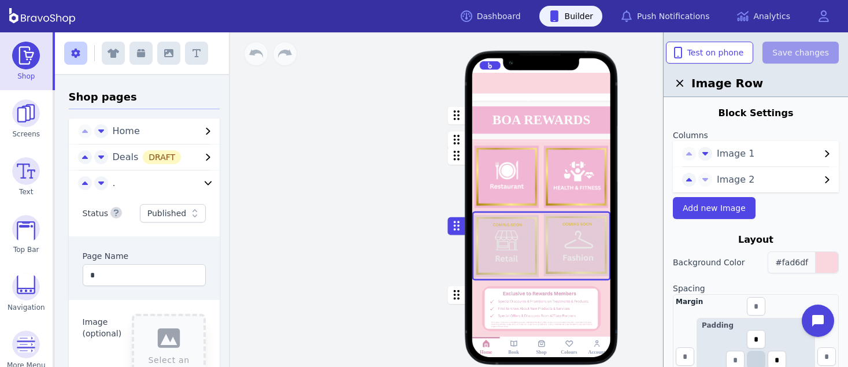
click at [804, 261] on span "#fad6df" at bounding box center [791, 262] width 33 height 9
click at [587, 121] on div "button" at bounding box center [541, 120] width 139 height 38
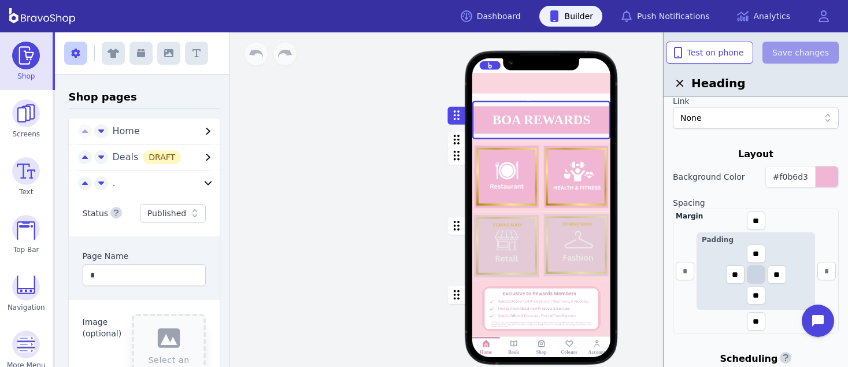
scroll to position [203, 0]
click at [808, 178] on button "#f0b6d3" at bounding box center [801, 179] width 73 height 22
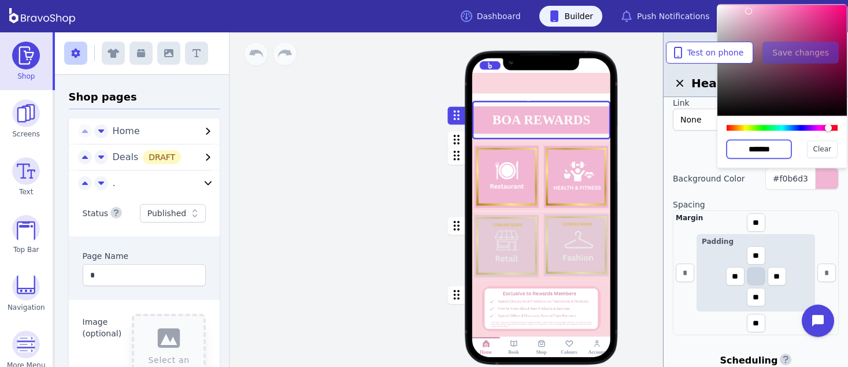
drag, startPoint x: 781, startPoint y: 148, endPoint x: 724, endPoint y: 148, distance: 56.6
click at [724, 148] on div "******* Clear" at bounding box center [781, 142] width 129 height 52
click at [8, 284] on link "Navigation" at bounding box center [26, 292] width 53 height 58
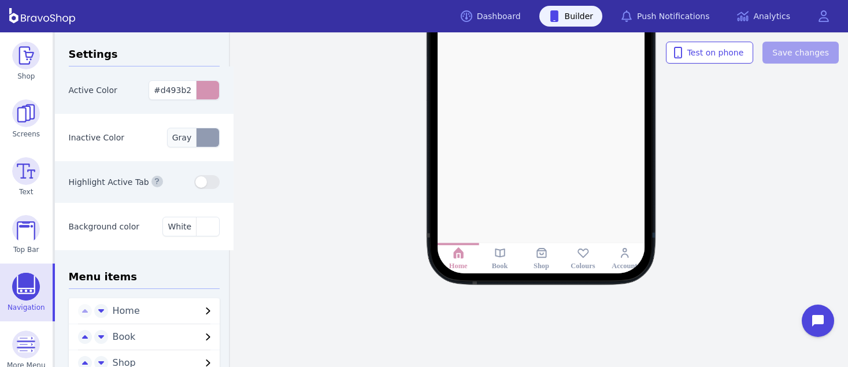
click at [196, 140] on div "button" at bounding box center [207, 137] width 23 height 18
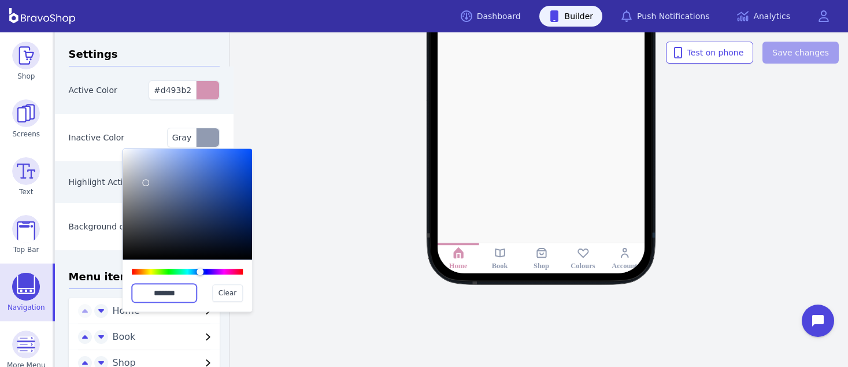
drag, startPoint x: 185, startPoint y: 289, endPoint x: 139, endPoint y: 282, distance: 46.8
click at [139, 282] on div "******* Clear" at bounding box center [186, 285] width 129 height 52
paste input "text"
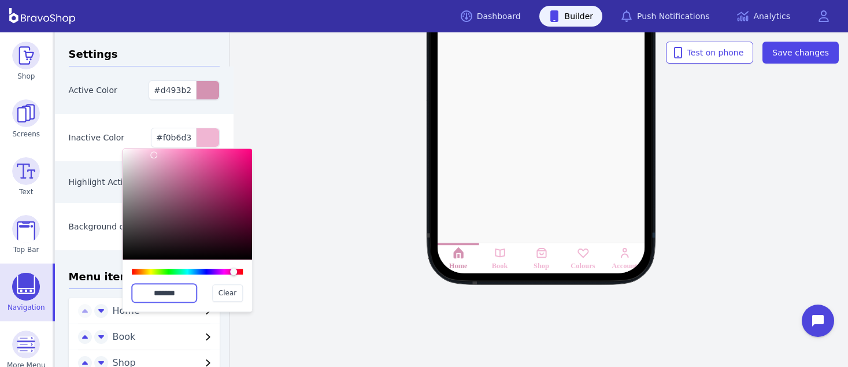
type input "*******"
click at [118, 101] on div "Active Color #d493b2" at bounding box center [144, 89] width 179 height 47
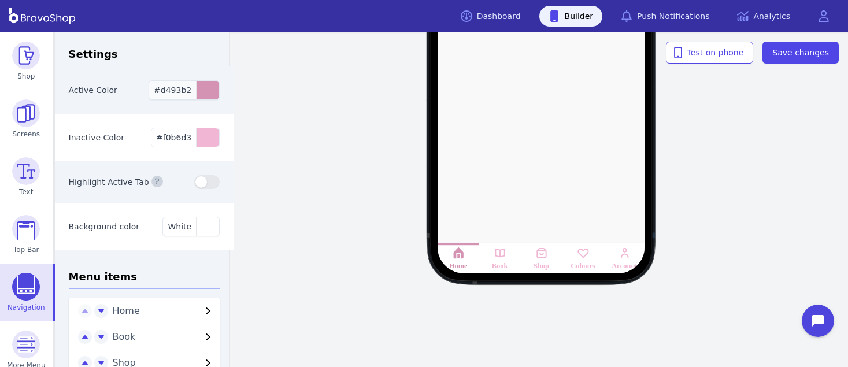
click at [206, 92] on div "button" at bounding box center [207, 90] width 23 height 18
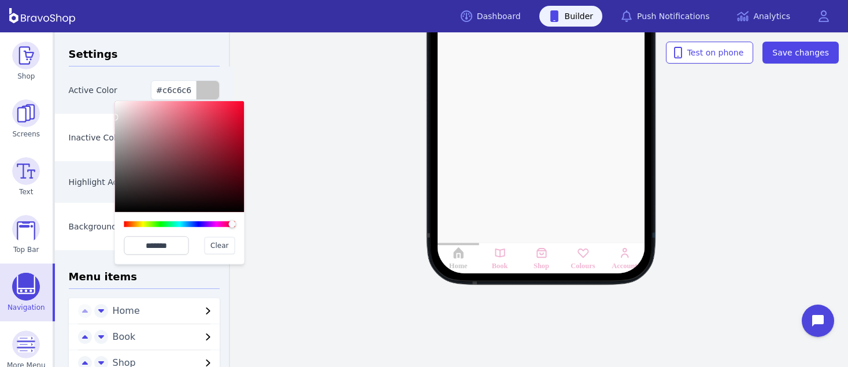
type input "*******"
drag, startPoint x: 123, startPoint y: 117, endPoint x: 114, endPoint y: 118, distance: 8.8
click at [115, 118] on div at bounding box center [179, 156] width 129 height 111
click at [782, 57] on span "Save changes" at bounding box center [800, 53] width 57 height 12
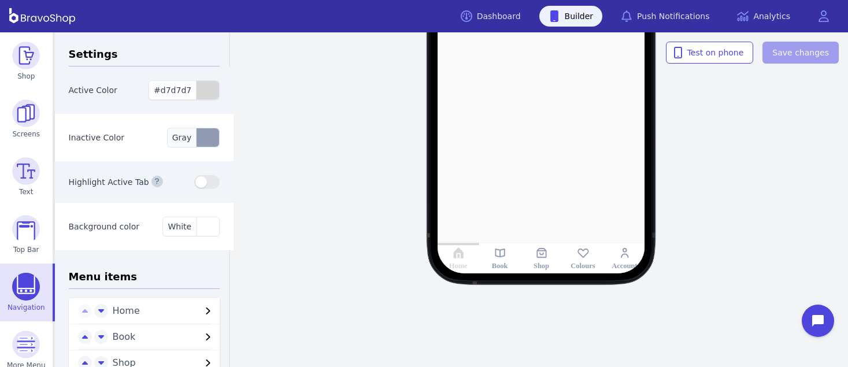
click at [205, 141] on div "button" at bounding box center [207, 137] width 23 height 18
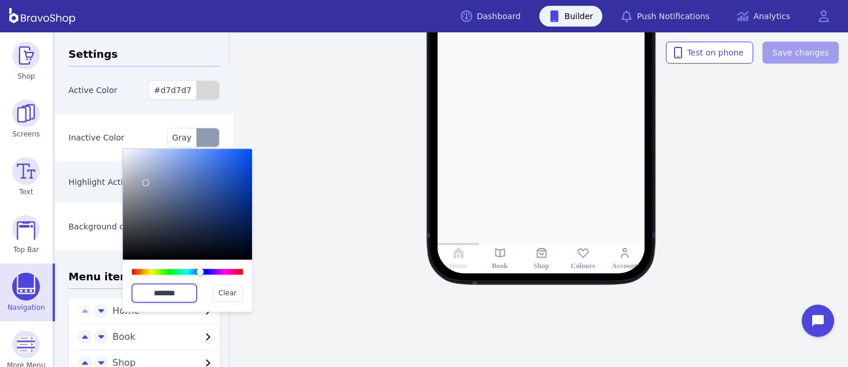
drag, startPoint x: 181, startPoint y: 296, endPoint x: 140, endPoint y: 282, distance: 43.9
click at [140, 282] on div "******* Clear" at bounding box center [186, 285] width 129 height 52
paste input "text"
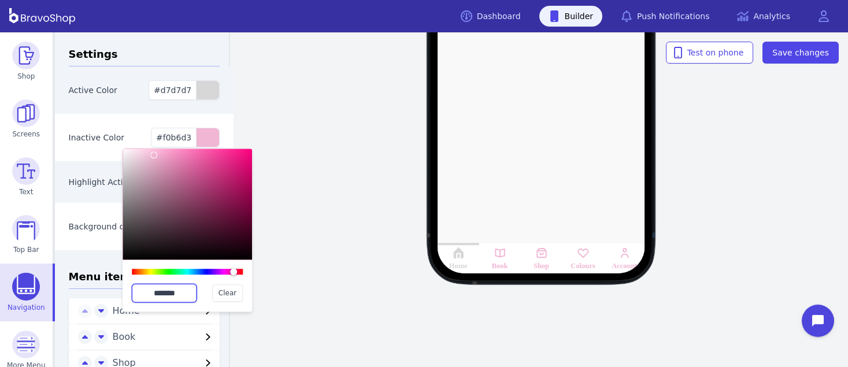
type input "*******"
click at [148, 60] on h3 "Settings" at bounding box center [144, 56] width 151 height 20
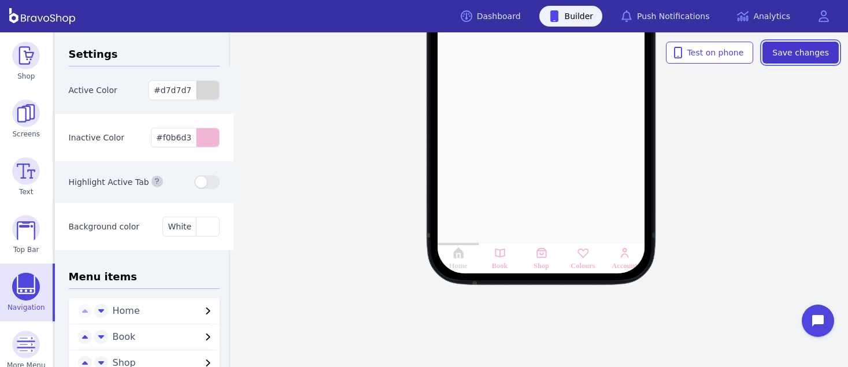
click at [815, 51] on span "Save changes" at bounding box center [800, 53] width 57 height 12
click at [273, 231] on div "Home Book Shop Colours Account Test on phone Save changes" at bounding box center [541, 199] width 613 height 335
